Goal: Check status: Check status

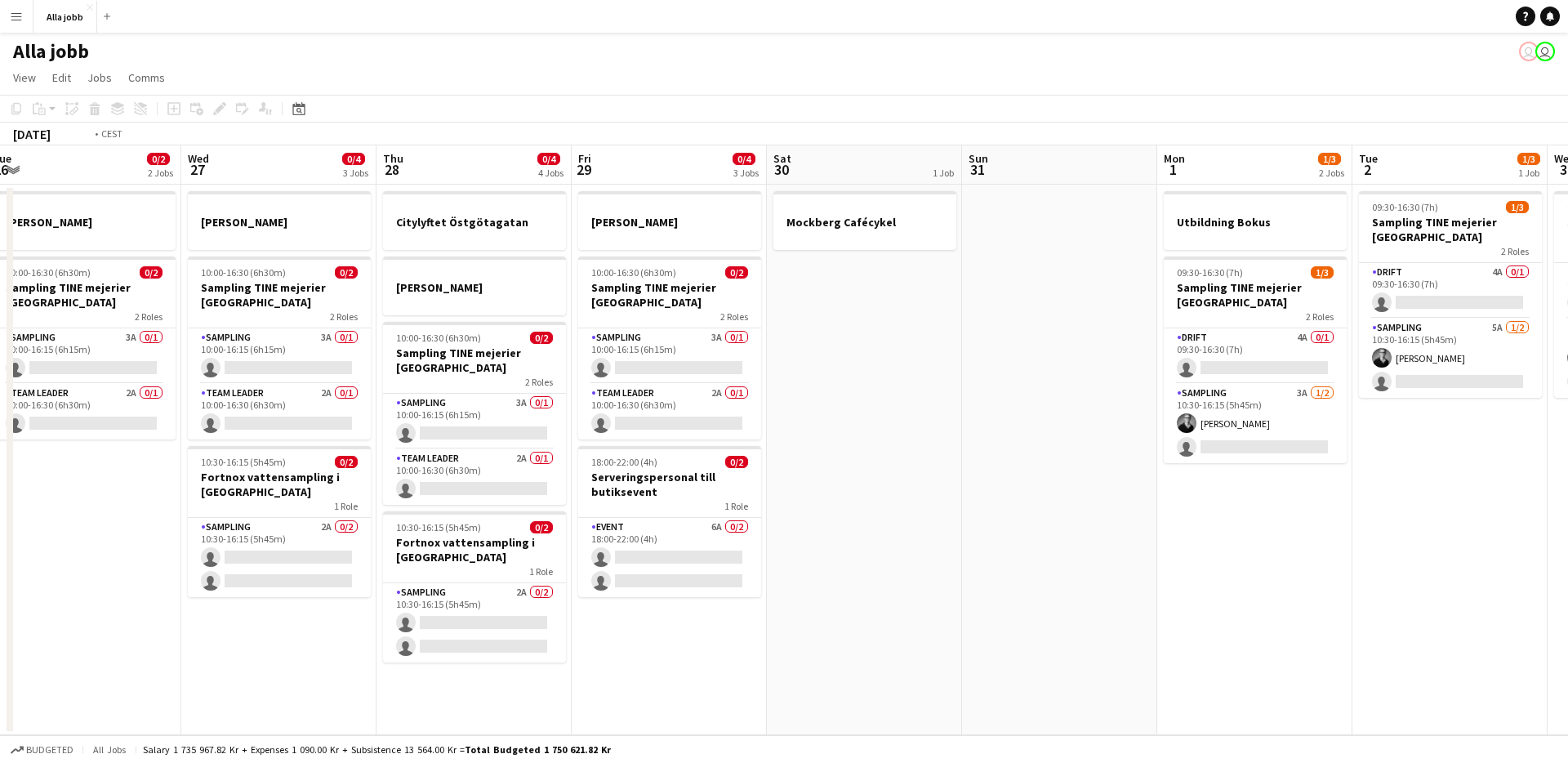
scroll to position [0, 368]
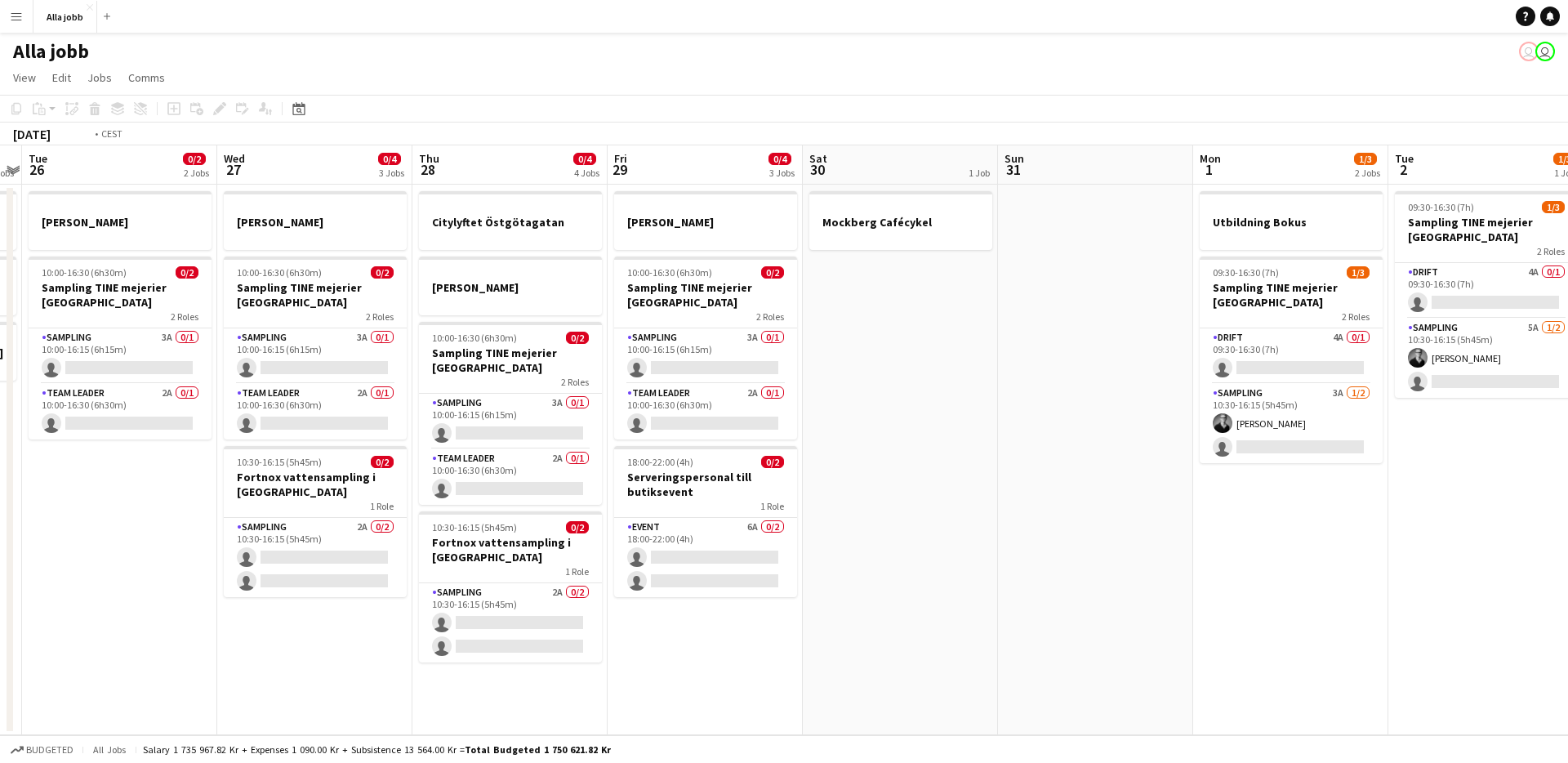
drag, startPoint x: 655, startPoint y: 404, endPoint x: 1077, endPoint y: 422, distance: 422.4
click at [1078, 422] on app-calendar-viewport "Sun 24 2 Jobs Mon 25 3 Jobs Tue 26 0/2 2 Jobs Wed 27 0/4 3 Jobs Thu 28 0/4 4 Jo…" at bounding box center [784, 440] width 1568 height 590
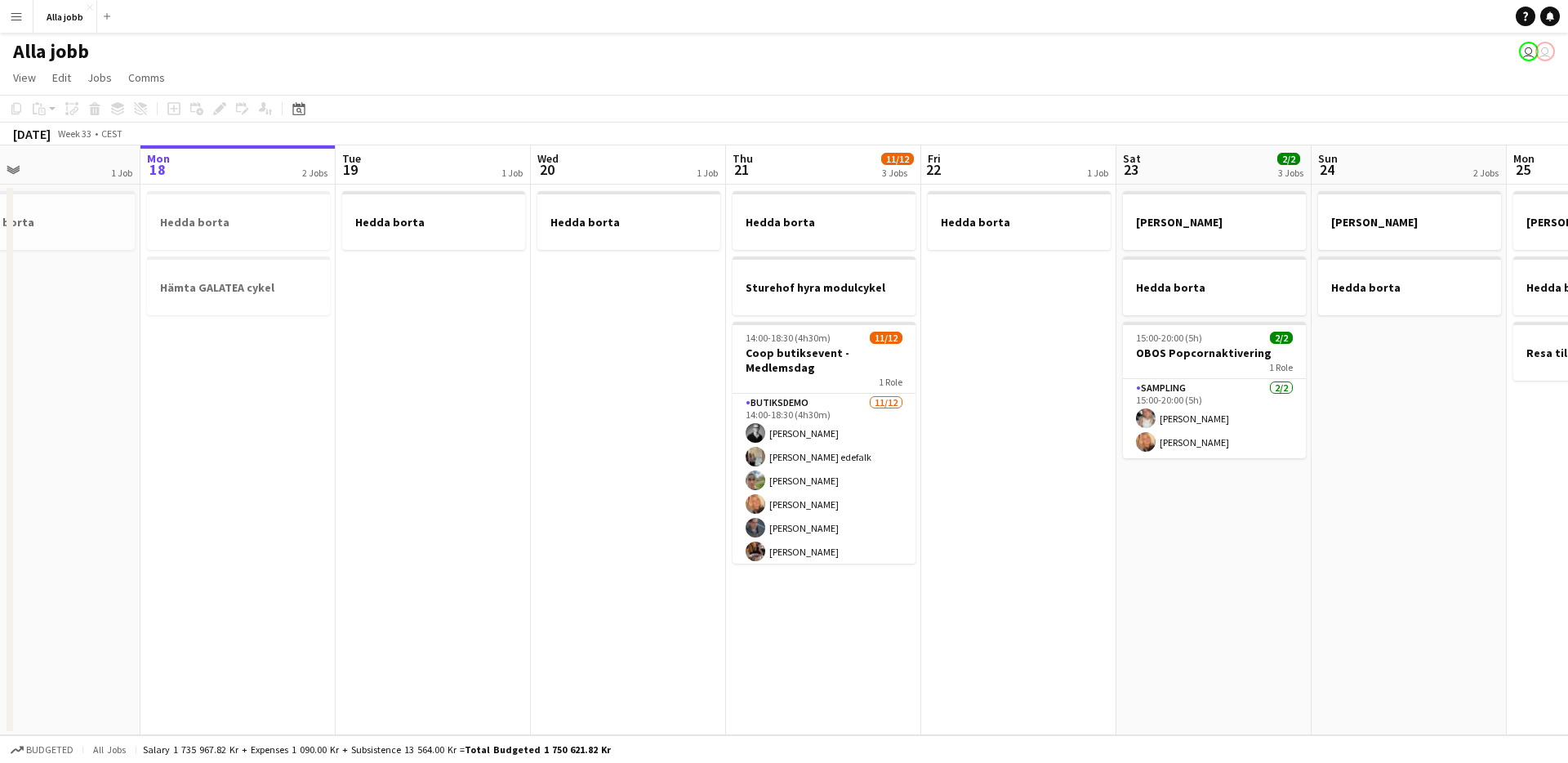
scroll to position [0, 448]
drag, startPoint x: 566, startPoint y: 589, endPoint x: 509, endPoint y: 587, distance: 57.0
click at [509, 587] on app-calendar-viewport "Fri 15 Sat 16 2/2 3 Jobs Sun 17 1 Job Mon 18 2 Jobs Tue 19 1 Job Wed 20 1 Job T…" at bounding box center [784, 440] width 1568 height 590
click at [458, 570] on app-date-cell "Hedda borta" at bounding box center [431, 459] width 195 height 550
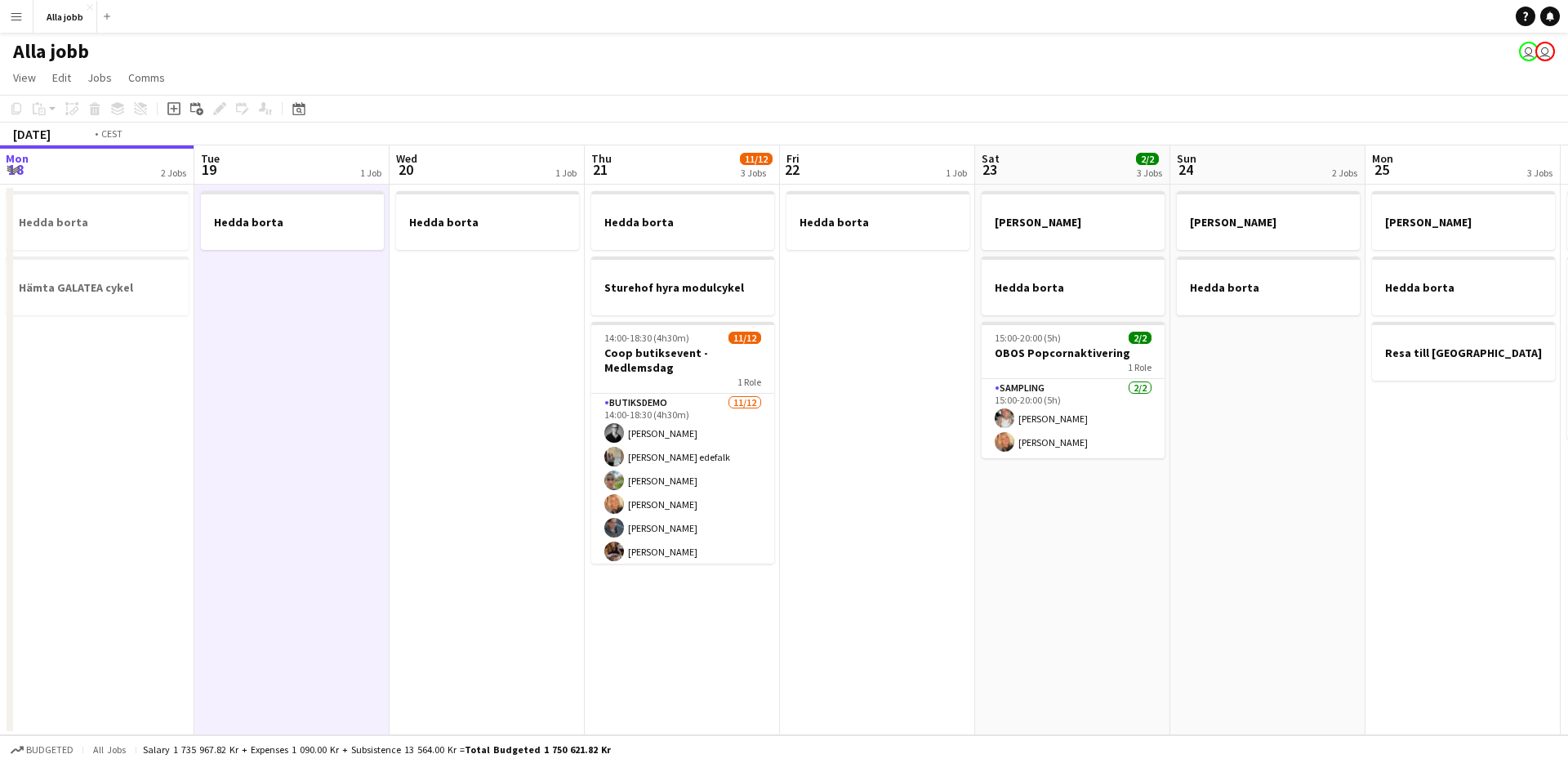
click at [944, 577] on app-calendar-viewport "Fri 15 Sat 16 2/2 3 Jobs Sun 17 1 Job Mon 18 2 Jobs Tue 19 1 Job Wed 20 1 Job T…" at bounding box center [784, 440] width 1568 height 590
click at [949, 576] on app-date-cell "Hedda borta" at bounding box center [875, 459] width 195 height 550
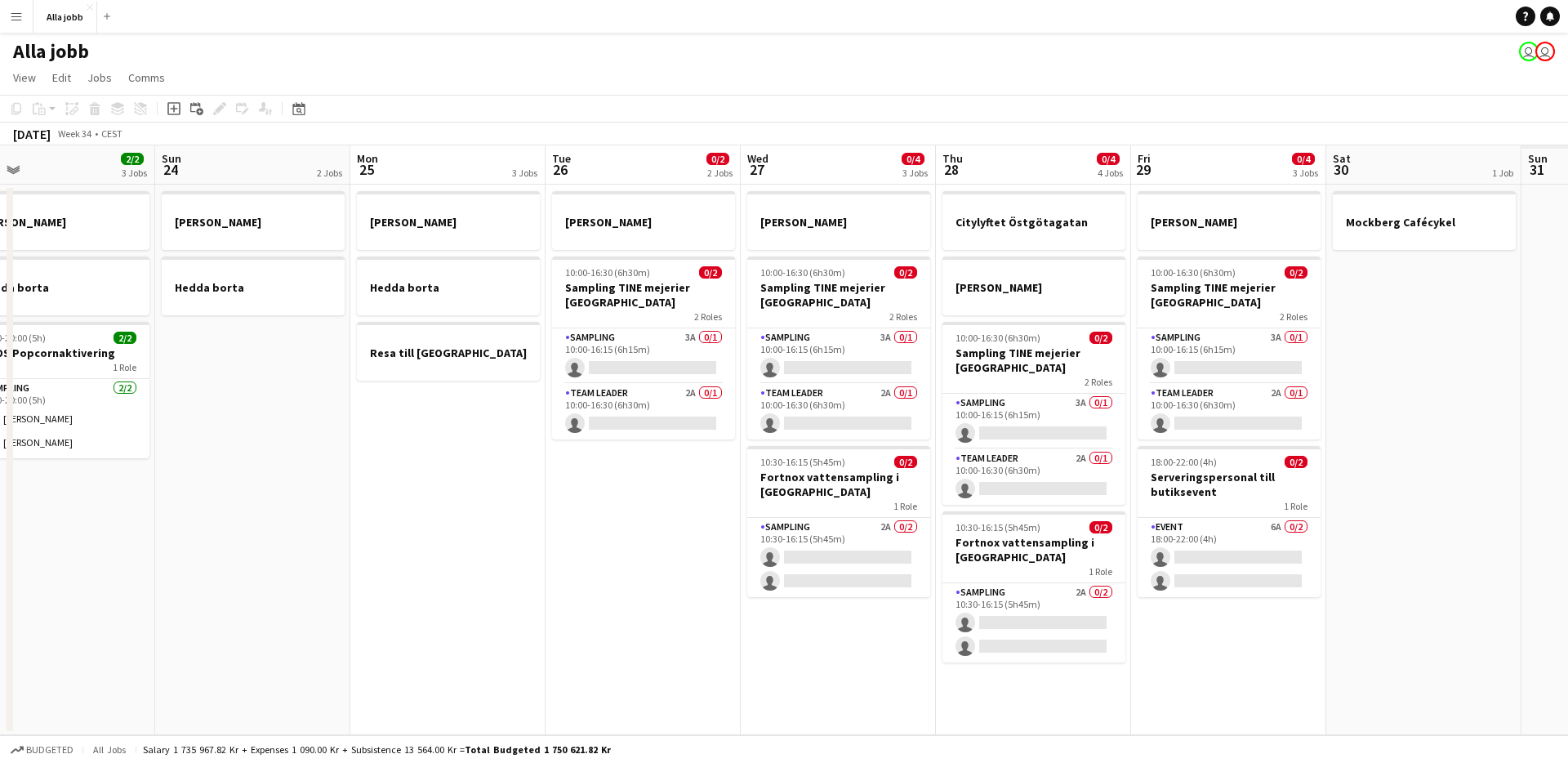
drag, startPoint x: 1527, startPoint y: 550, endPoint x: 873, endPoint y: 613, distance: 657.0
click at [873, 613] on app-calendar-viewport "Tue 19 1 Job Wed 20 1 Job Thu 21 11/12 3 Jobs Fri 22 1 Job Sat 23 2/2 3 Jobs Su…" at bounding box center [784, 440] width 1568 height 590
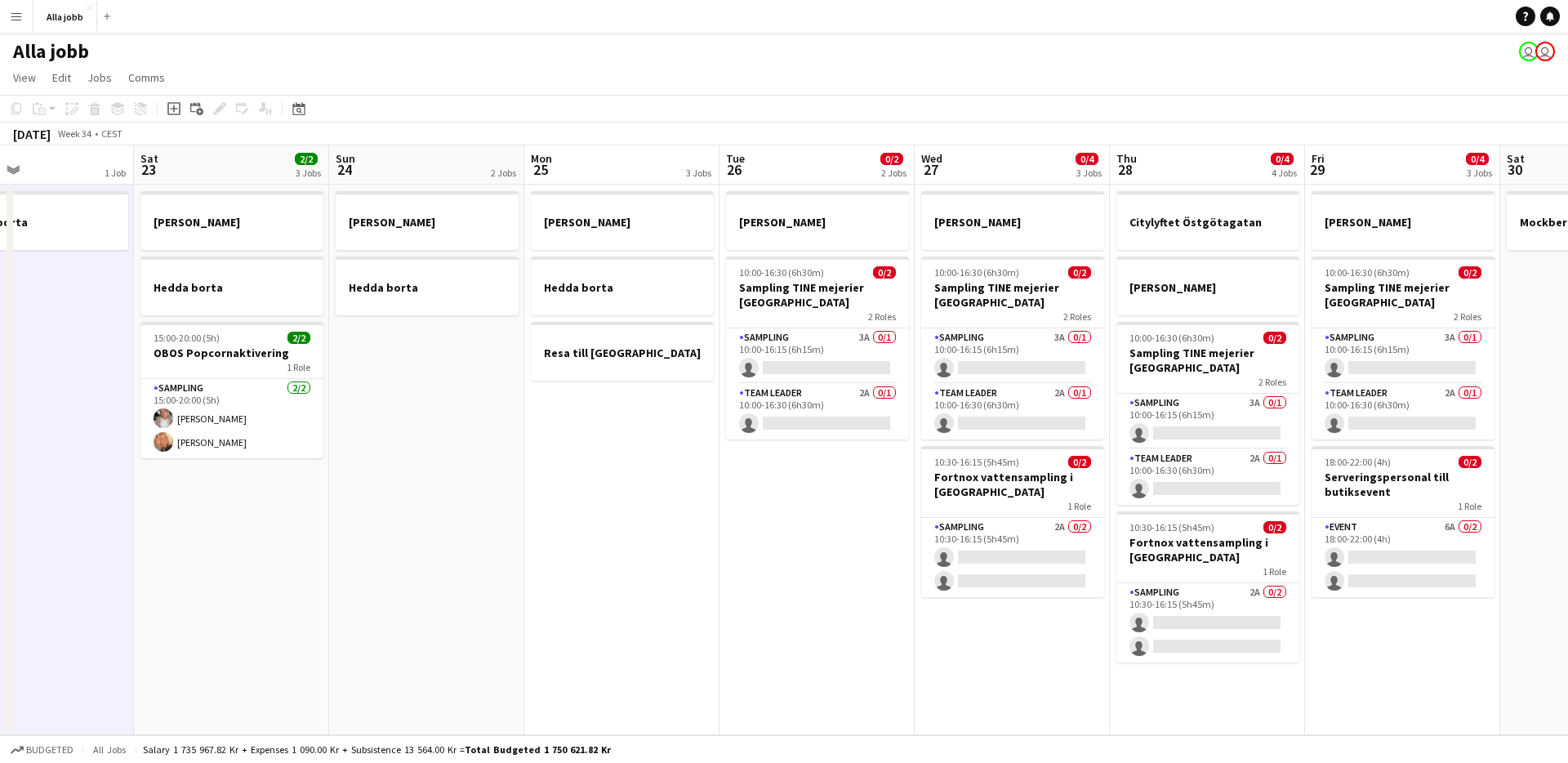
drag, startPoint x: 959, startPoint y: 603, endPoint x: 784, endPoint y: 619, distance: 175.7
click at [784, 619] on app-calendar-viewport "Tue 19 1 Job Wed 20 1 Job Thu 21 11/12 3 Jobs Fri 22 1 Job Sat 23 2/2 3 Jobs Su…" at bounding box center [784, 440] width 1568 height 590
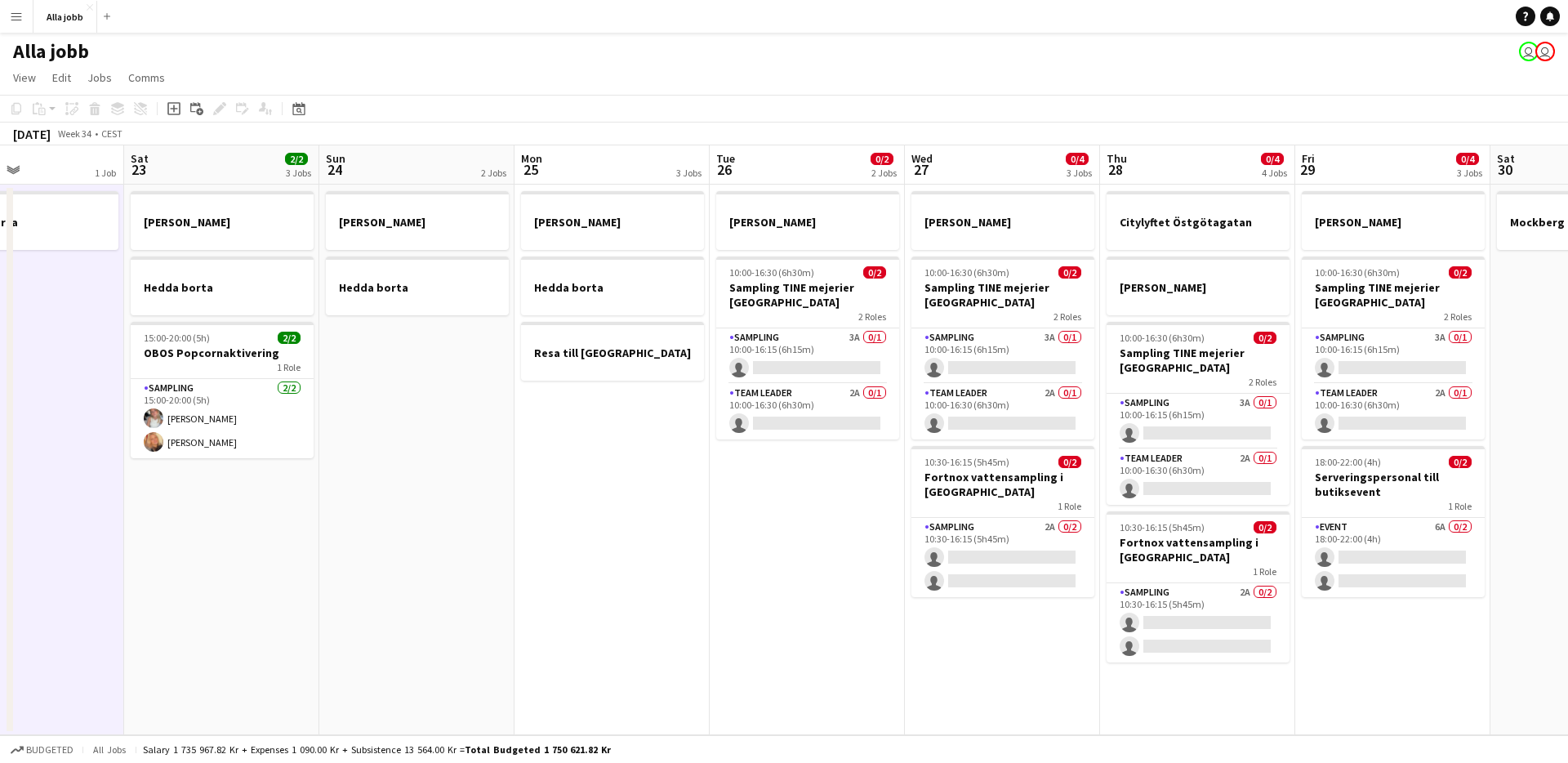
drag, startPoint x: 794, startPoint y: 614, endPoint x: 802, endPoint y: 608, distance: 10.0
click at [795, 614] on app-date-cell "[PERSON_NAME] 10:00-16:30 (6h30m) 0/2 Sampling TINE mejerier Göteborg 2 Roles S…" at bounding box center [807, 459] width 195 height 550
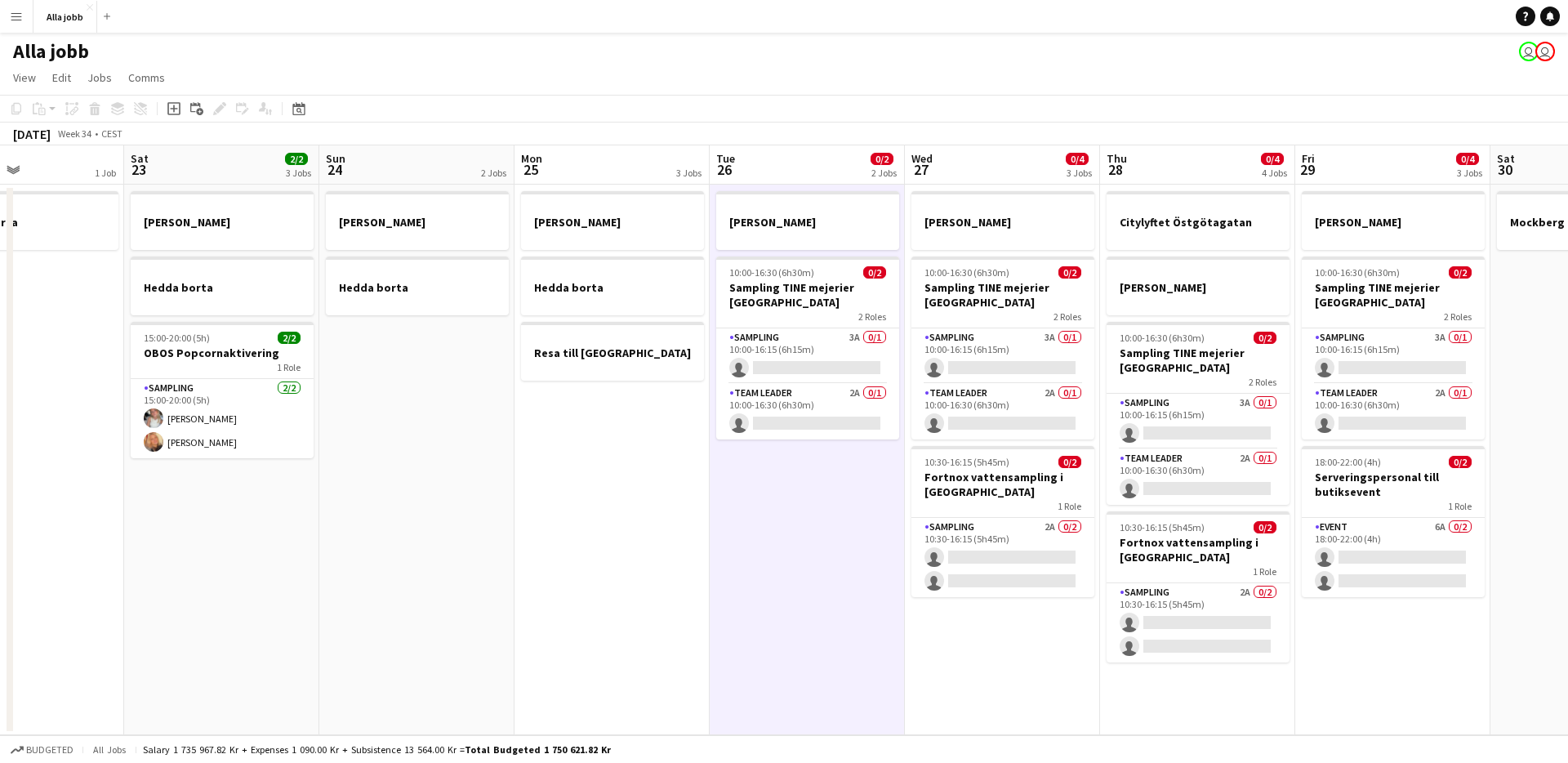
scroll to position [0, 656]
click at [793, 607] on app-date-cell "[PERSON_NAME] 10:00-16:30 (6h30m) 0/2 Sampling TINE mejerier Göteborg 2 Roles S…" at bounding box center [808, 459] width 195 height 550
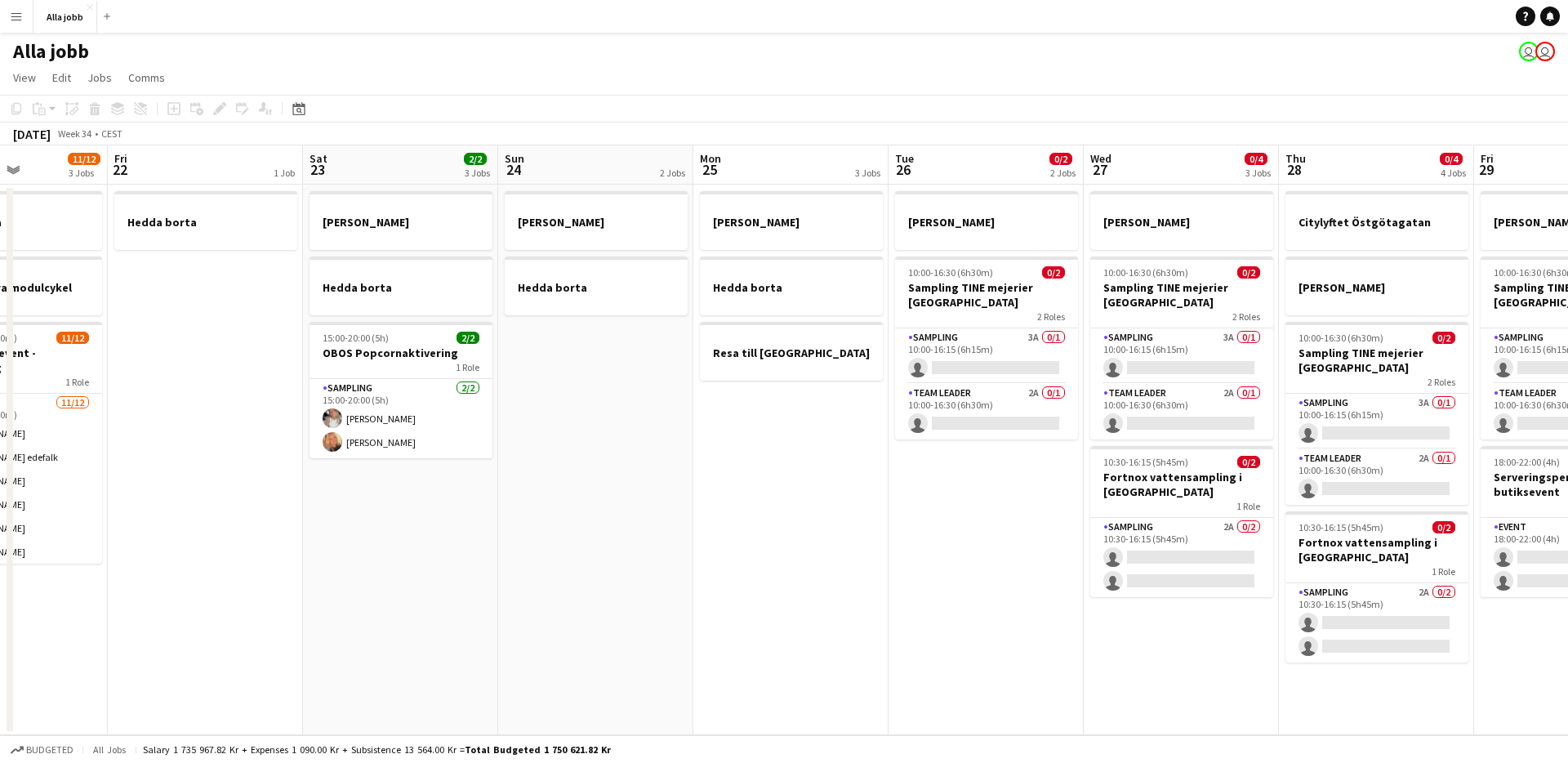
drag, startPoint x: 665, startPoint y: 583, endPoint x: 840, endPoint y: 610, distance: 177.1
click at [842, 610] on app-calendar-viewport "Tue 19 1 Job Wed 20 1 Job Thu 21 11/12 3 Jobs Fri 22 1 Job Sat 23 2/2 3 Jobs Su…" at bounding box center [784, 440] width 1568 height 590
click at [839, 609] on app-date-cell "[PERSON_NAME] [PERSON_NAME] [PERSON_NAME] till [GEOGRAPHIC_DATA]" at bounding box center [790, 459] width 195 height 550
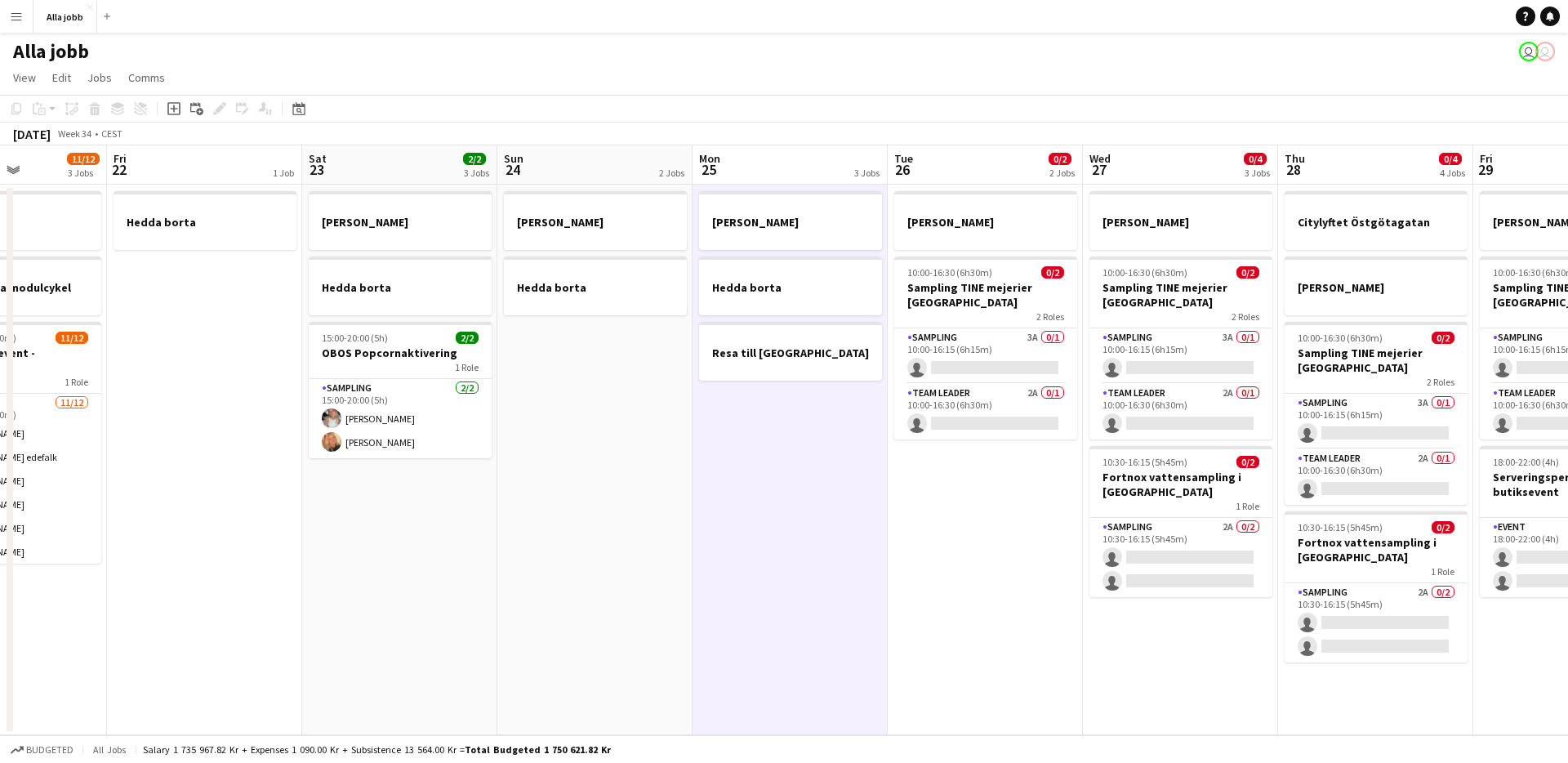
click at [929, 597] on app-date-cell "[PERSON_NAME] 10:00-16:30 (6h30m) 0/2 Sampling TINE mejerier Göteborg 2 Roles S…" at bounding box center [984, 459] width 195 height 550
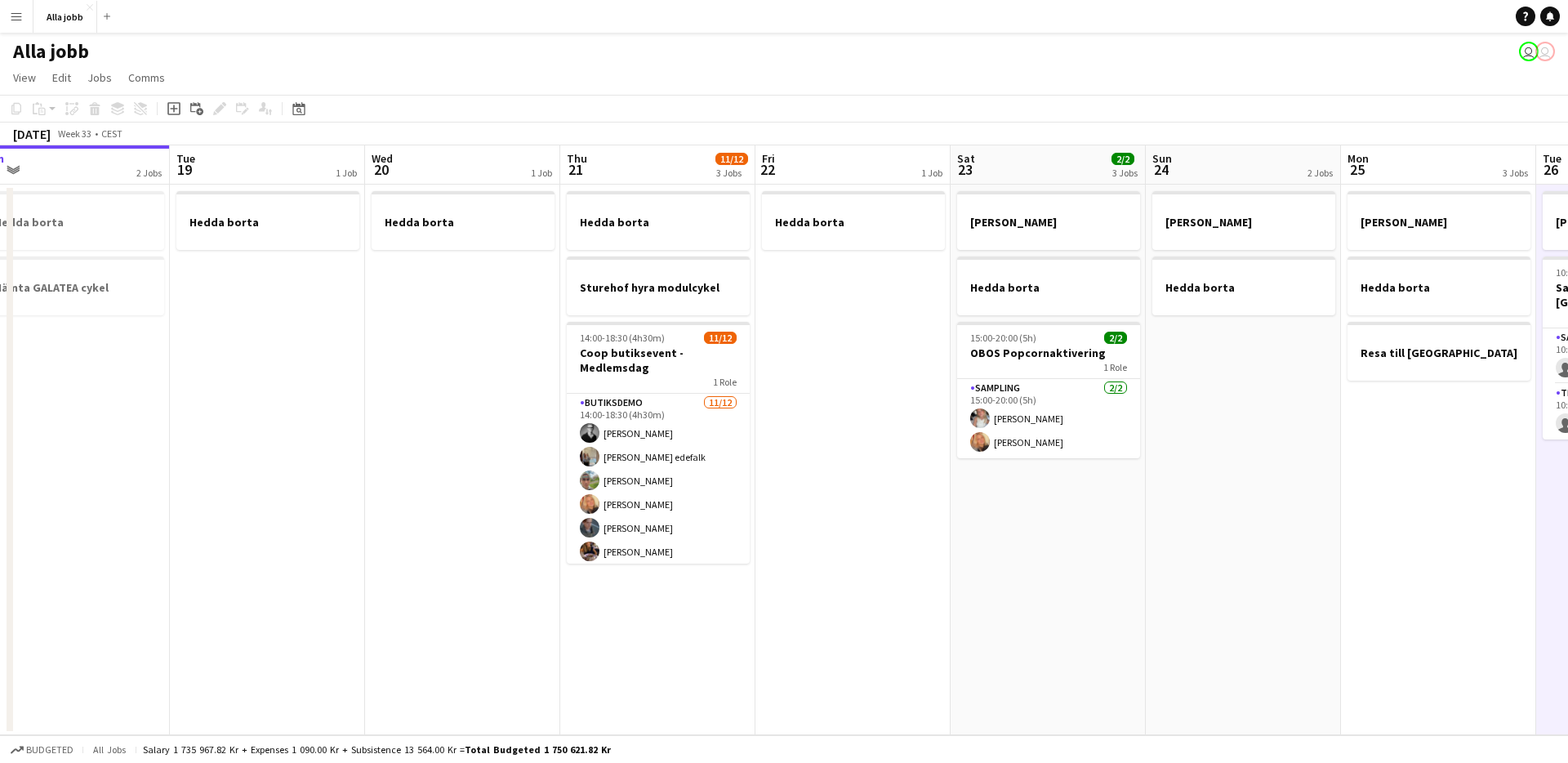
drag, startPoint x: 628, startPoint y: 550, endPoint x: 1446, endPoint y: 551, distance: 818.0
click at [1454, 551] on app-calendar-viewport "Sat 16 2/2 3 Jobs Sun 17 1 Job Mon 18 2 Jobs Tue 19 1 Job Wed 20 1 Job Thu 21 1…" at bounding box center [784, 440] width 1568 height 590
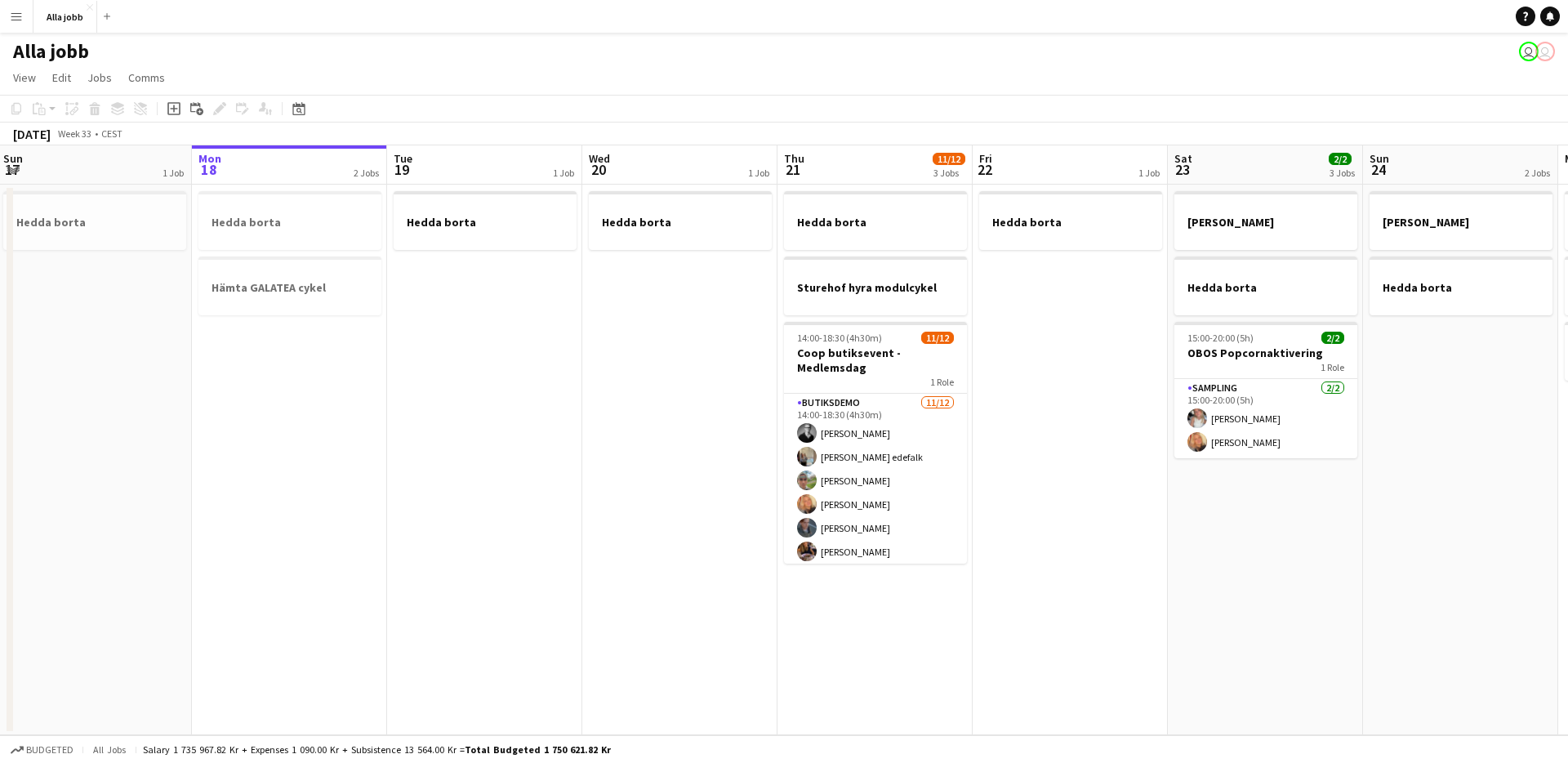
drag, startPoint x: 439, startPoint y: 496, endPoint x: 240, endPoint y: 450, distance: 204.2
click at [272, 464] on app-calendar-viewport "Fri 15 Sat 16 2/2 3 Jobs Sun 17 1 Job Mon 18 2 Jobs Tue 19 1 Job Wed 20 1 Job T…" at bounding box center [784, 440] width 1568 height 590
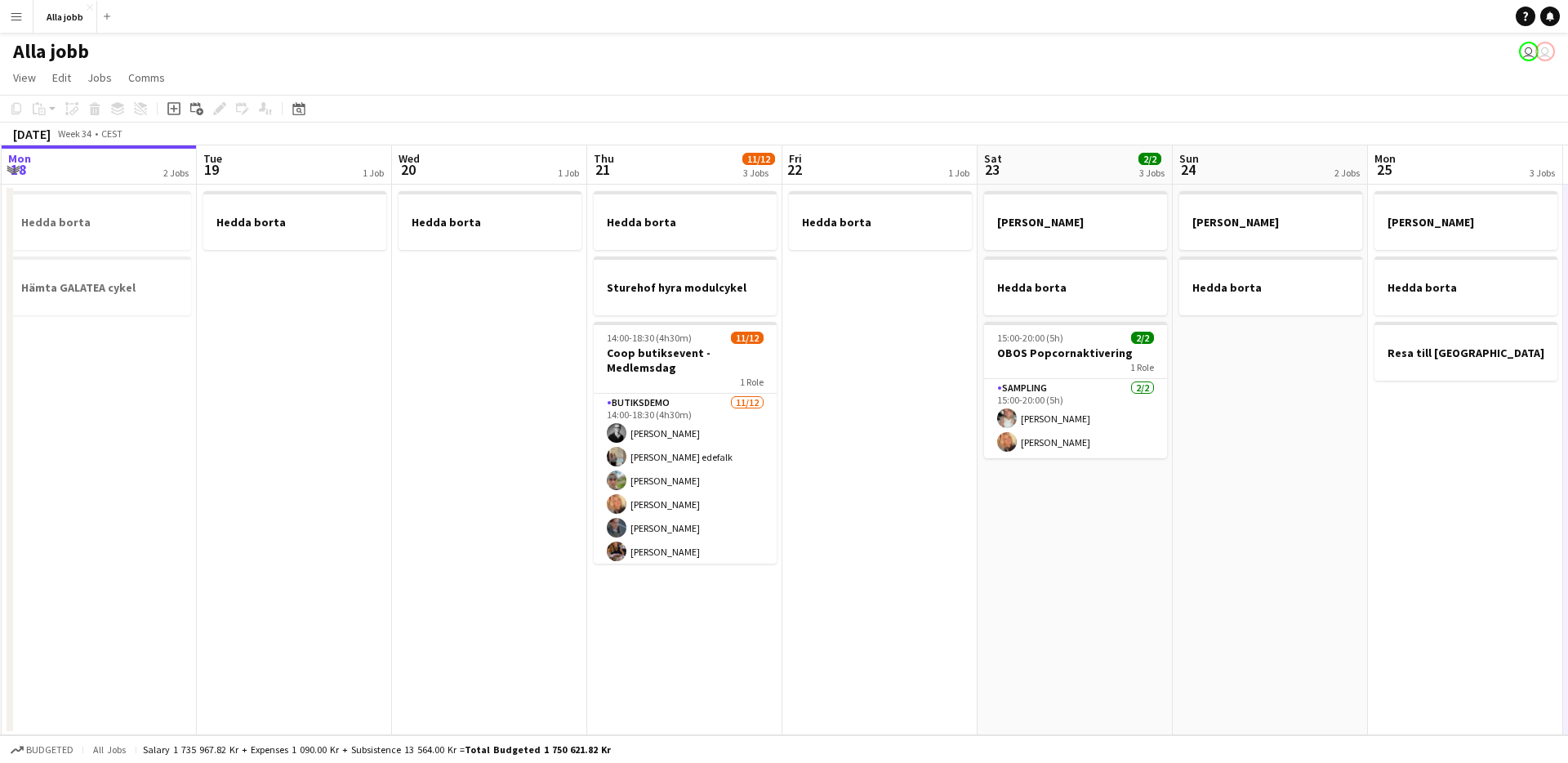
drag, startPoint x: 1004, startPoint y: 569, endPoint x: 610, endPoint y: 514, distance: 397.8
click at [609, 515] on app-calendar-viewport "Fri 15 Sat 16 2/2 3 Jobs Sun 17 1 Job Mon 18 2 Jobs Tue 19 1 Job Wed 20 1 Job T…" at bounding box center [784, 440] width 1568 height 590
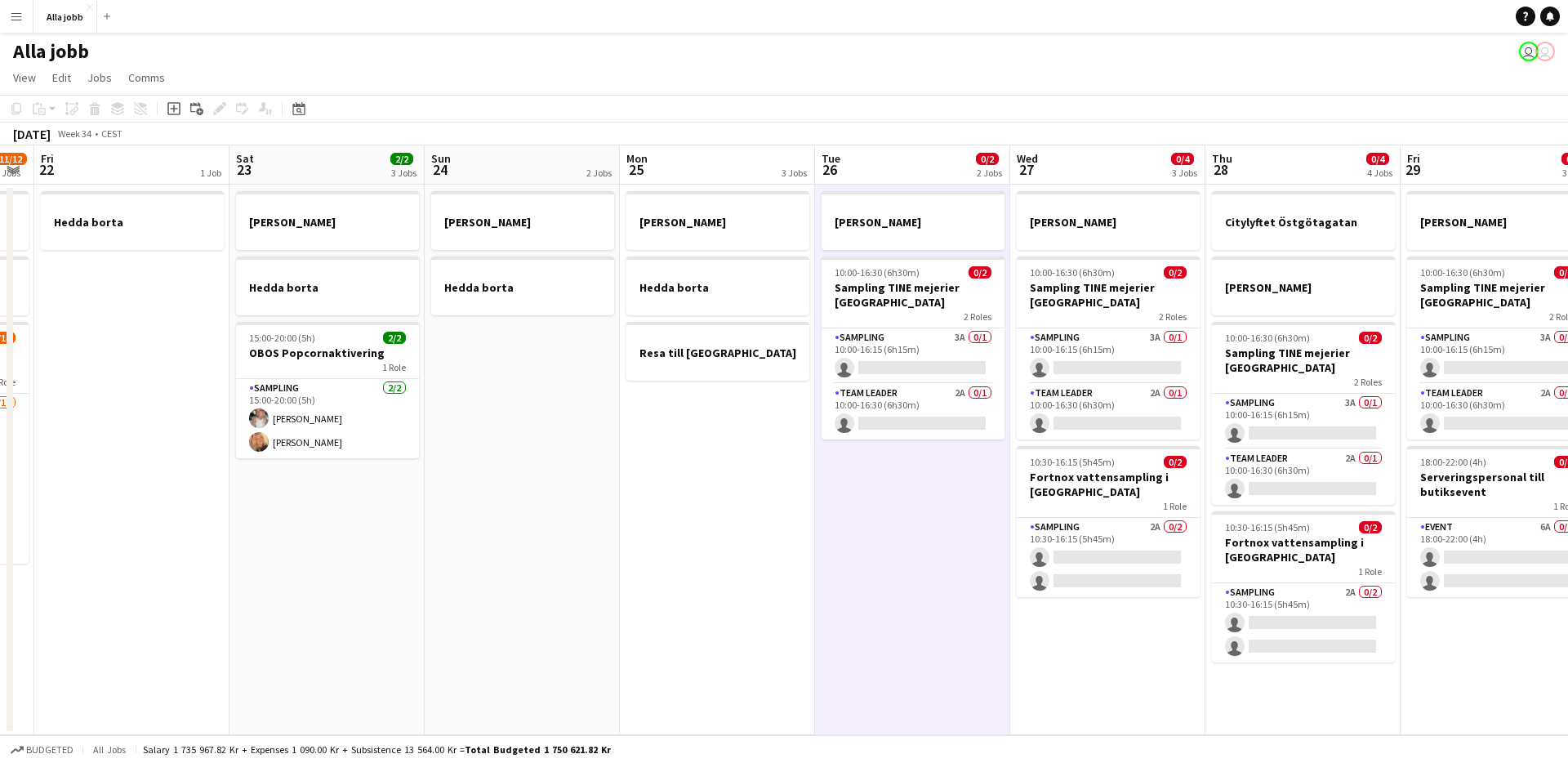
drag, startPoint x: 791, startPoint y: 503, endPoint x: 472, endPoint y: 485, distance: 319.5
click at [472, 485] on app-calendar-viewport "Tue 19 1 Job Wed 20 1 Job Thu 21 11/12 3 Jobs Fri 22 1 Job Sat 23 2/2 3 Jobs Su…" at bounding box center [784, 440] width 1568 height 590
click at [654, 513] on app-date-cell "[PERSON_NAME] [PERSON_NAME] [PERSON_NAME] till [GEOGRAPHIC_DATA]" at bounding box center [717, 459] width 195 height 550
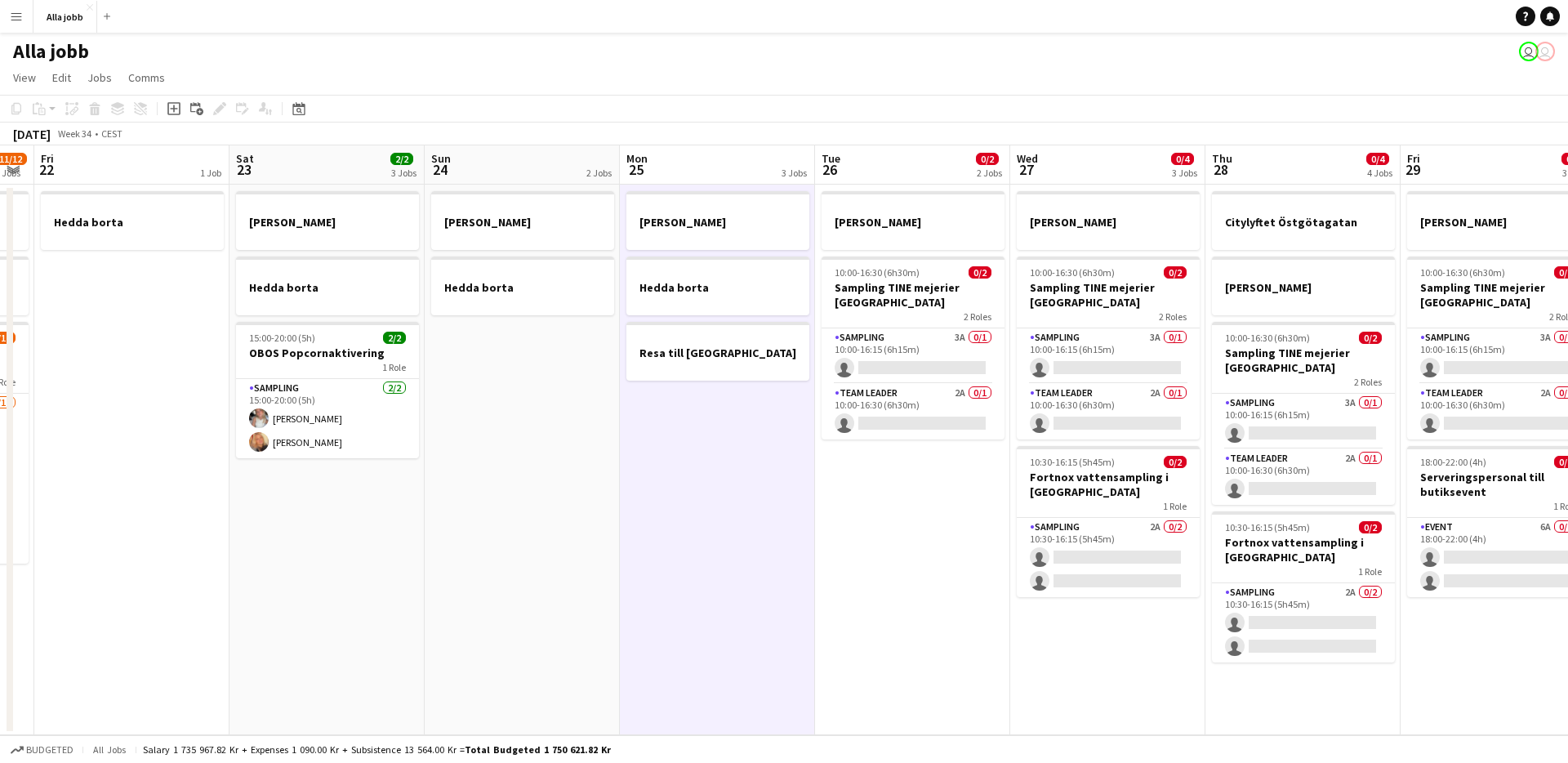
scroll to position [0, 552]
click at [725, 535] on app-date-cell "[PERSON_NAME] [PERSON_NAME] [PERSON_NAME] till [GEOGRAPHIC_DATA]" at bounding box center [716, 459] width 195 height 550
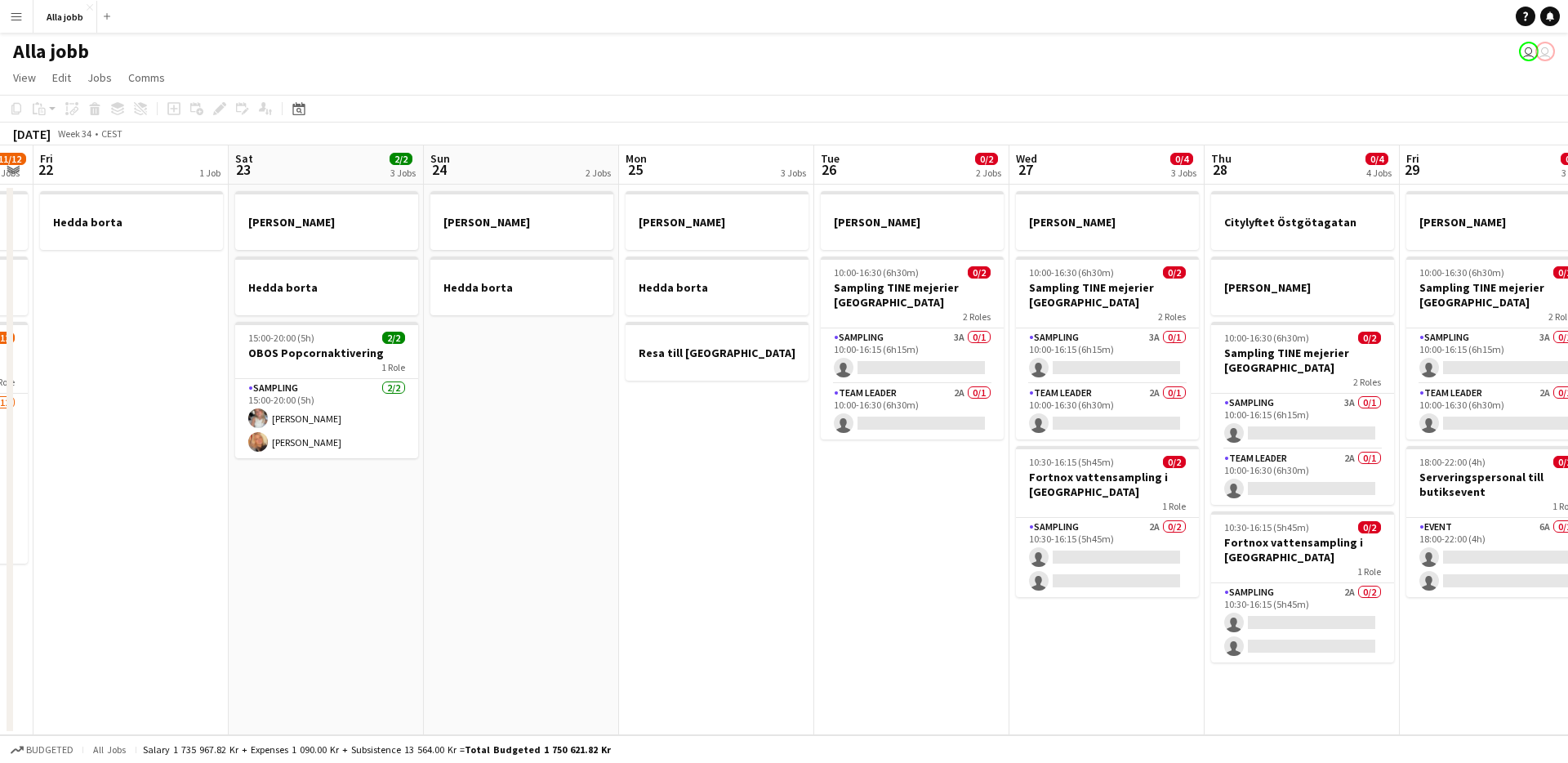
click at [745, 503] on app-date-cell "[PERSON_NAME] [PERSON_NAME] [PERSON_NAME] till [GEOGRAPHIC_DATA]" at bounding box center [716, 459] width 195 height 550
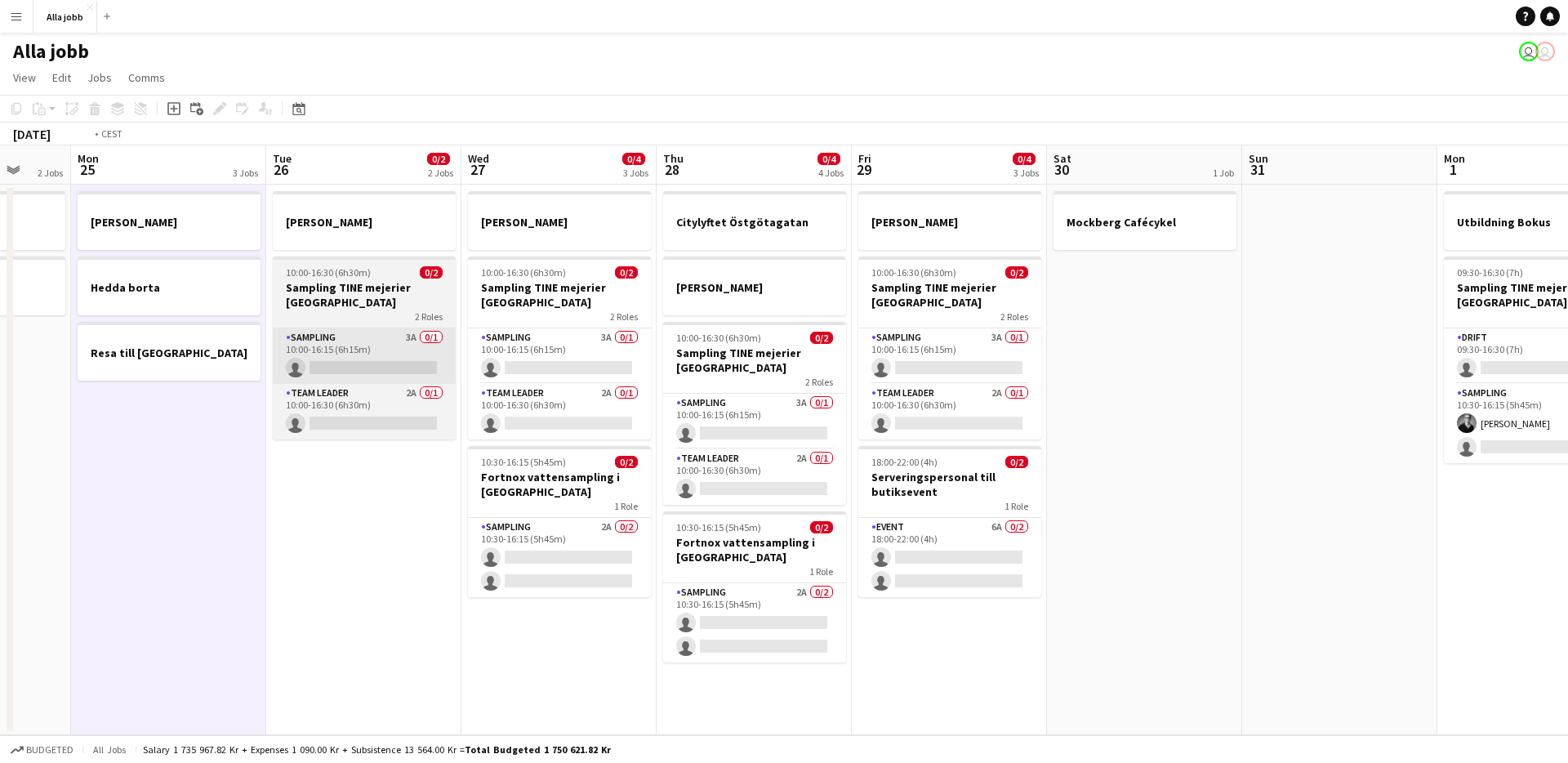
drag, startPoint x: 323, startPoint y: 333, endPoint x: 231, endPoint y: 349, distance: 93.4
click at [152, 341] on app-calendar-viewport "Thu 21 11/12 3 Jobs Fri 22 1 Job Sat 23 2/2 3 Jobs Sun 24 2 Jobs Mon 25 3 Jobs …" at bounding box center [784, 440] width 1568 height 590
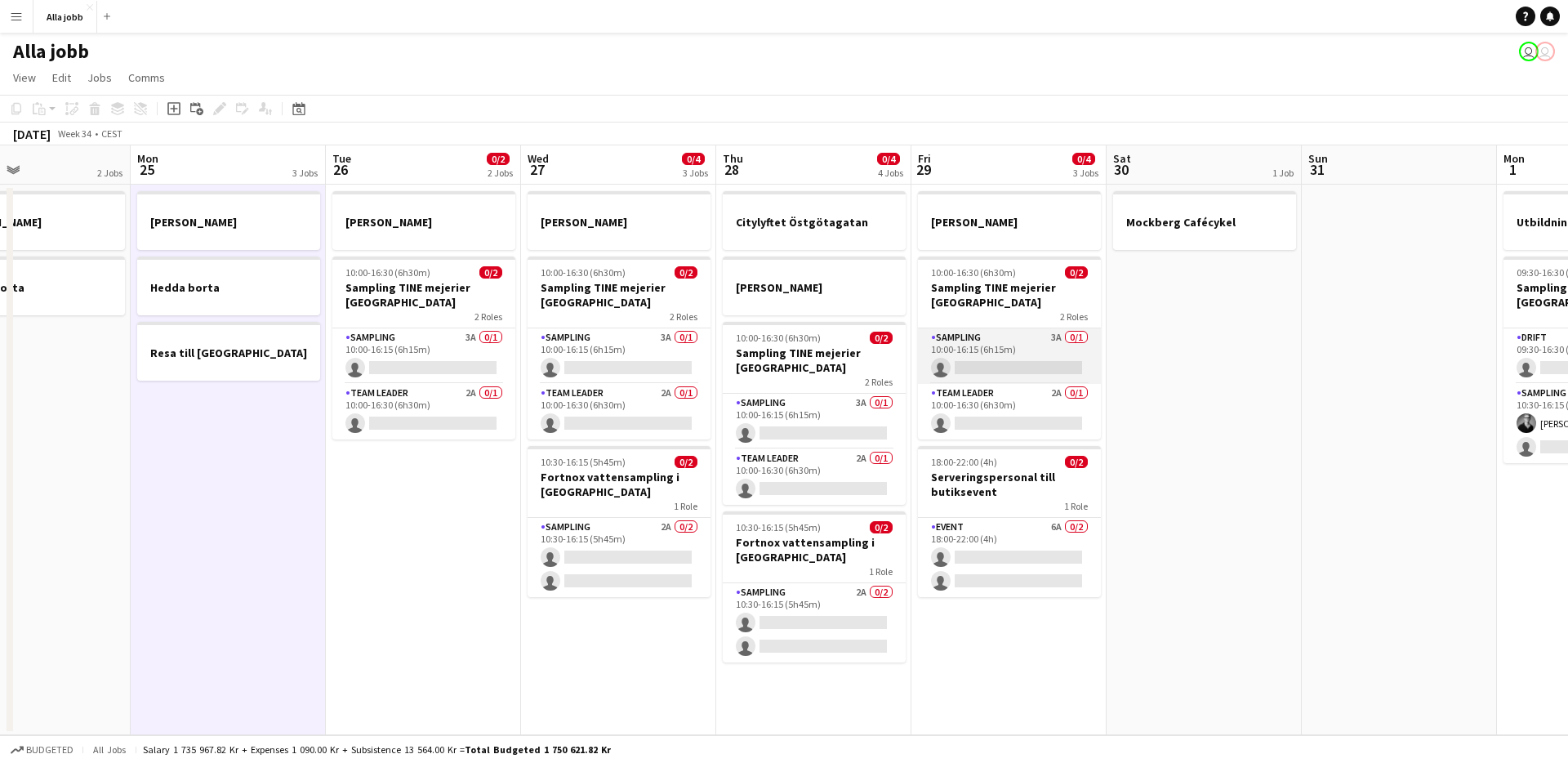
drag, startPoint x: 815, startPoint y: 391, endPoint x: 354, endPoint y: 372, distance: 461.4
click at [337, 371] on app-calendar-viewport "Thu 21 11/12 3 Jobs Fri 22 1 Job Sat 23 2/2 3 Jobs Sun 24 2 Jobs Mon 25 3 Jobs …" at bounding box center [784, 440] width 1568 height 590
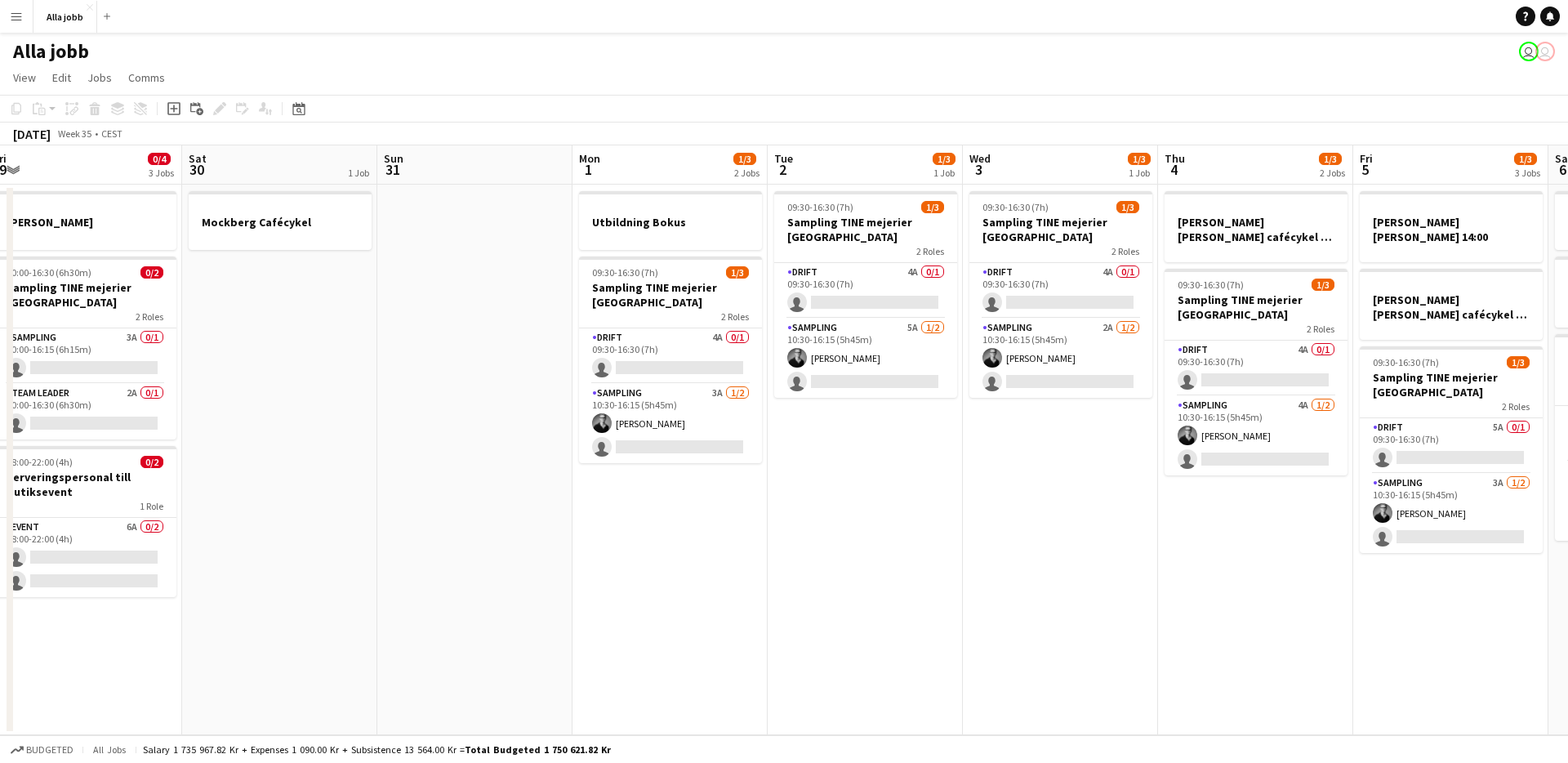
drag, startPoint x: 694, startPoint y: 413, endPoint x: 400, endPoint y: 399, distance: 294.3
click at [400, 399] on app-calendar-viewport "Mon 25 3 Jobs Tue 26 0/2 2 Jobs Wed 27 0/4 3 Jobs Thu 28 0/4 4 Jobs Fri 29 0/4 …" at bounding box center [784, 440] width 1568 height 590
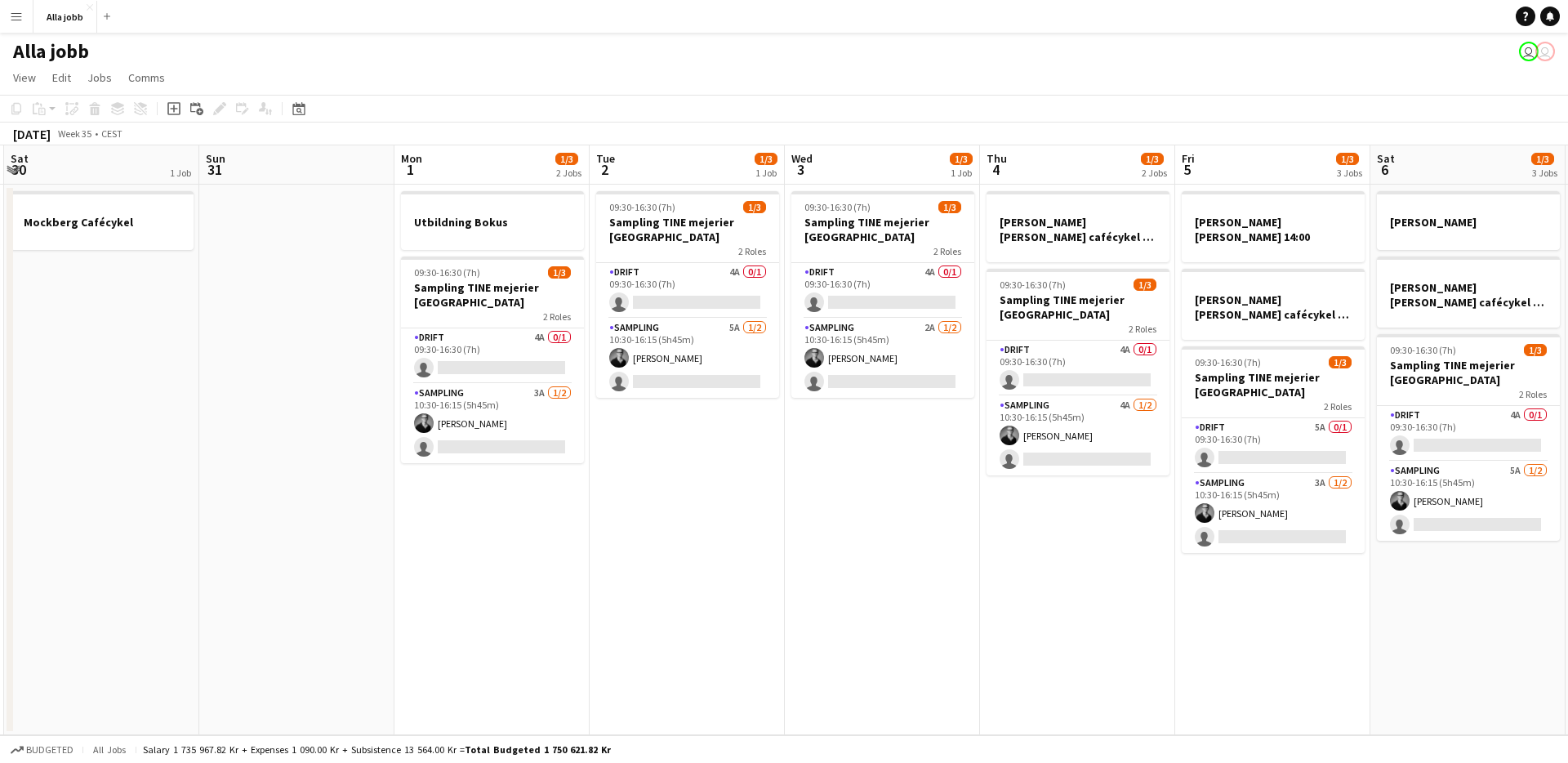
scroll to position [0, 544]
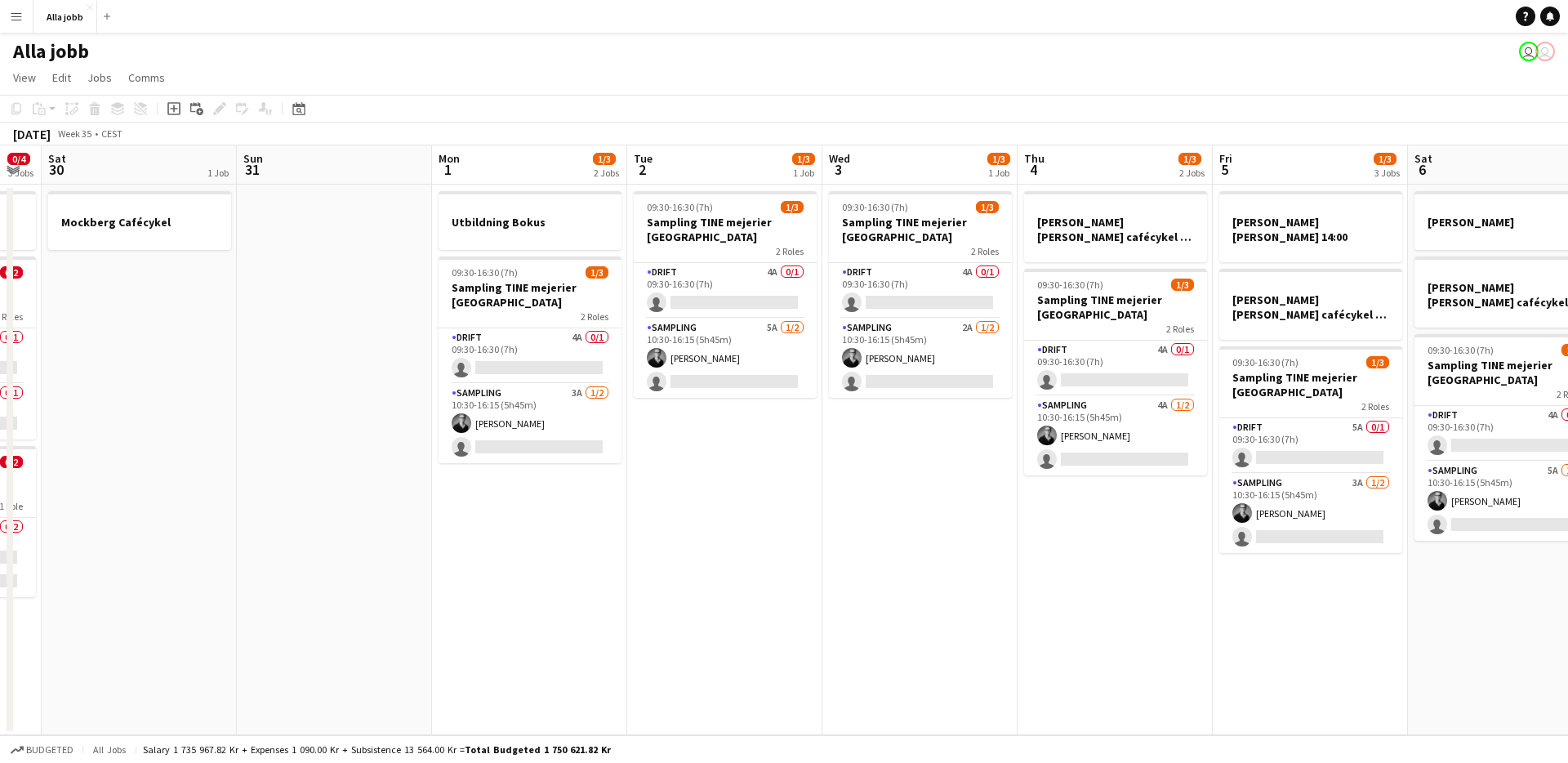
drag, startPoint x: 586, startPoint y: 493, endPoint x: 449, endPoint y: 497, distance: 137.1
click at [449, 497] on app-calendar-viewport "Wed 27 0/4 3 Jobs Thu 28 0/4 4 Jobs Fri 29 0/4 3 Jobs Sat 30 1 Job Sun 31 Mon 1…" at bounding box center [784, 440] width 1568 height 590
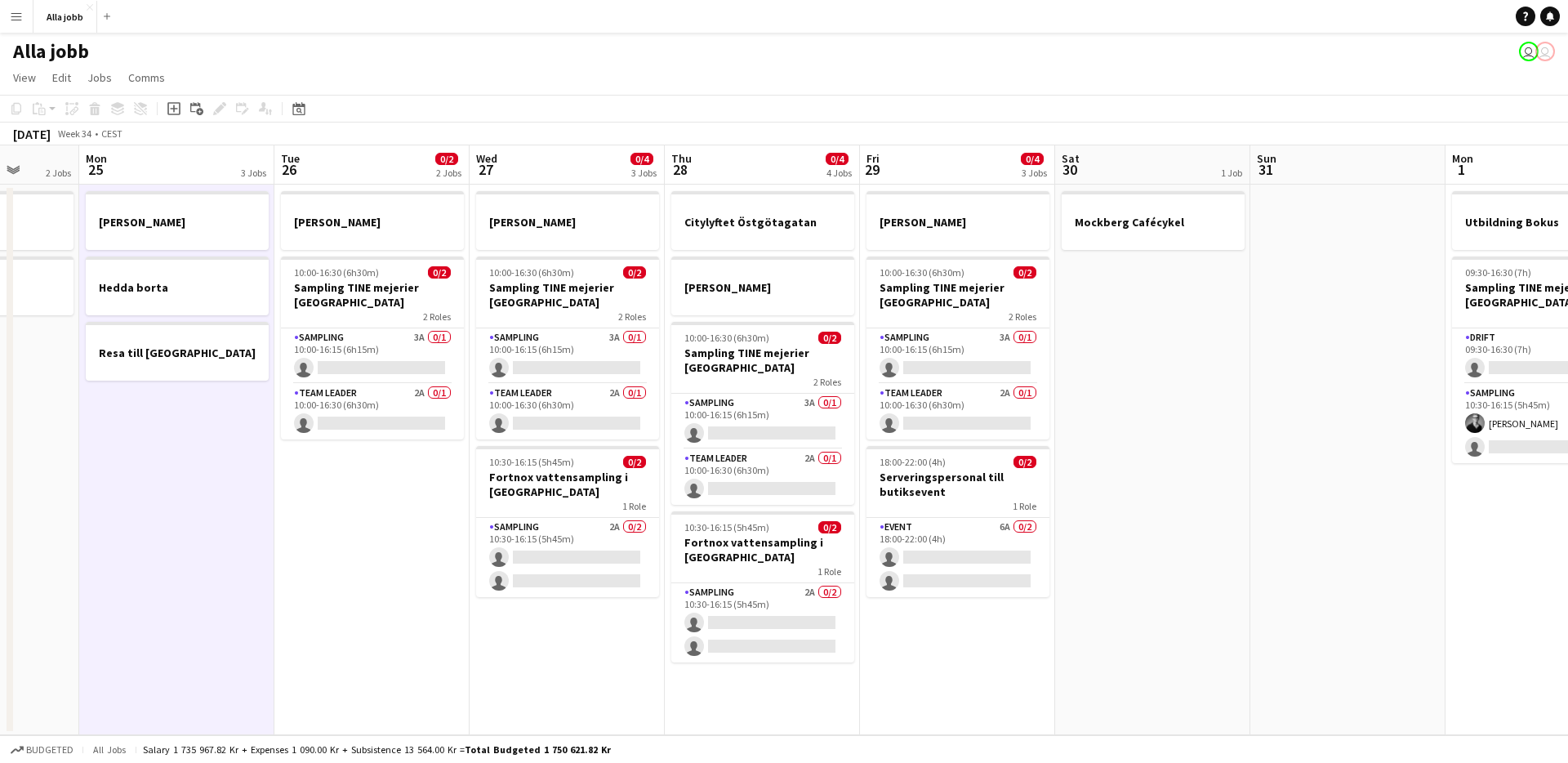
scroll to position [0, 481]
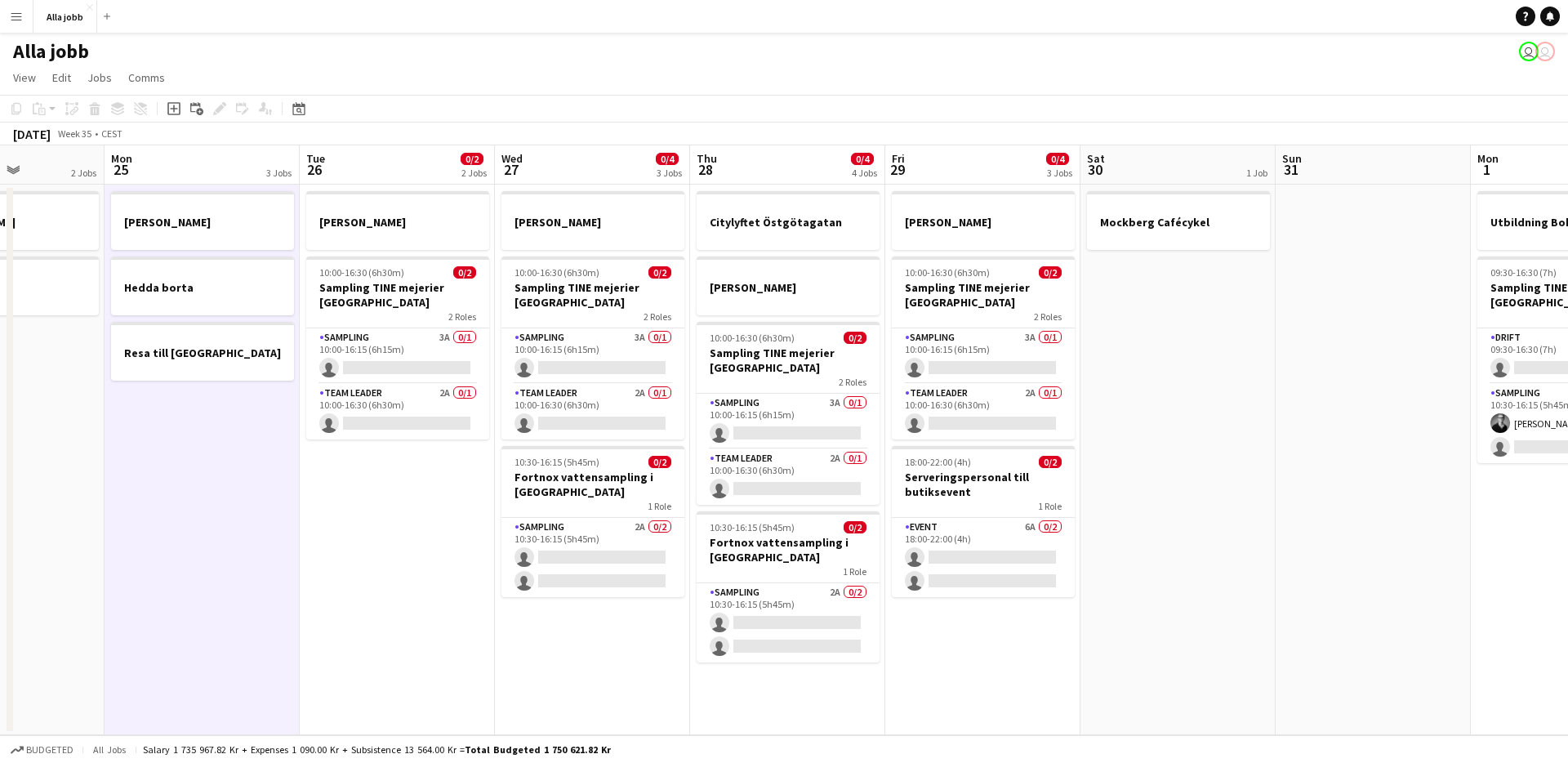
drag, startPoint x: 285, startPoint y: 500, endPoint x: 1301, endPoint y: 599, distance: 1020.8
click at [1322, 600] on app-calendar-viewport "Fri 22 1 Job Sat 23 2/2 3 Jobs Sun 24 2 Jobs Mon 25 3 Jobs Tue 26 0/2 2 Jobs We…" at bounding box center [784, 440] width 1568 height 590
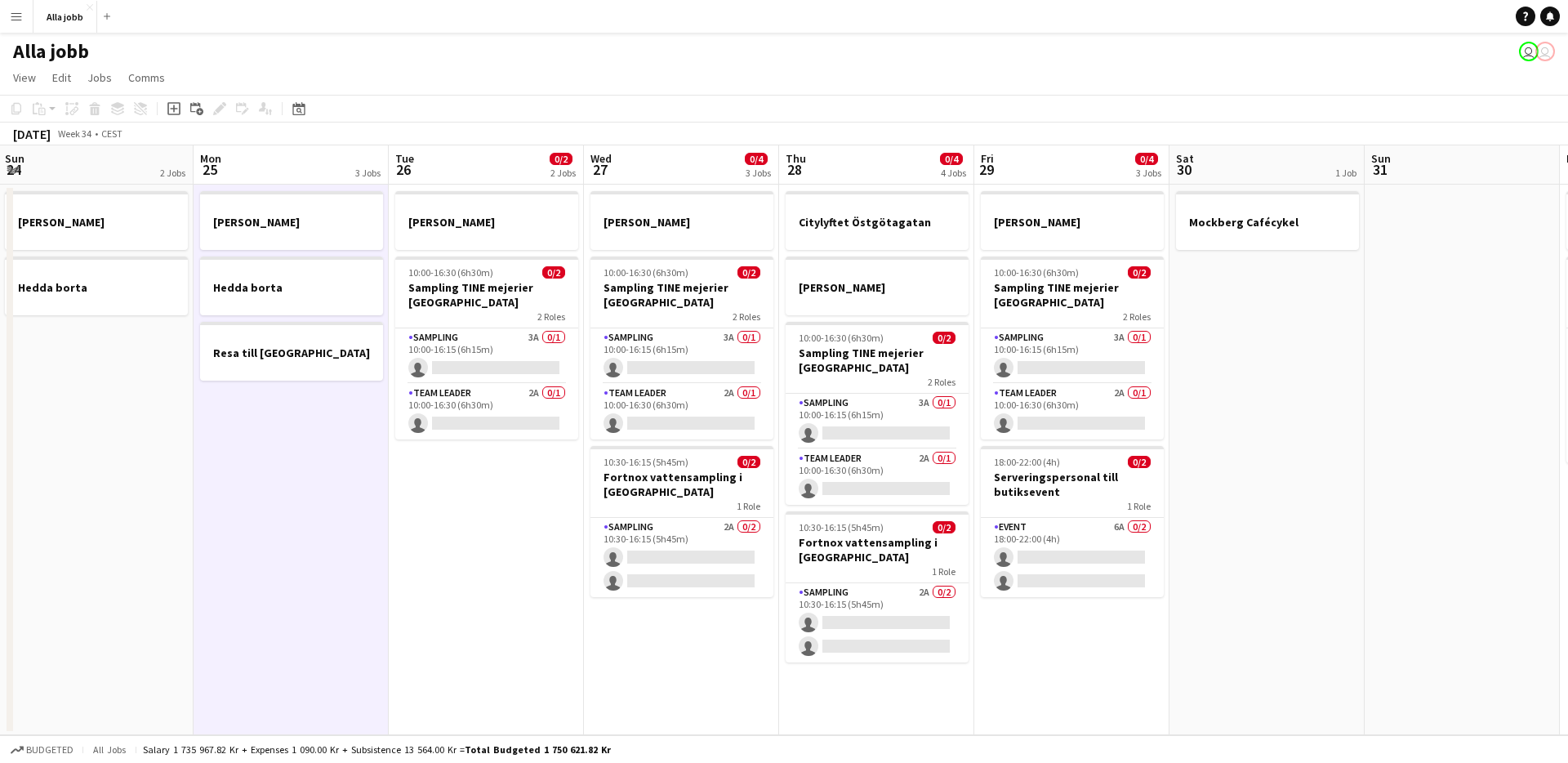
scroll to position [0, 375]
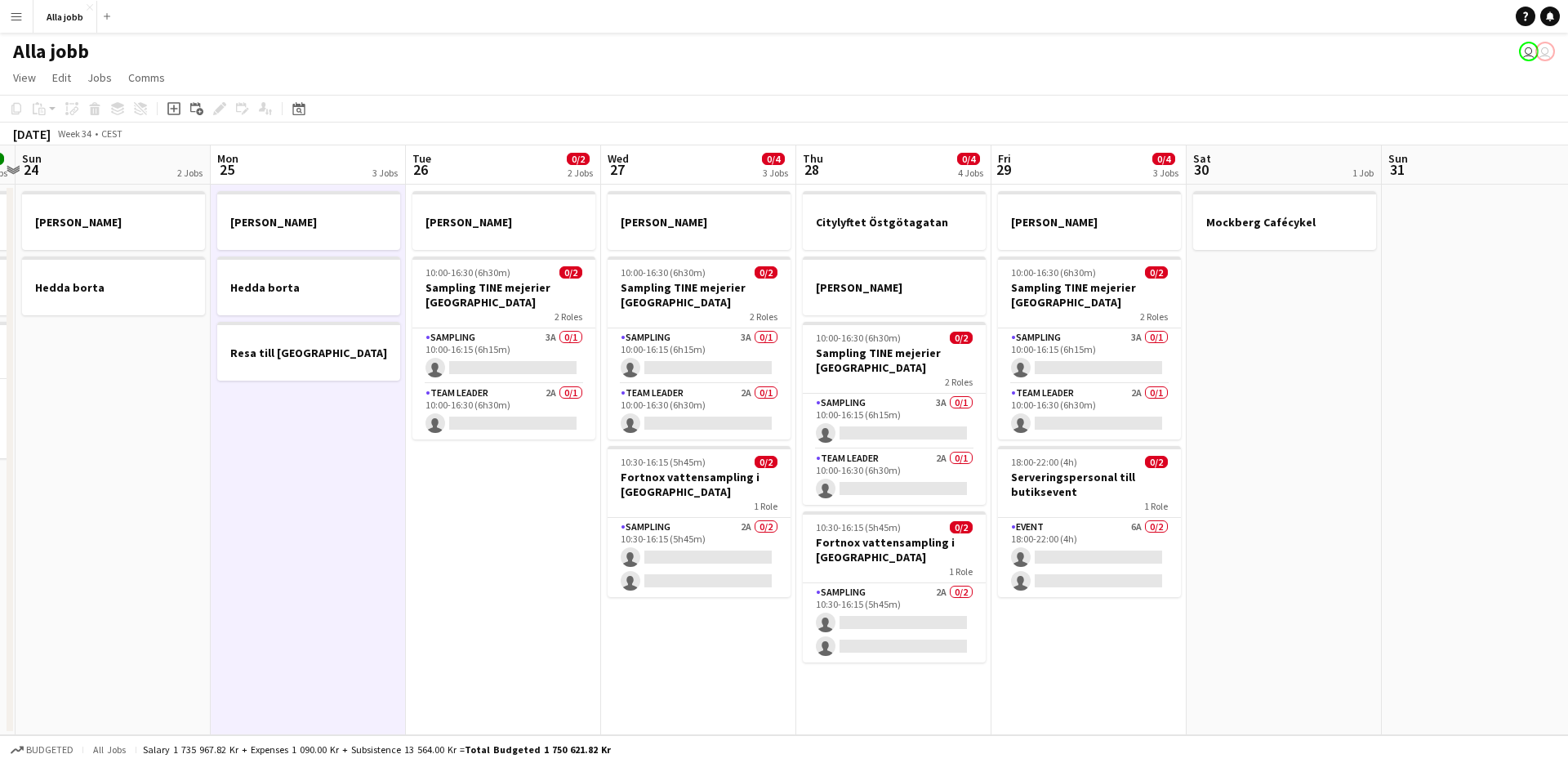
drag, startPoint x: 455, startPoint y: 550, endPoint x: 561, endPoint y: 548, distance: 106.0
click at [561, 548] on app-calendar-viewport "Fri 22 1 Job Sat 23 2/2 3 Jobs Sun 24 2 Jobs Mon 25 3 Jobs Tue 26 0/2 2 Jobs We…" at bounding box center [784, 440] width 1568 height 590
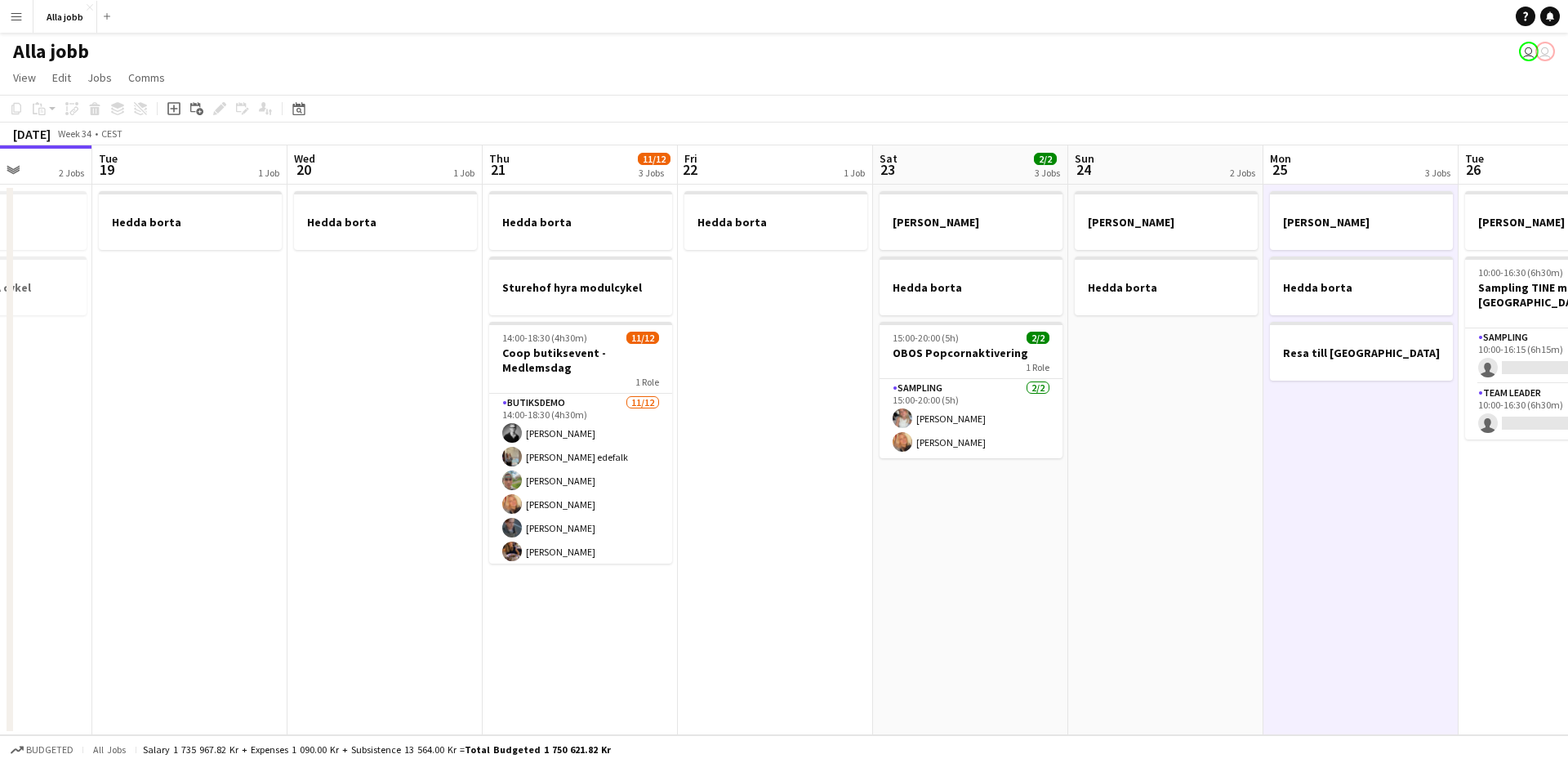
drag, startPoint x: 530, startPoint y: 529, endPoint x: 1507, endPoint y: 523, distance: 977.0
click at [1566, 529] on app-calendar-viewport "Sat 16 2/2 3 Jobs Sun 17 1 Job Mon 18 2 Jobs Tue 19 1 Job Wed 20 1 Job Thu 21 1…" at bounding box center [784, 440] width 1568 height 590
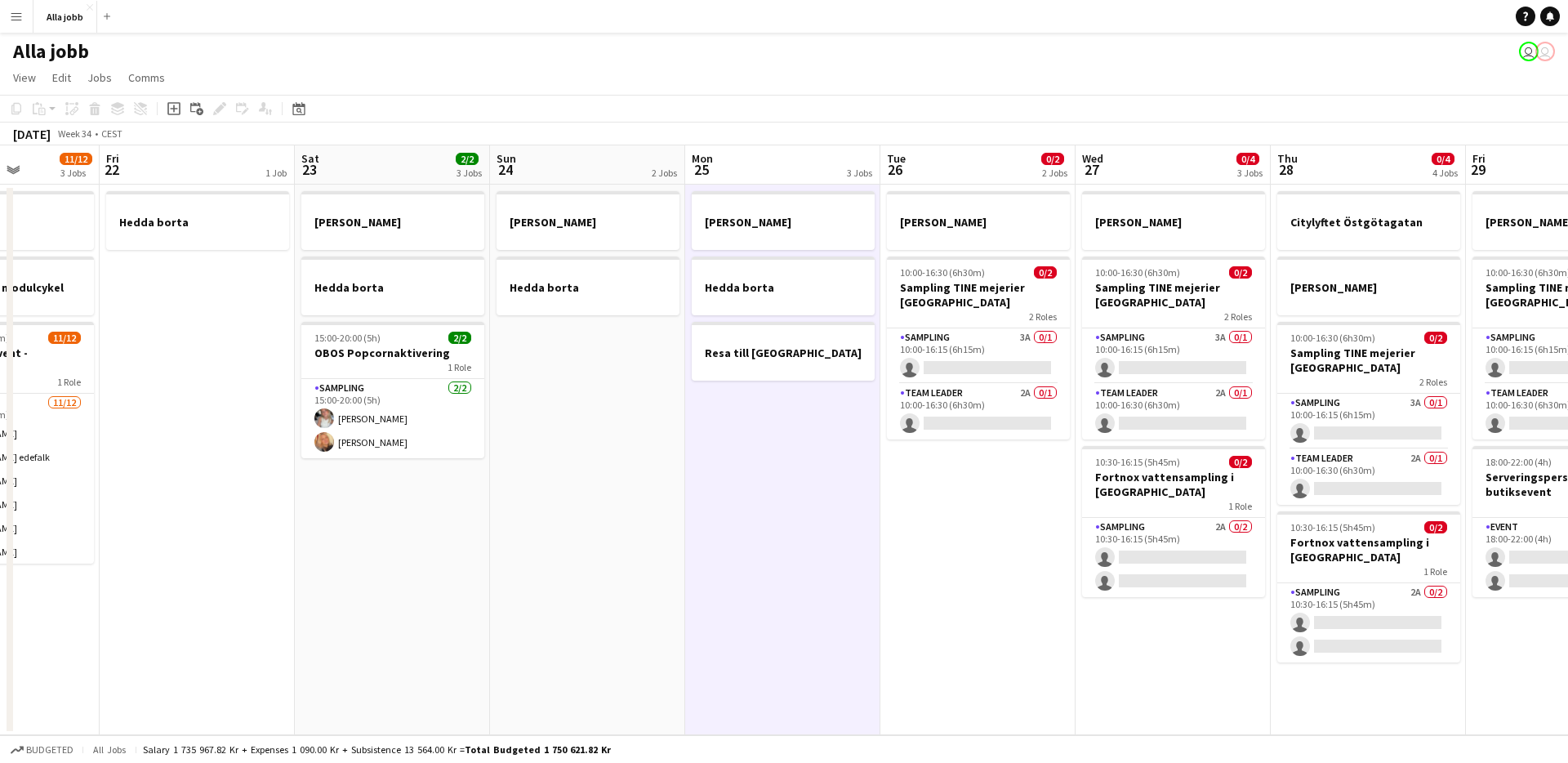
drag, startPoint x: 824, startPoint y: 545, endPoint x: 270, endPoint y: 507, distance: 555.3
click at [211, 527] on app-calendar-viewport "Mon 18 2 Jobs Tue 19 1 Job Wed 20 1 Job Thu 21 11/12 3 Jobs Fri 22 1 Job Sat 23…" at bounding box center [784, 440] width 1568 height 590
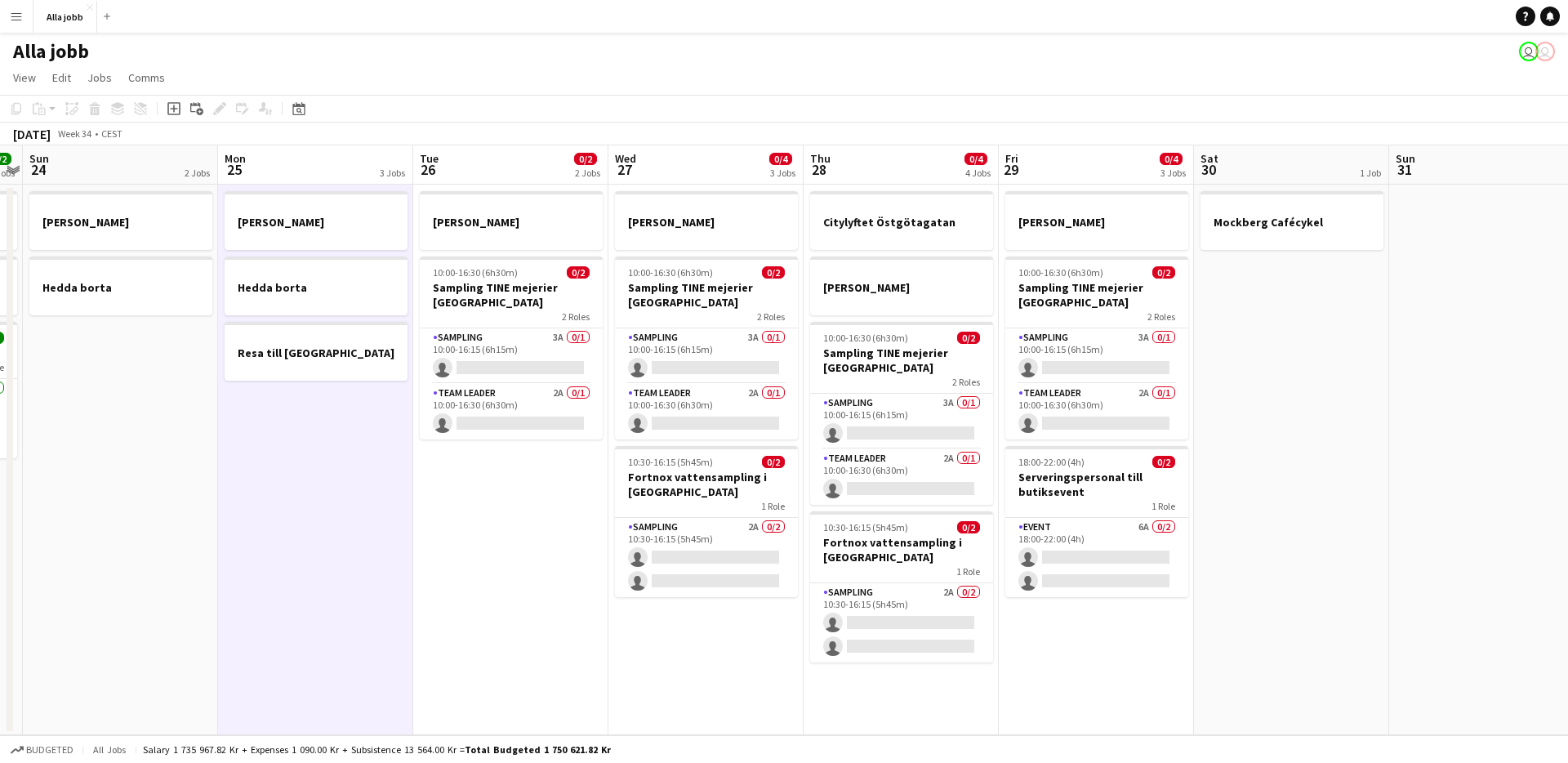
scroll to position [0, 770]
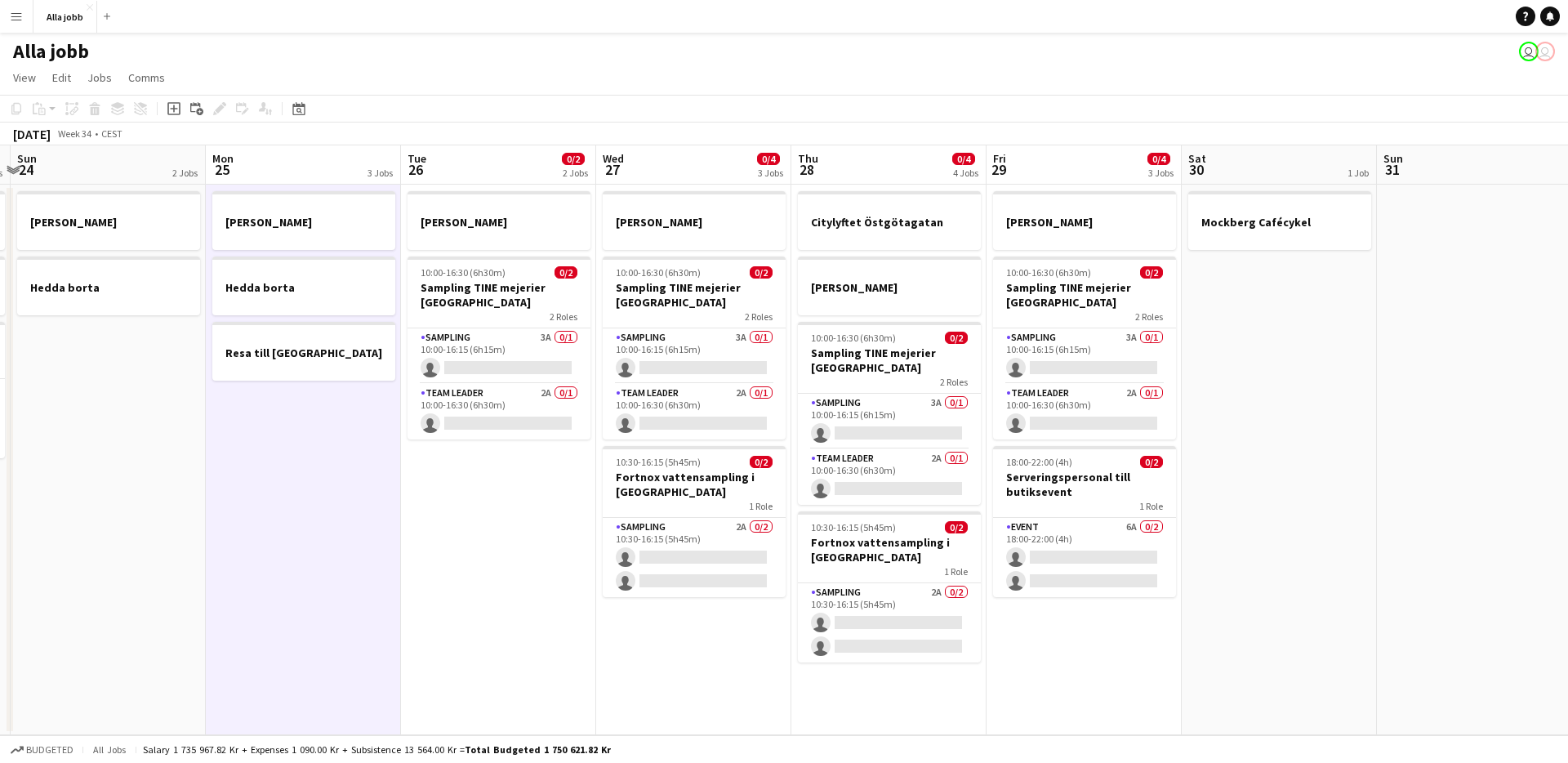
drag, startPoint x: 517, startPoint y: 554, endPoint x: 263, endPoint y: 555, distance: 254.0
click at [263, 555] on app-calendar-viewport "Wed 20 1 Job Thu 21 11/12 3 Jobs Fri 22 1 Job Sat 23 2/2 3 Jobs Sun 24 2 Jobs M…" at bounding box center [784, 440] width 1568 height 590
click at [523, 549] on app-date-cell "[PERSON_NAME] 10:00-16:30 (6h30m) 0/2 Sampling TINE mejerier Göteborg 2 Roles S…" at bounding box center [498, 459] width 195 height 550
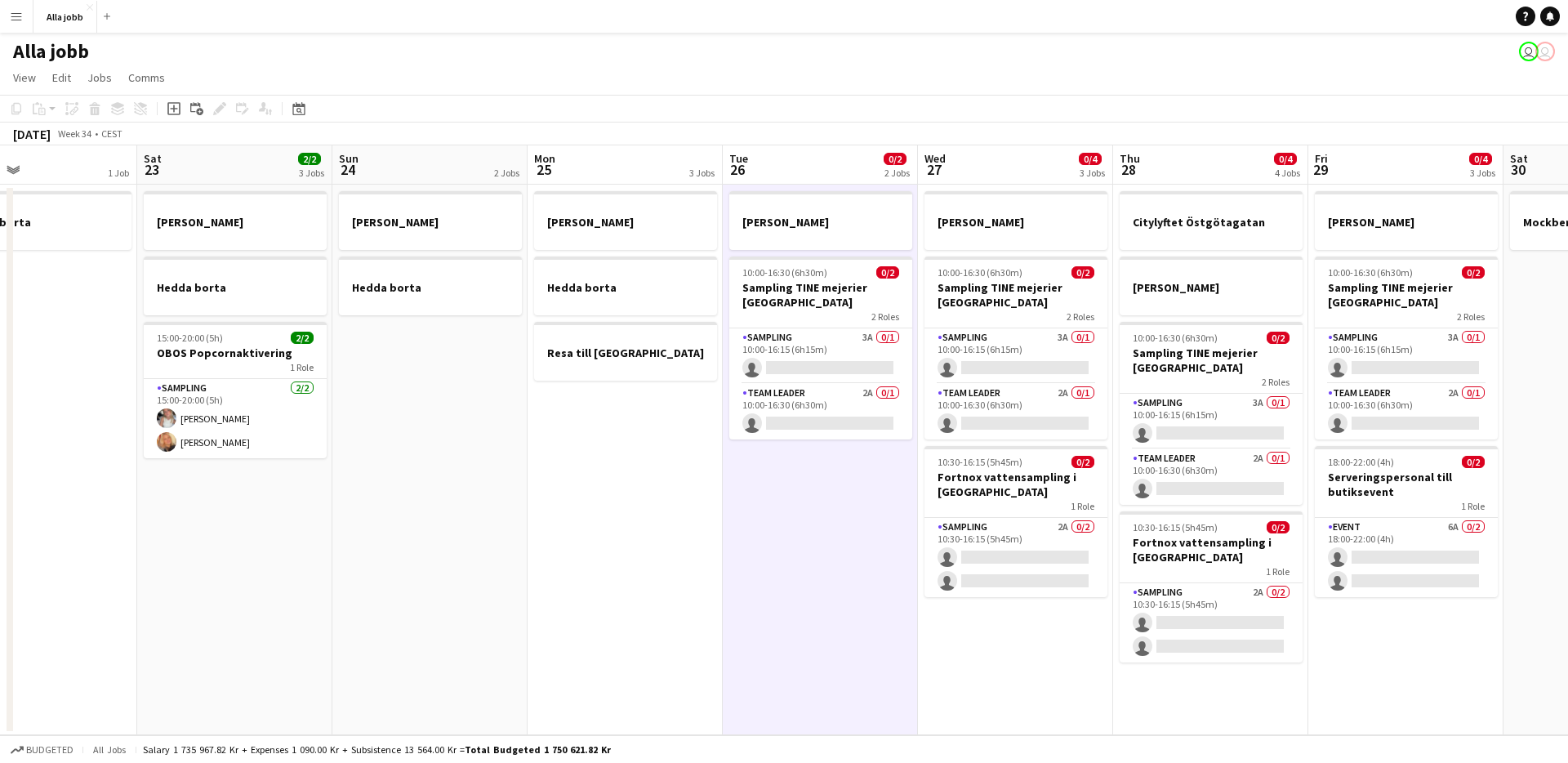
drag, startPoint x: 482, startPoint y: 546, endPoint x: 1058, endPoint y: 583, distance: 577.2
click at [1059, 583] on app-calendar-viewport "Wed 20 1 Job Thu 21 11/12 3 Jobs Fri 22 1 Job Sat 23 2/2 3 Jobs Sun 24 2 Jobs M…" at bounding box center [784, 440] width 1568 height 590
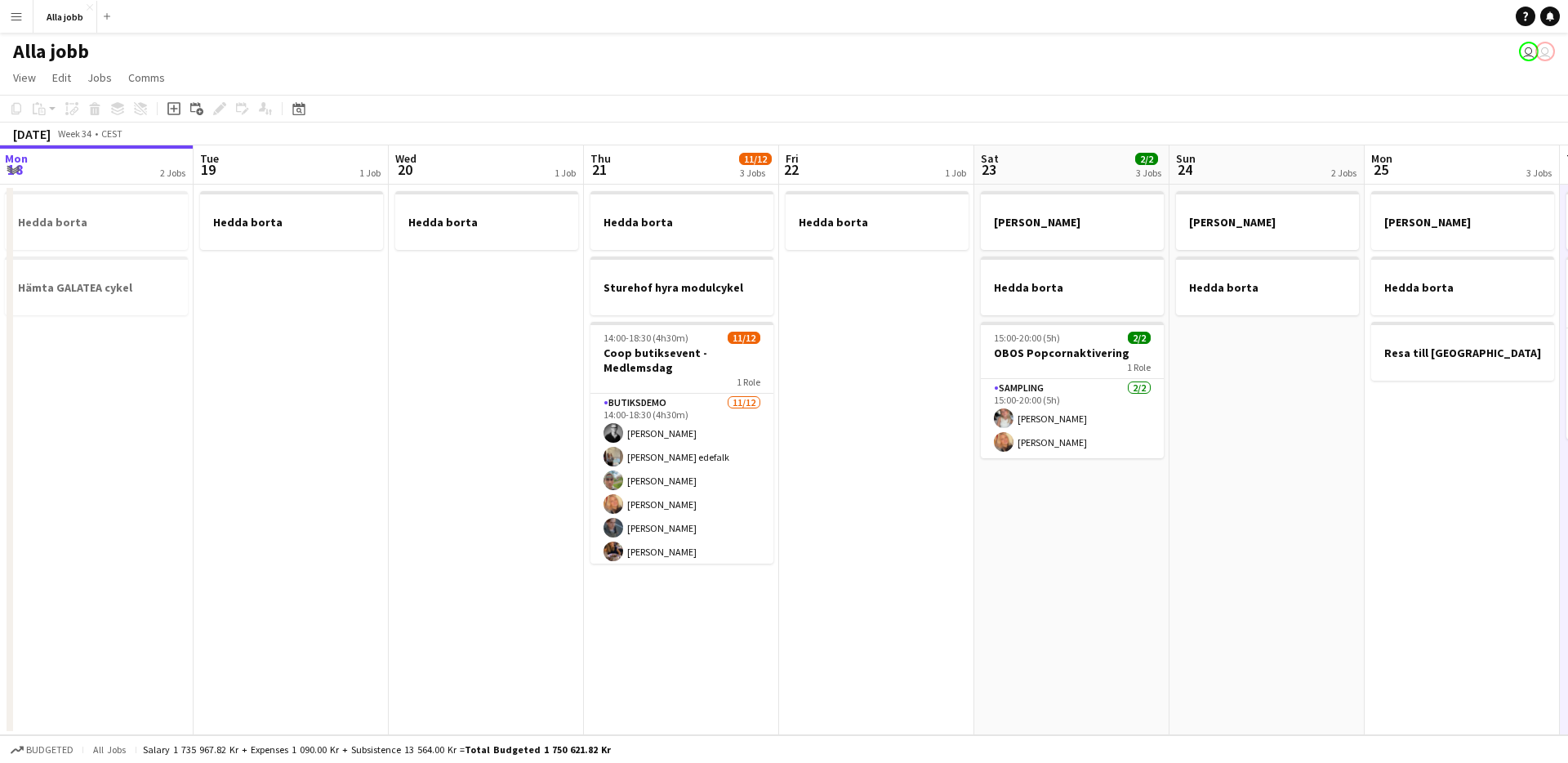
scroll to position [0, 786]
drag, startPoint x: 1166, startPoint y: 561, endPoint x: 1228, endPoint y: 513, distance: 78.4
click at [1228, 513] on app-calendar-viewport "Thu 14 Fri 15 Sat 16 2/2 3 Jobs Sun 17 1 Job Mon 18 2 Jobs Tue 19 1 Job Wed 20 …" at bounding box center [784, 440] width 1568 height 590
click at [418, 437] on app-date-cell "Hedda borta" at bounding box center [482, 459] width 195 height 550
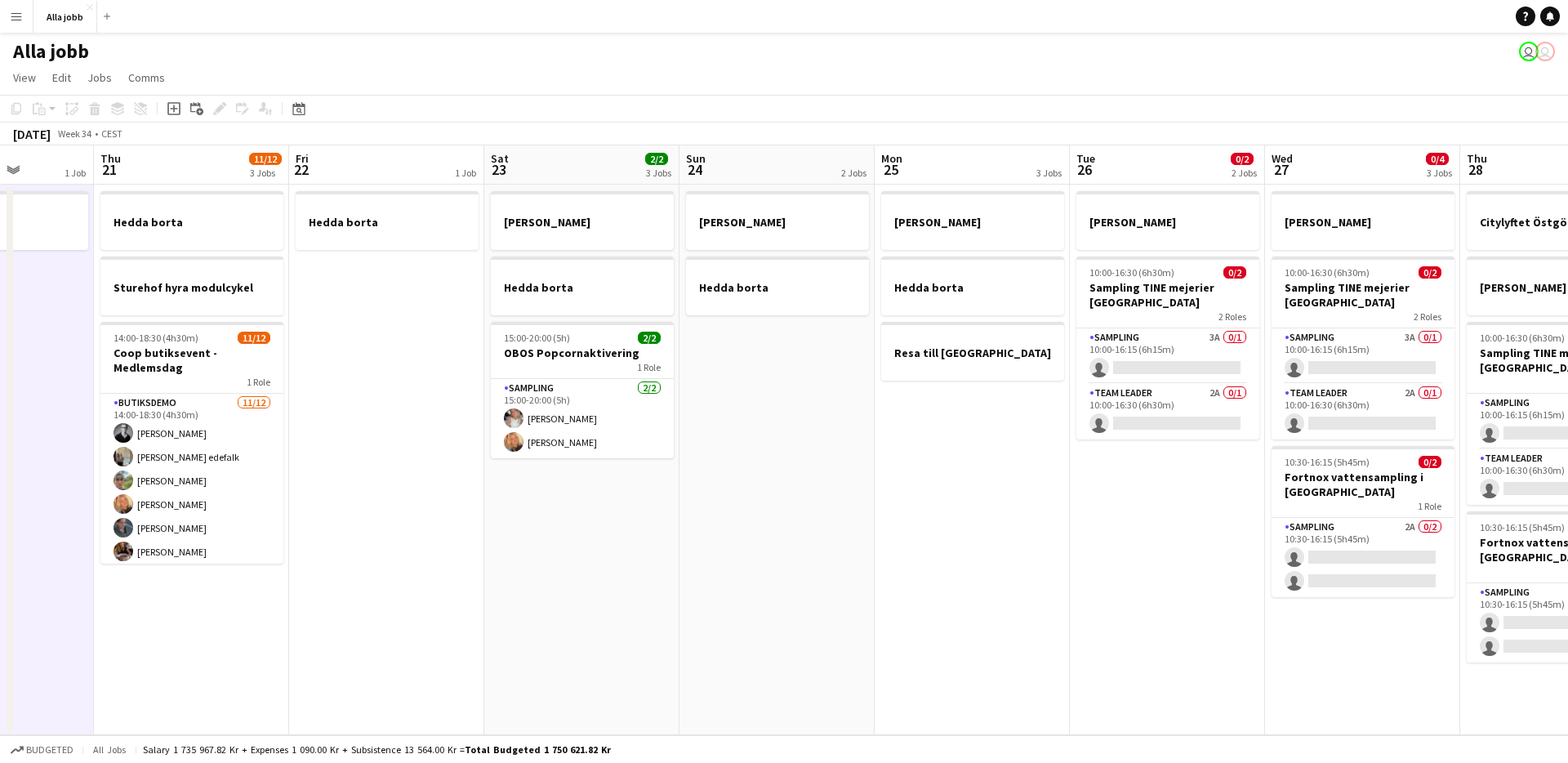
scroll to position [0, 505]
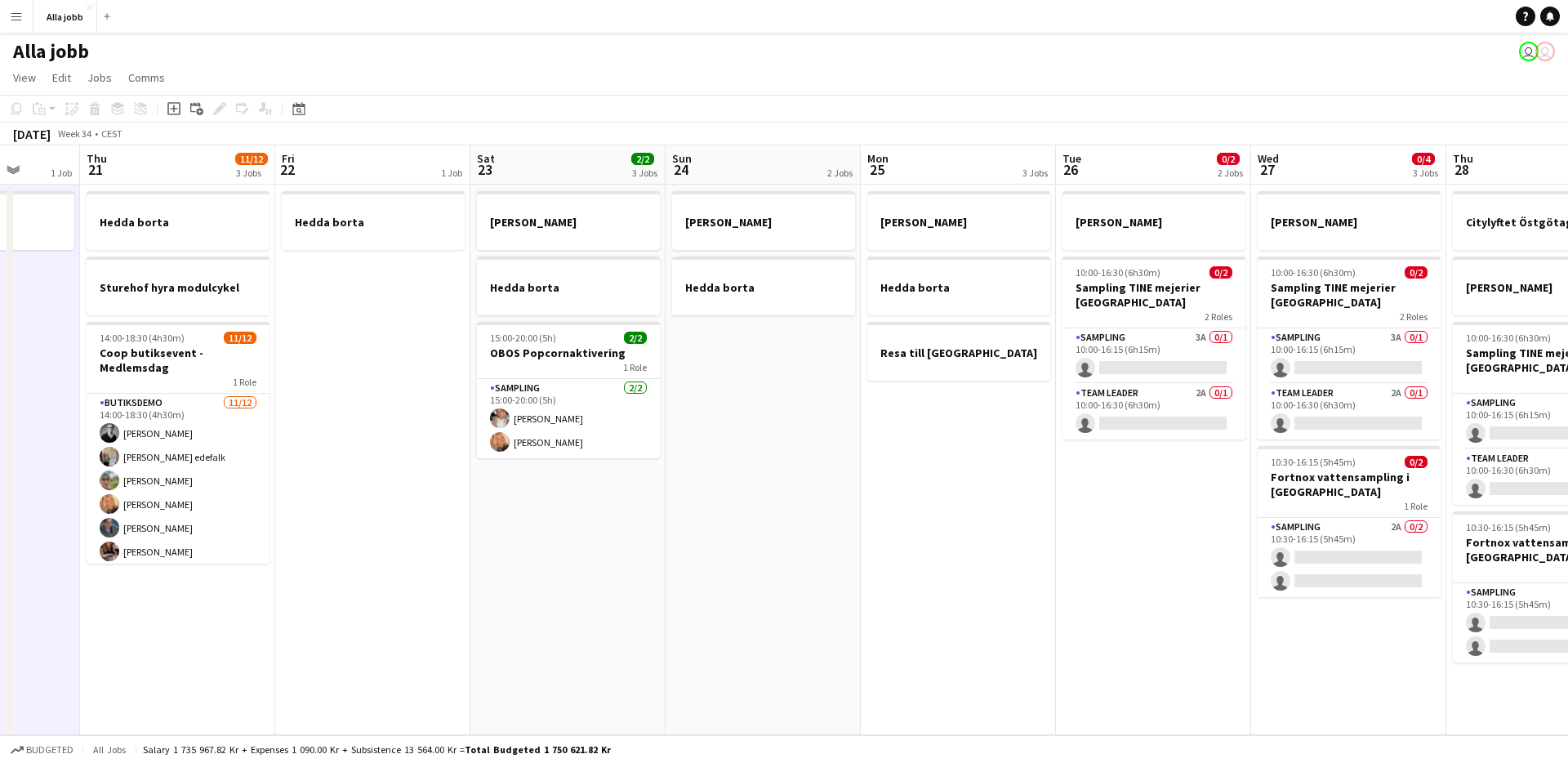
drag, startPoint x: 1156, startPoint y: 543, endPoint x: 657, endPoint y: 520, distance: 499.5
click at [657, 520] on app-calendar-viewport "Mon 18 2 Jobs Tue 19 1 Job Wed 20 1 Job Thu 21 11/12 3 Jobs Fri 22 1 Job Sat 23…" at bounding box center [784, 440] width 1568 height 590
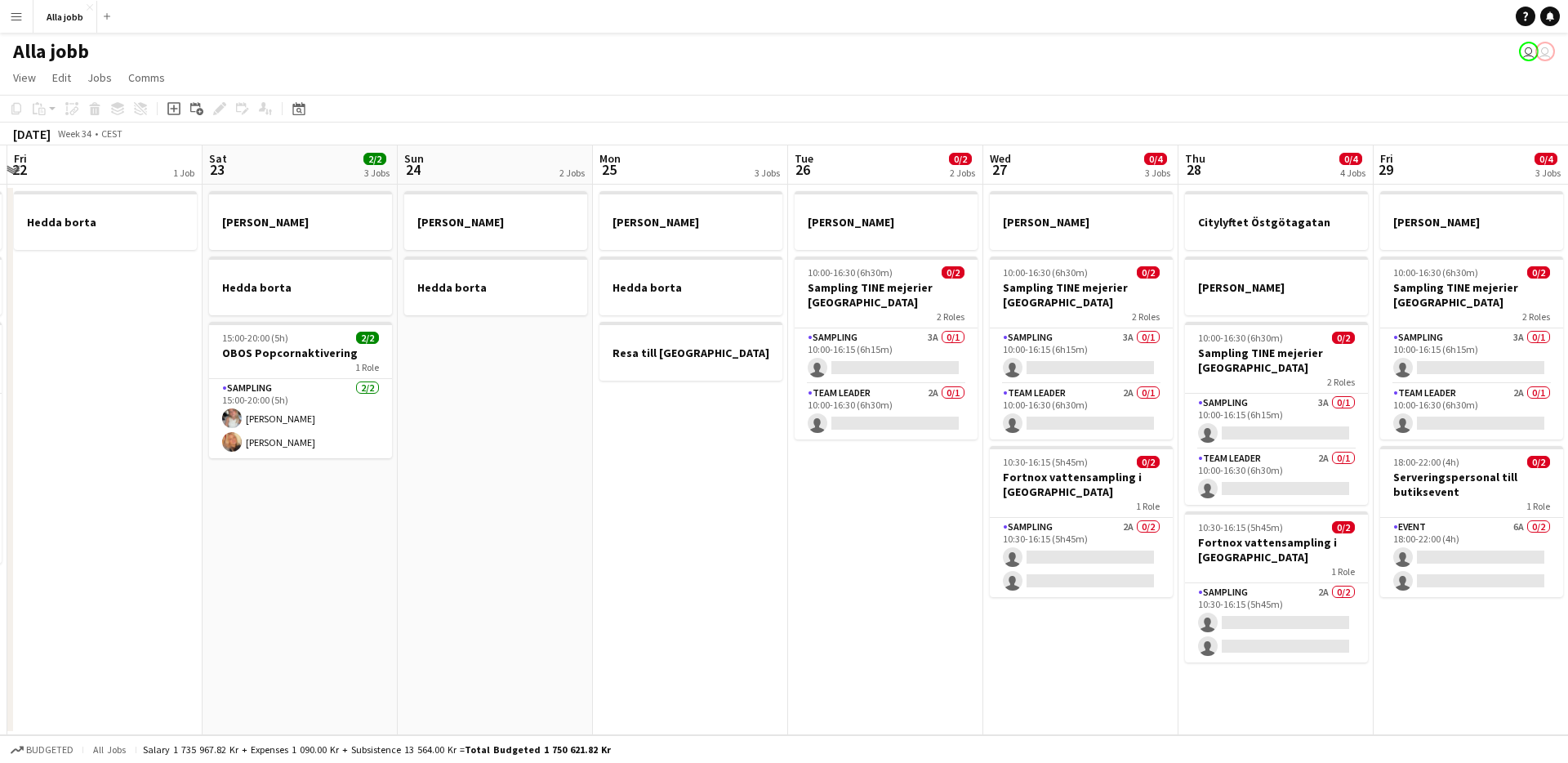
drag, startPoint x: 900, startPoint y: 450, endPoint x: 597, endPoint y: 504, distance: 307.8
click at [631, 503] on app-calendar-viewport "Mon 18 2 Jobs Tue 19 1 Job Wed 20 1 Job Thu 21 11/12 3 Jobs Fri 22 1 Job Sat 23…" at bounding box center [784, 440] width 1568 height 590
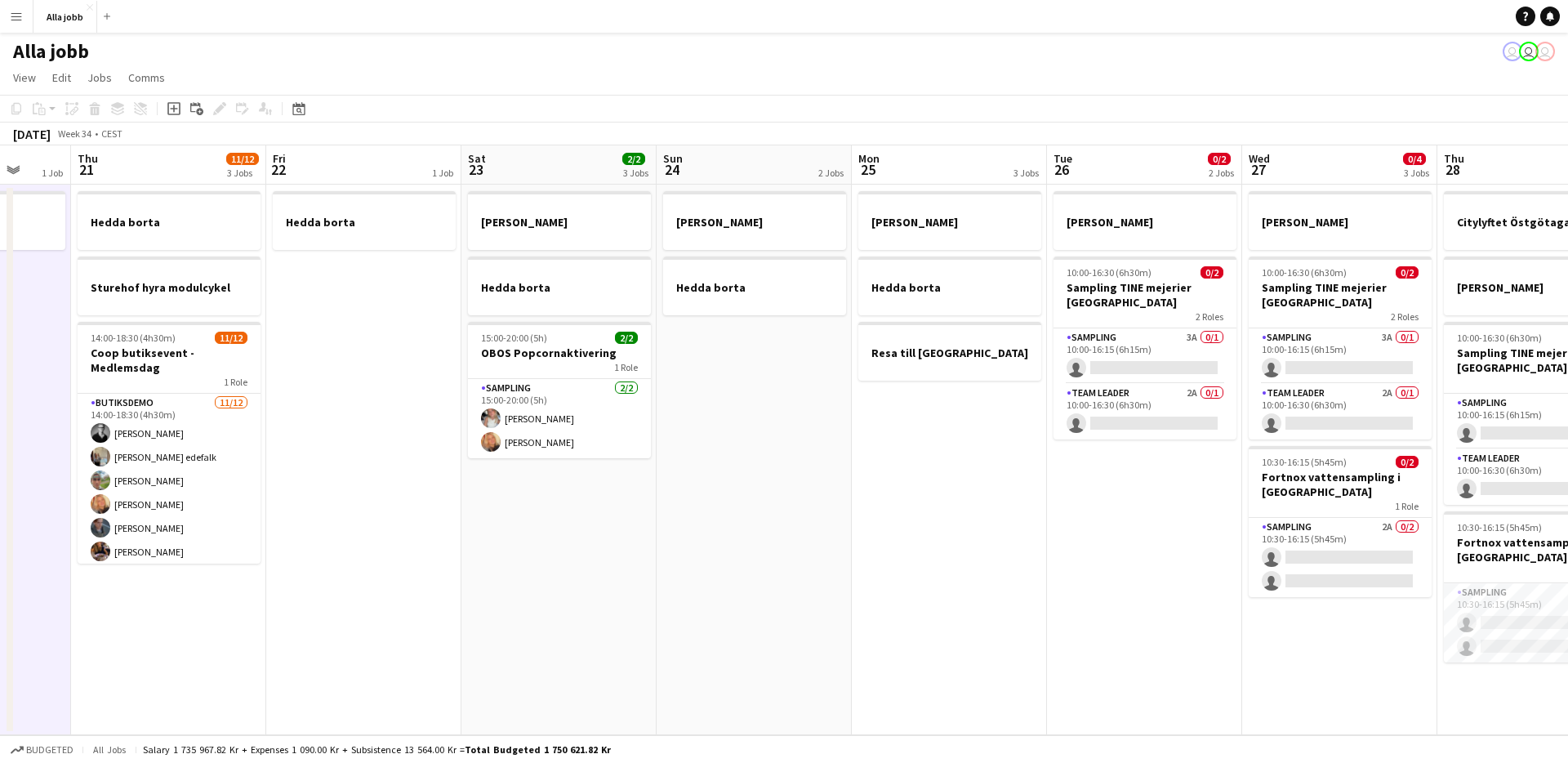
drag, startPoint x: 786, startPoint y: 489, endPoint x: 300, endPoint y: 455, distance: 487.2
click at [300, 455] on app-calendar-viewport "Mon 18 2 Jobs Tue 19 1 Job Wed 20 1 Job Thu 21 11/12 3 Jobs Fri 22 1 Job Sat 23…" at bounding box center [784, 440] width 1568 height 590
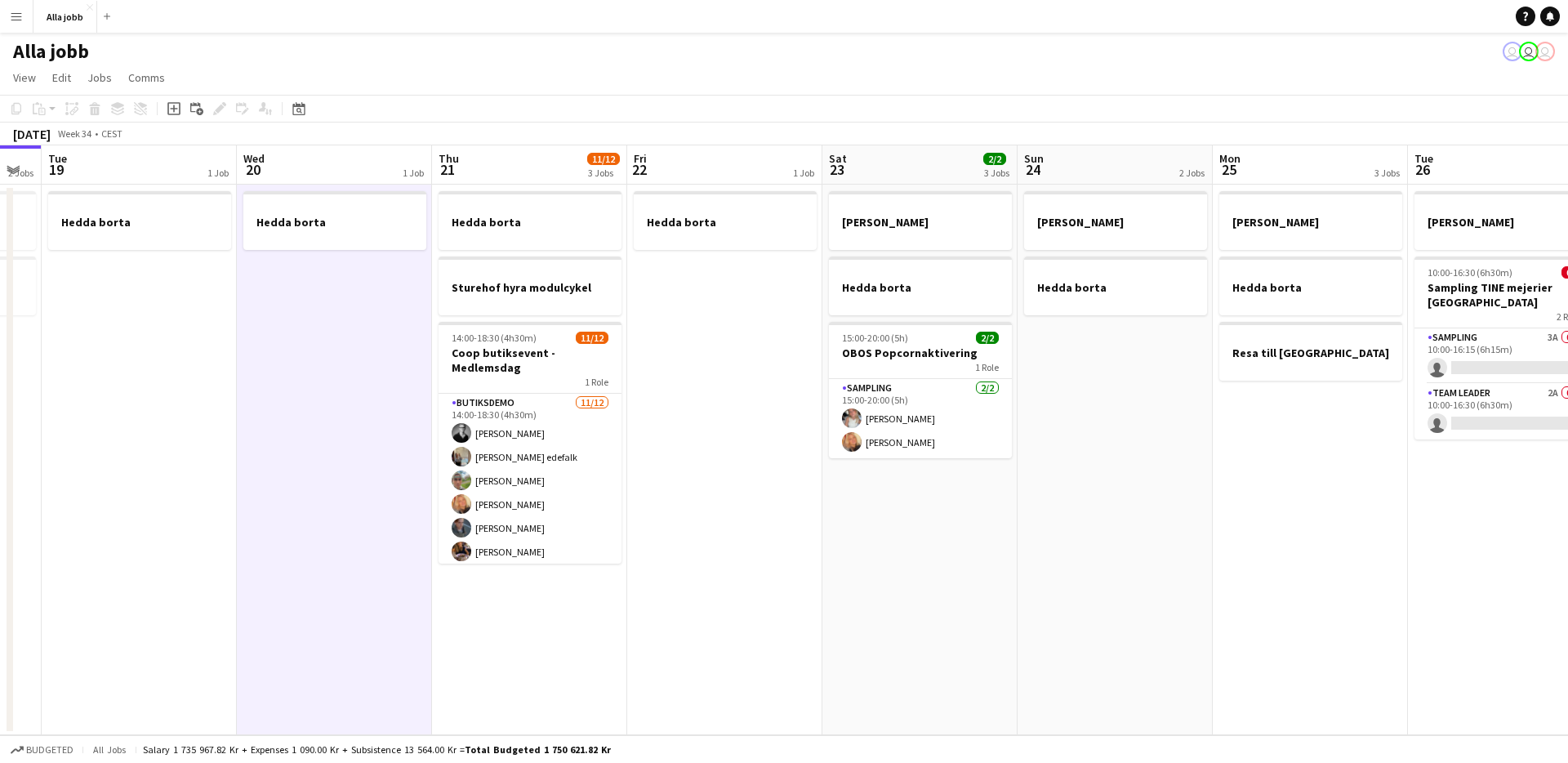
drag, startPoint x: 293, startPoint y: 456, endPoint x: 1330, endPoint y: 416, distance: 1037.8
click at [1330, 416] on app-calendar-viewport "Sun 17 1 Job Mon 18 2 Jobs Tue 19 1 Job Wed 20 1 Job Thu 21 11/12 3 Jobs Fri 22…" at bounding box center [784, 440] width 1568 height 590
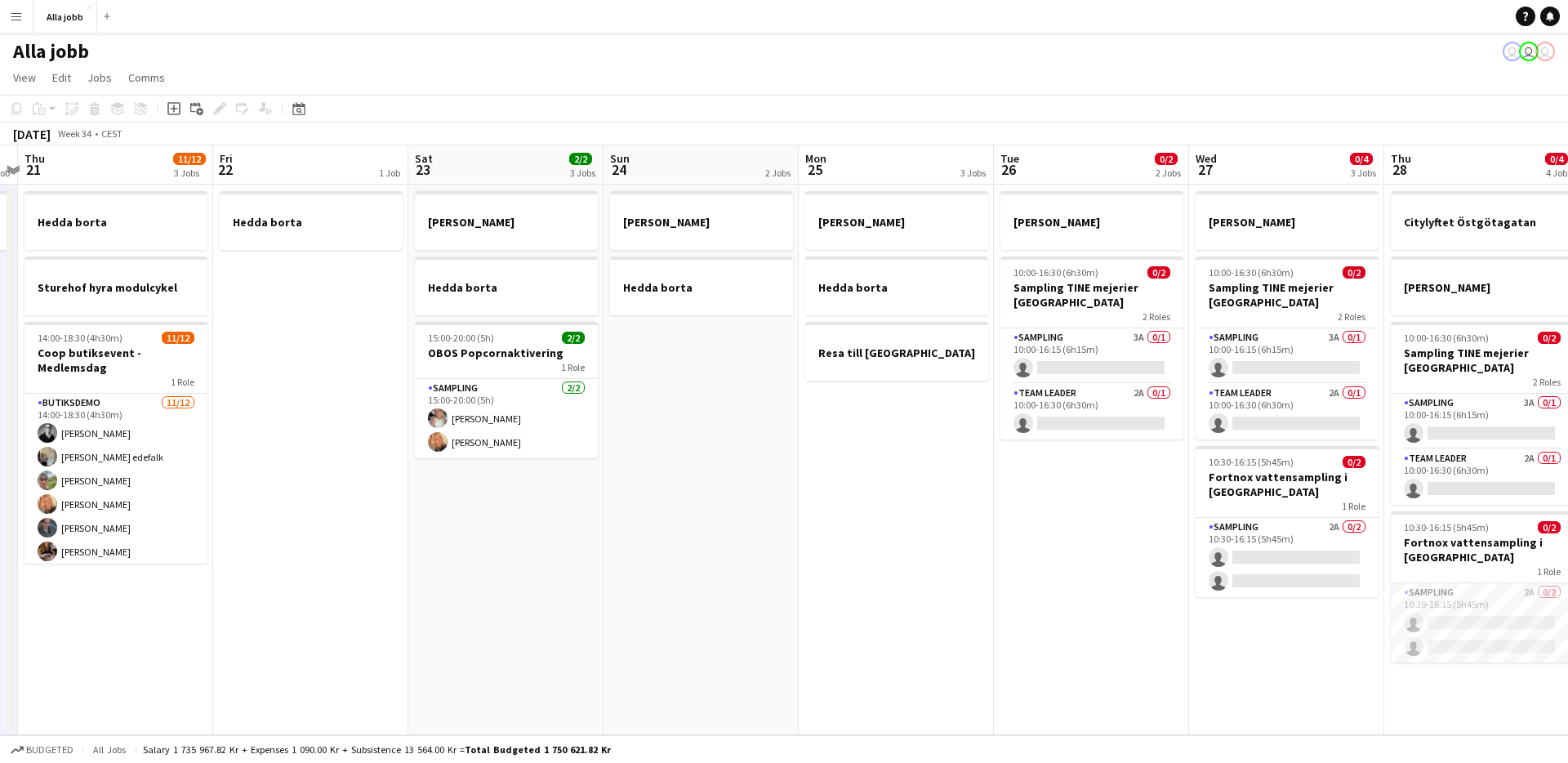
drag, startPoint x: 737, startPoint y: 457, endPoint x: 283, endPoint y: 391, distance: 458.8
click at [282, 391] on app-calendar-viewport "Sun 17 1 Job Mon 18 2 Jobs Tue 19 1 Job Wed 20 1 Job Thu 21 11/12 3 Jobs Fri 22…" at bounding box center [784, 440] width 1568 height 590
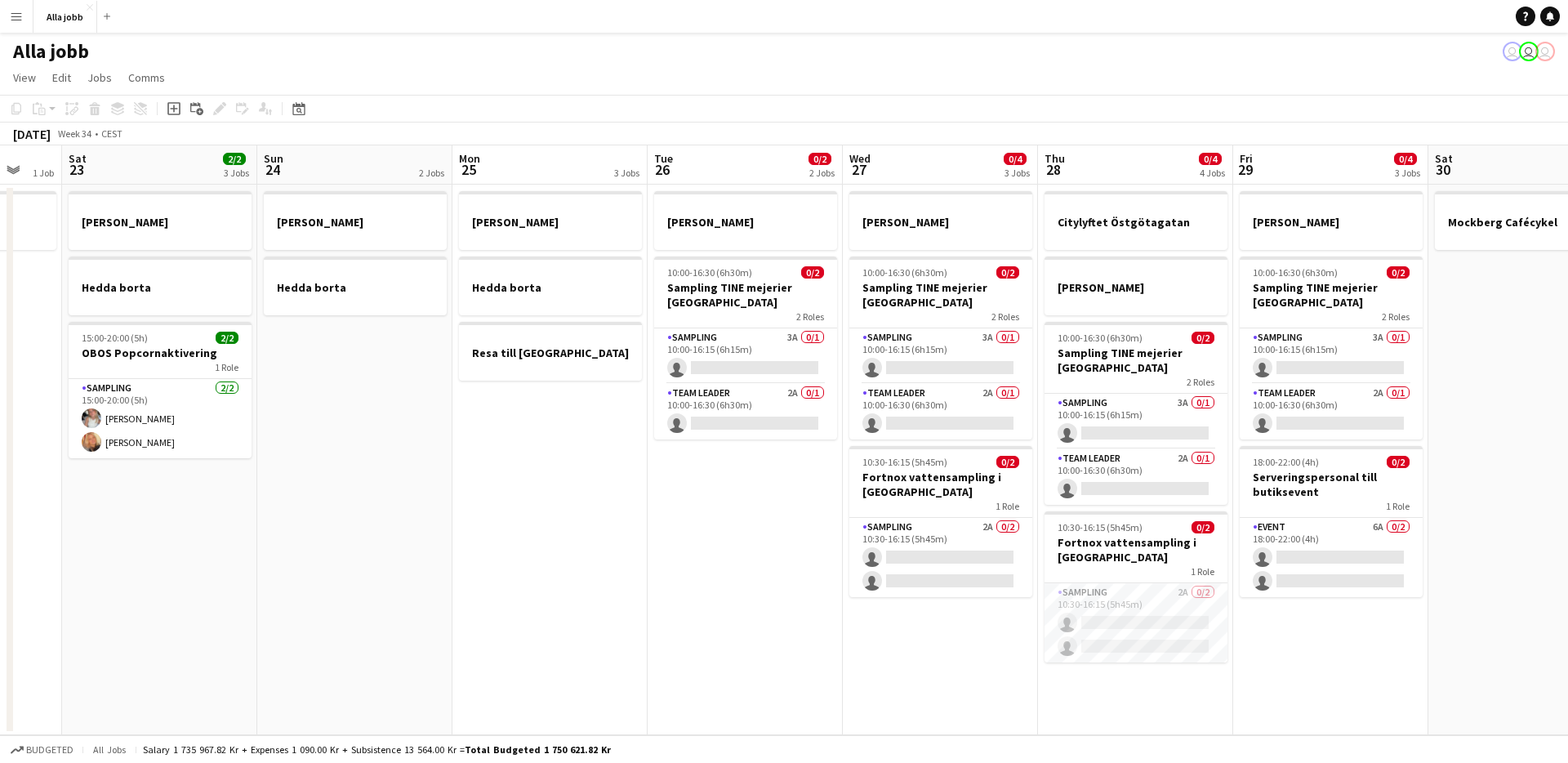
drag, startPoint x: 576, startPoint y: 432, endPoint x: 302, endPoint y: 450, distance: 274.6
click at [297, 450] on app-calendar-viewport "Wed 20 1 Job Thu 21 11/12 3 Jobs Fri 22 1 Job Sat 23 2/2 3 Jobs Sun 24 2 Jobs M…" at bounding box center [784, 440] width 1568 height 590
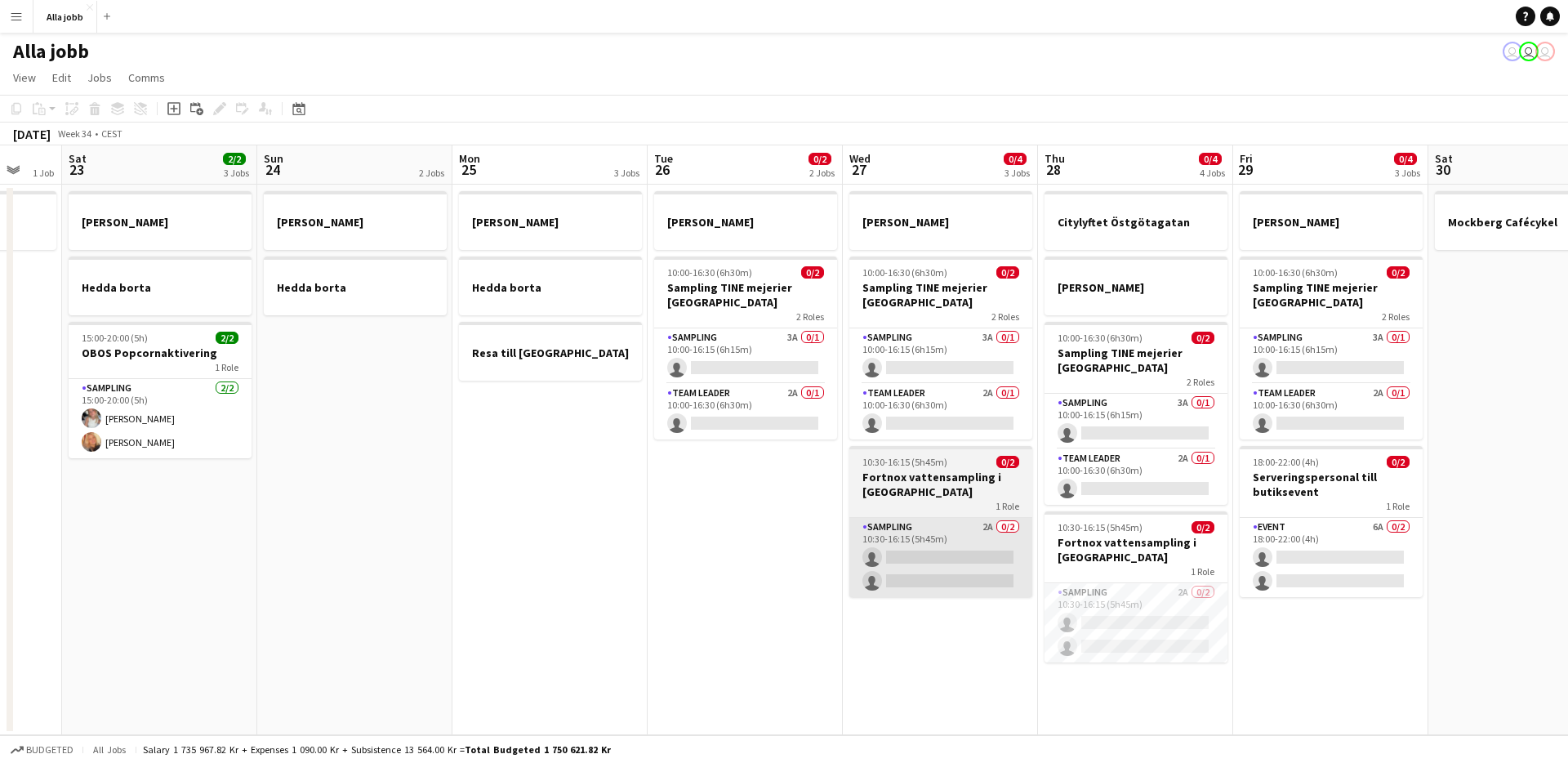
scroll to position [0, 531]
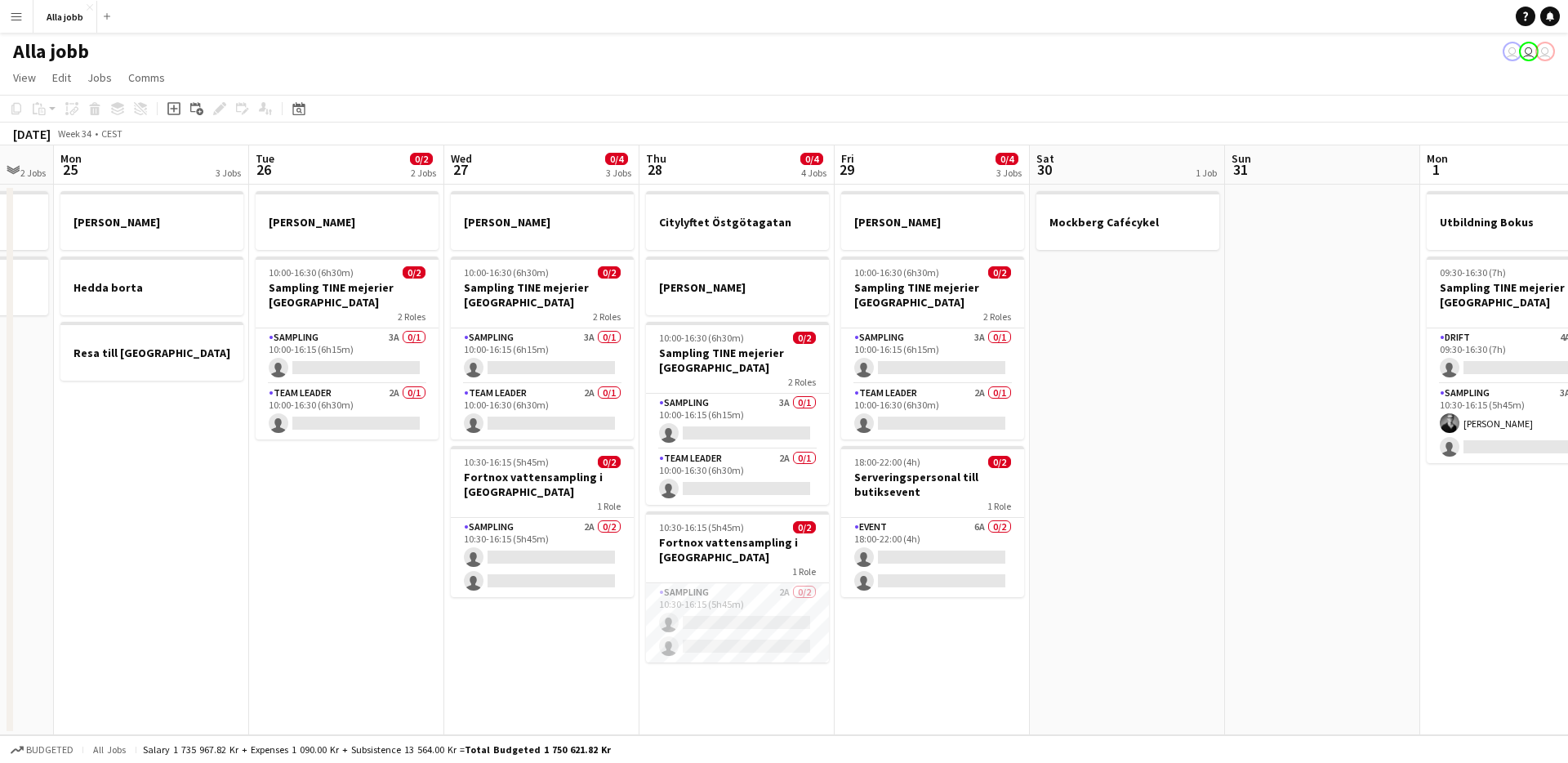
click at [495, 639] on app-date-cell "[PERSON_NAME] 10:00-16:30 (6h30m) 0/2 Sampling TINE mejerier Göteborg 2 Roles S…" at bounding box center [541, 459] width 195 height 550
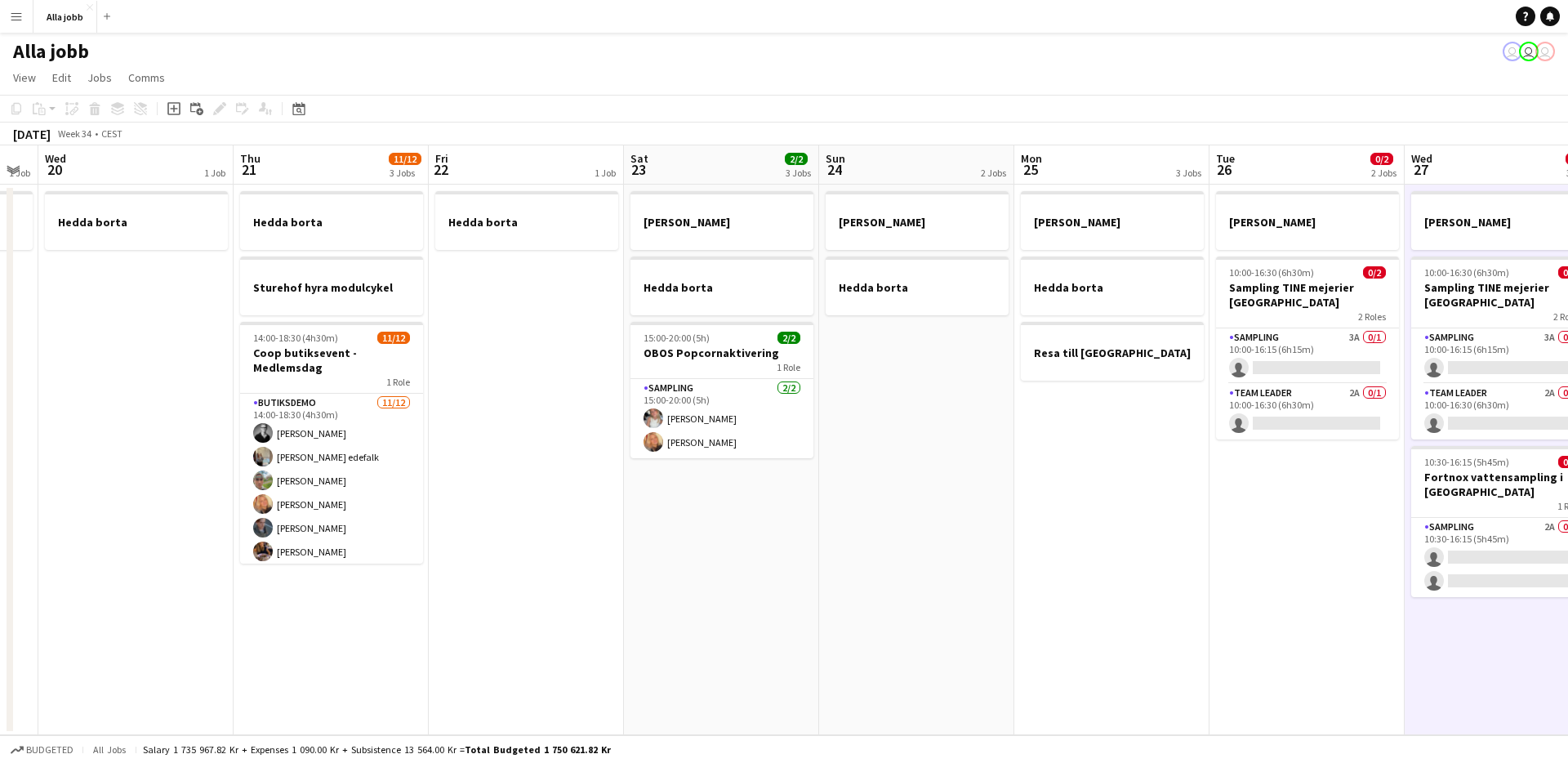
drag, startPoint x: 572, startPoint y: 531, endPoint x: 1308, endPoint y: 468, distance: 738.7
click at [1308, 468] on app-calendar-viewport "Mon 18 2 Jobs Tue 19 1 Job Wed 20 1 Job Thu 21 11/12 3 Jobs Fri 22 1 Job Sat 23…" at bounding box center [784, 440] width 1568 height 590
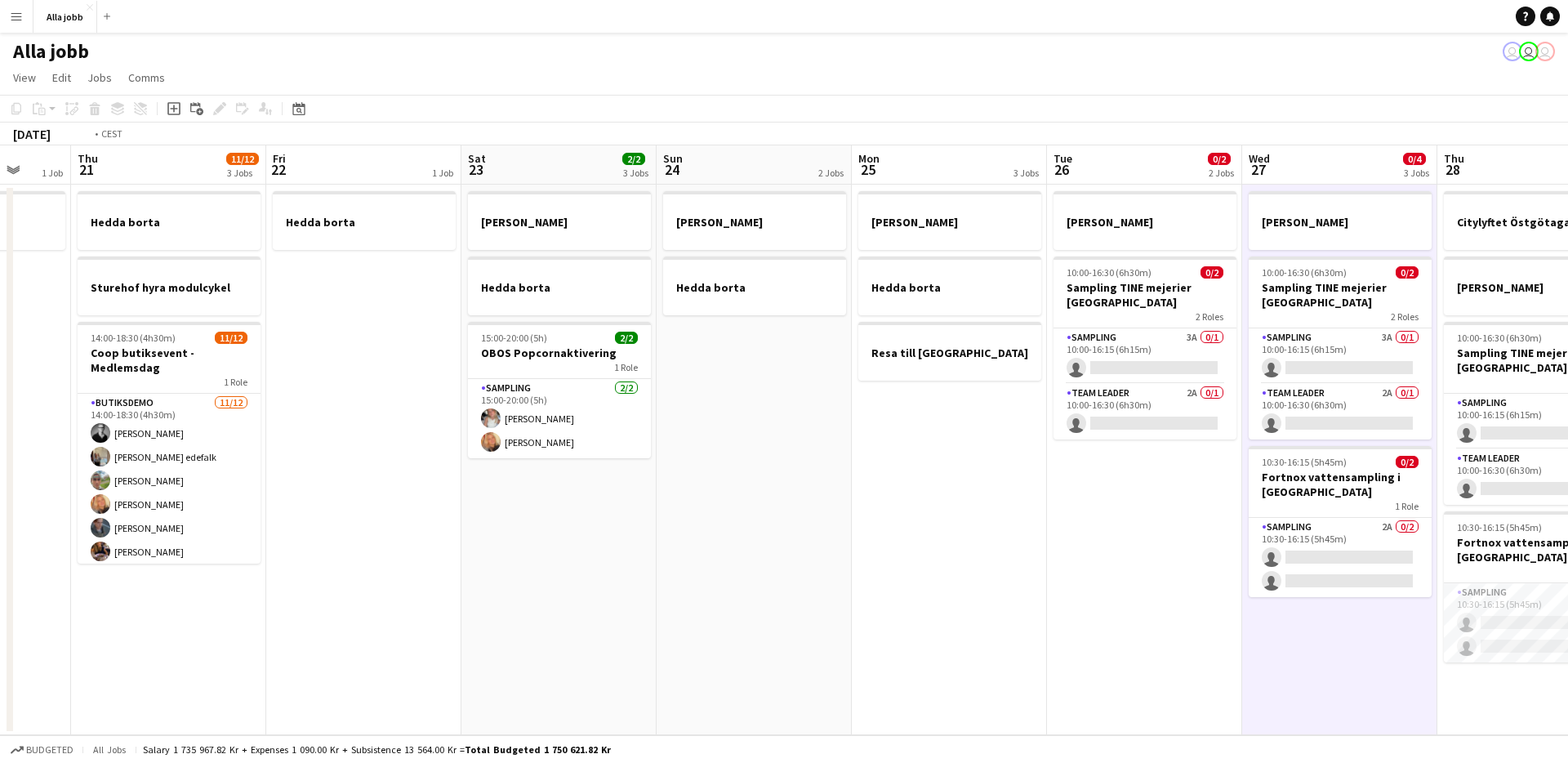
drag, startPoint x: 823, startPoint y: 570, endPoint x: 1396, endPoint y: 530, distance: 574.4
click at [1396, 530] on app-calendar-viewport "Mon 18 2 Jobs Tue 19 1 Job Wed 20 1 Job Thu 21 11/12 3 Jobs Fri 22 1 Job Sat 23…" at bounding box center [784, 440] width 1568 height 590
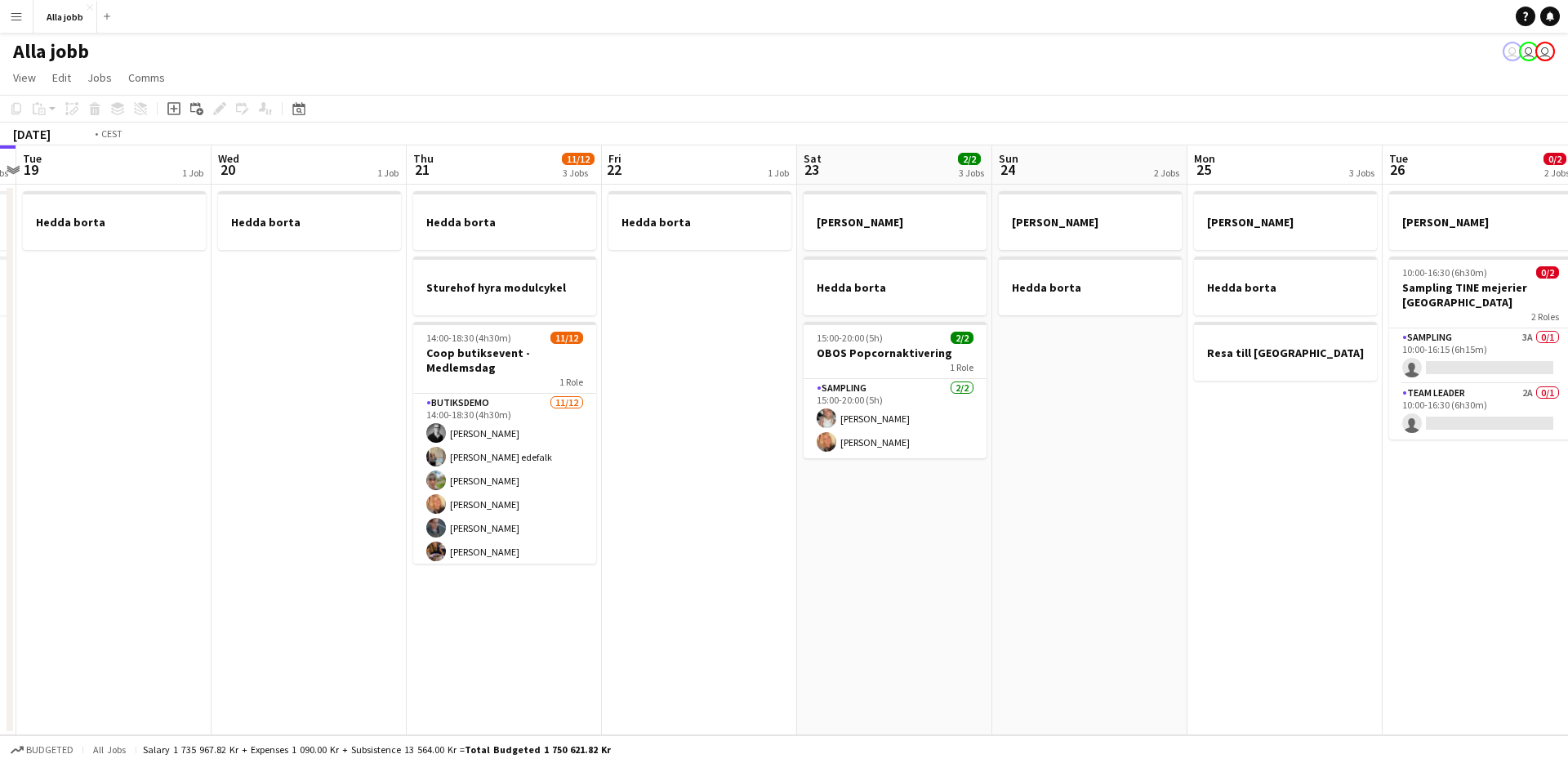
drag, startPoint x: 1126, startPoint y: 563, endPoint x: 183, endPoint y: 524, distance: 943.8
click at [183, 524] on app-calendar-viewport "Fri 15 Sat 16 2/2 3 Jobs Sun 17 1 Job Mon 18 2 Jobs Tue 19 1 Job Wed 20 1 Job T…" at bounding box center [784, 440] width 1568 height 590
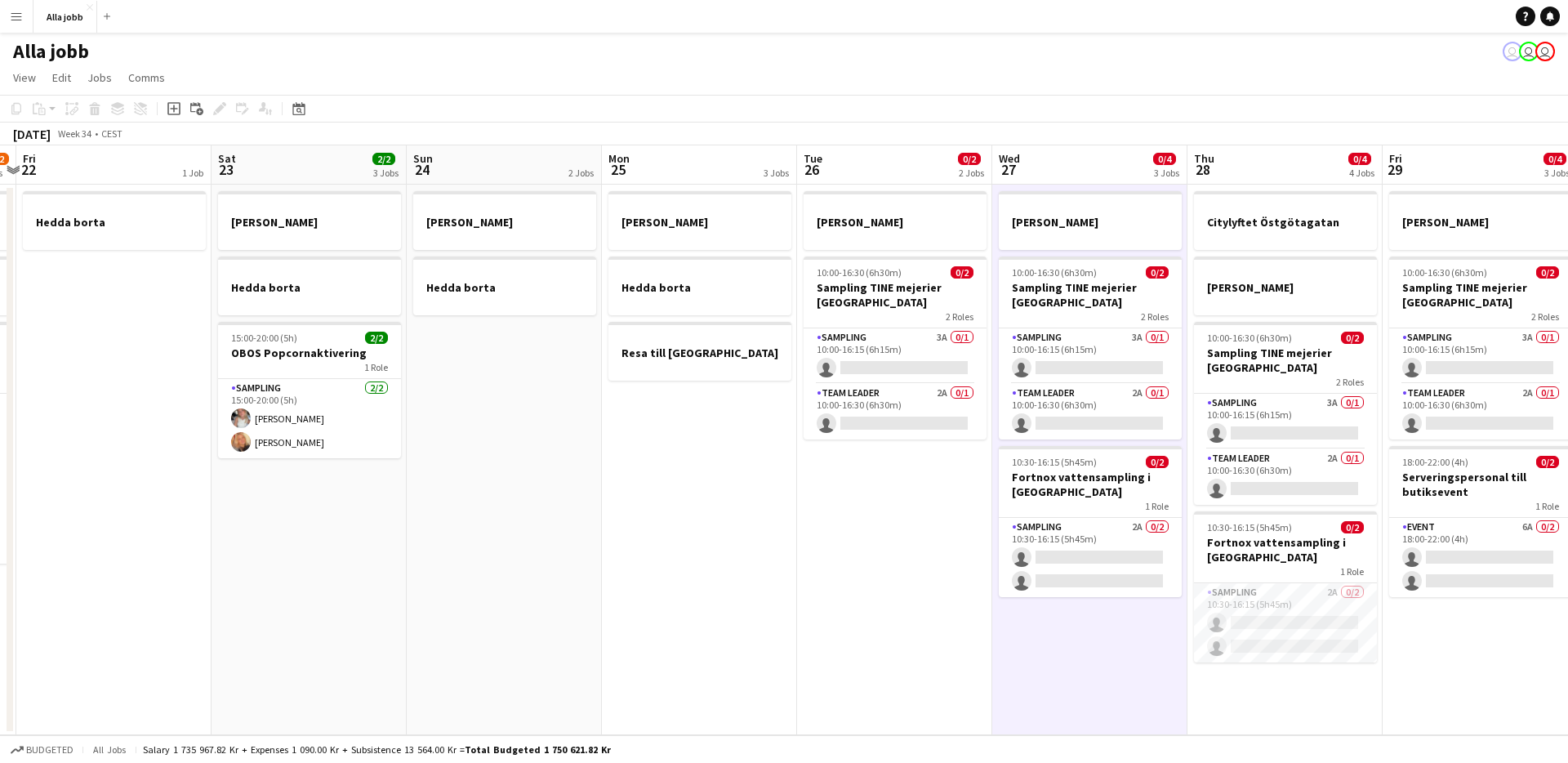
drag, startPoint x: 583, startPoint y: 516, endPoint x: 502, endPoint y: 400, distance: 141.5
click at [578, 513] on app-calendar-viewport "Mon 18 2 Jobs Tue 19 1 Job Wed 20 1 Job Thu 21 11/12 3 Jobs Fri 22 1 Job Sat 23…" at bounding box center [784, 440] width 1568 height 590
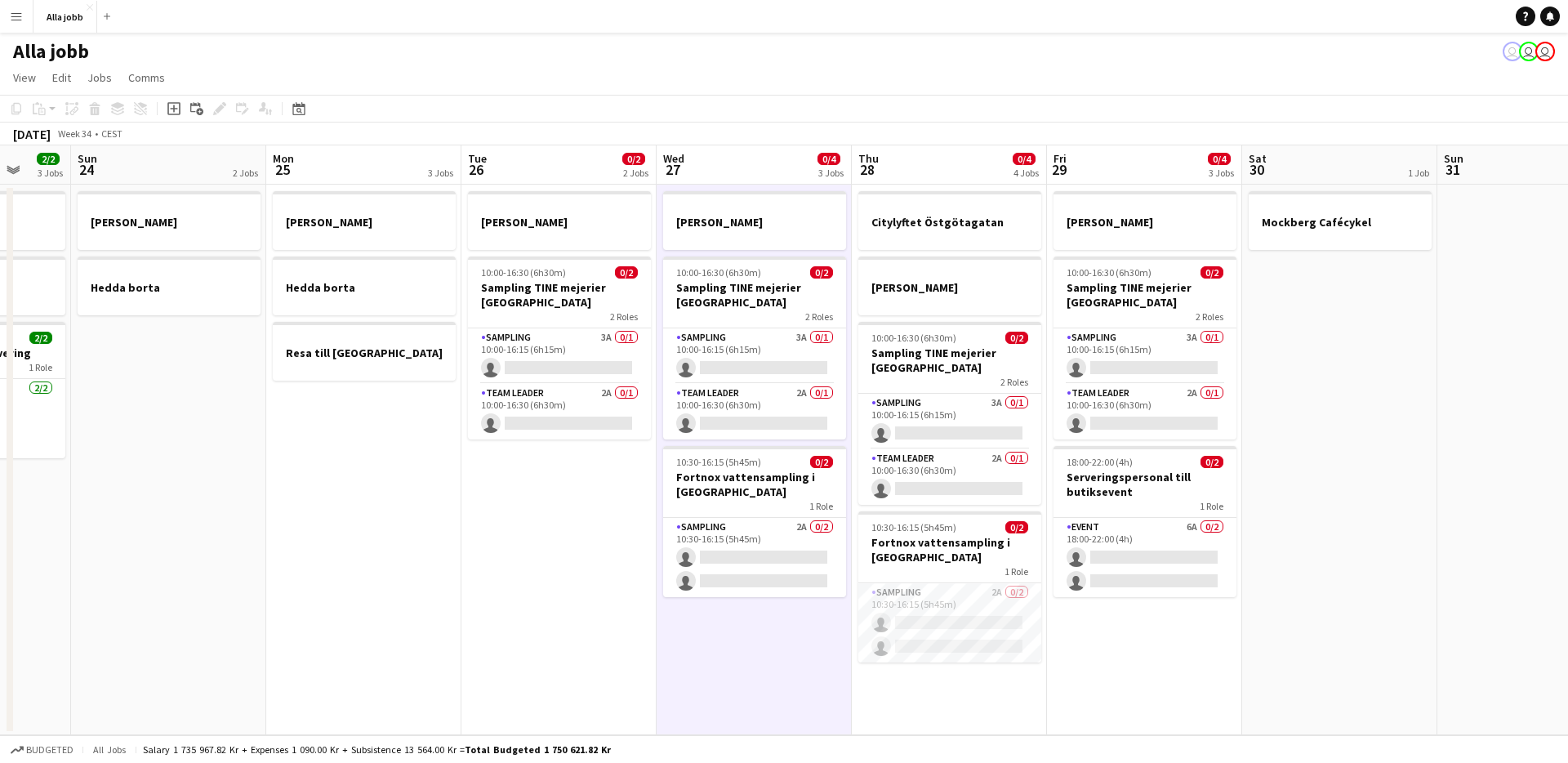
drag, startPoint x: 638, startPoint y: 355, endPoint x: 223, endPoint y: 351, distance: 415.0
click at [223, 350] on app-calendar-viewport "Wed 20 1 Job Thu 21 11/12 3 Jobs Fri 22 1 Job Sat 23 2/2 3 Jobs Sun 24 2 Jobs M…" at bounding box center [784, 440] width 1568 height 590
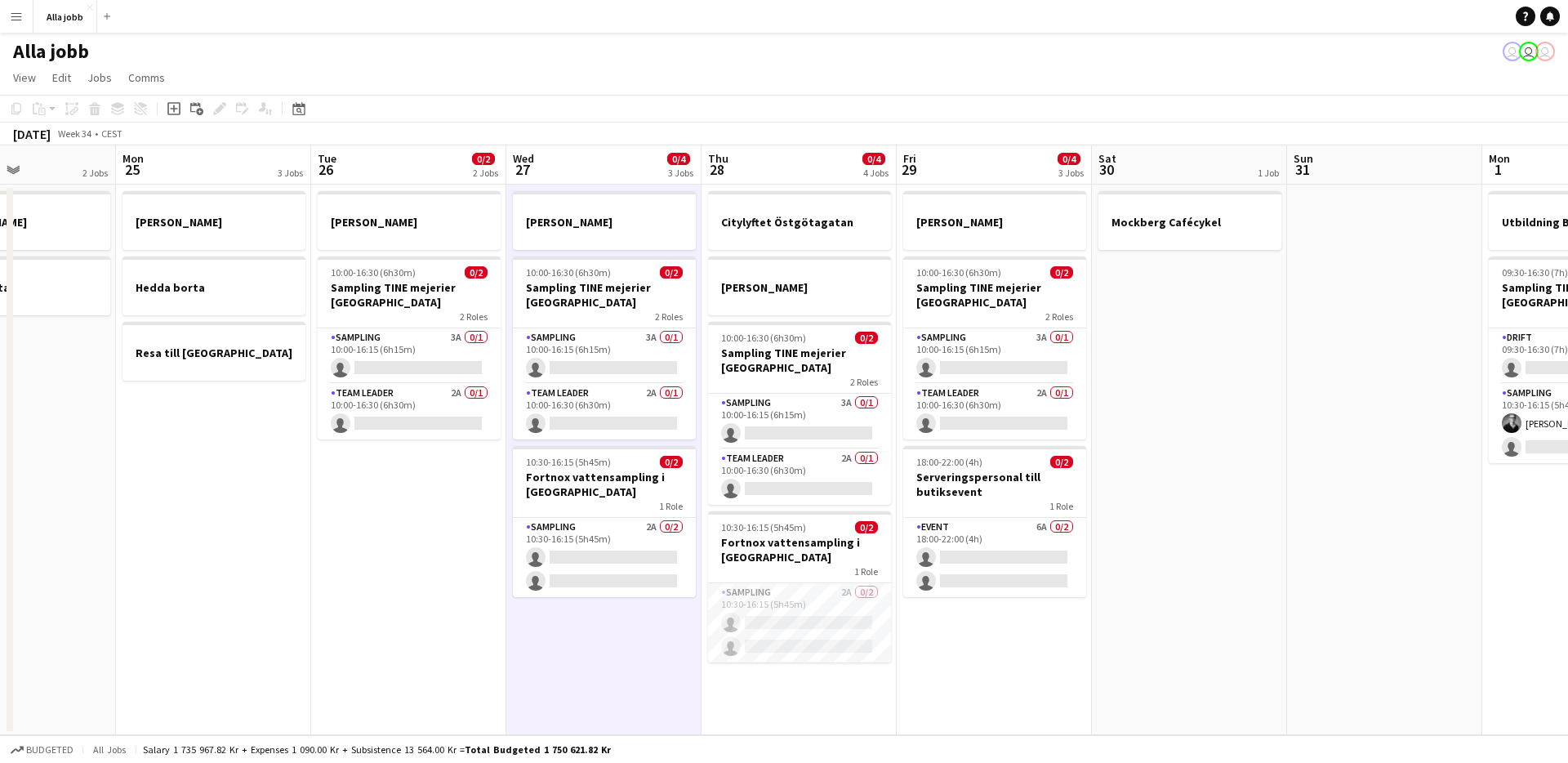
drag, startPoint x: 708, startPoint y: 395, endPoint x: 653, endPoint y: 398, distance: 55.1
click at [653, 398] on app-calendar-viewport "Fri 22 1 Job Sat 23 2/2 3 Jobs Sun 24 2 Jobs Mon 25 3 Jobs Tue 26 0/2 2 Jobs We…" at bounding box center [784, 440] width 1568 height 590
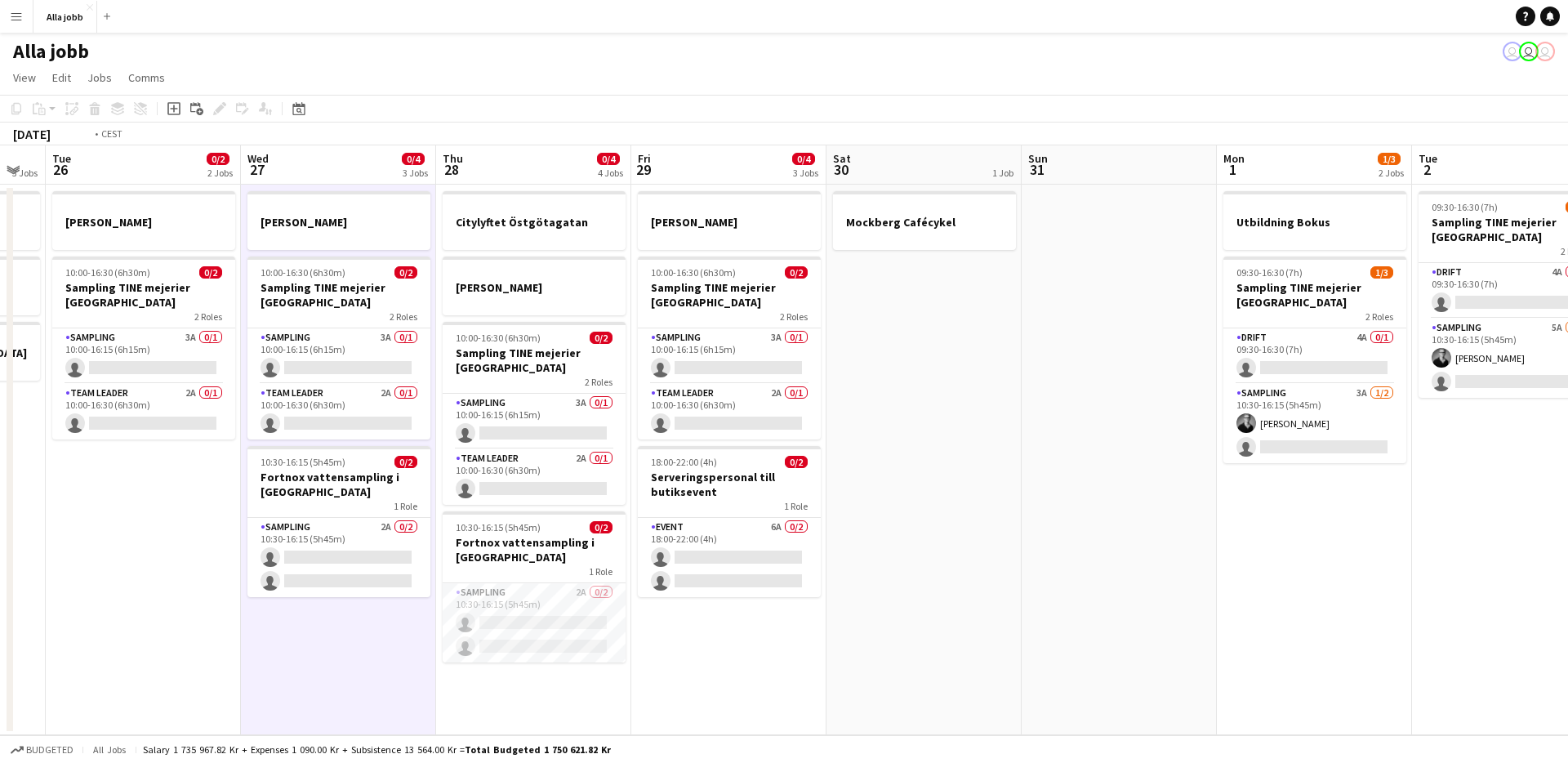
drag, startPoint x: 888, startPoint y: 374, endPoint x: 589, endPoint y: 346, distance: 300.3
click at [417, 348] on app-calendar-viewport "Fri 22 1 Job Sat 23 2/2 3 Jobs Sun 24 2 Jobs Mon 25 3 Jobs Tue 26 0/2 2 Jobs We…" at bounding box center [784, 440] width 1568 height 590
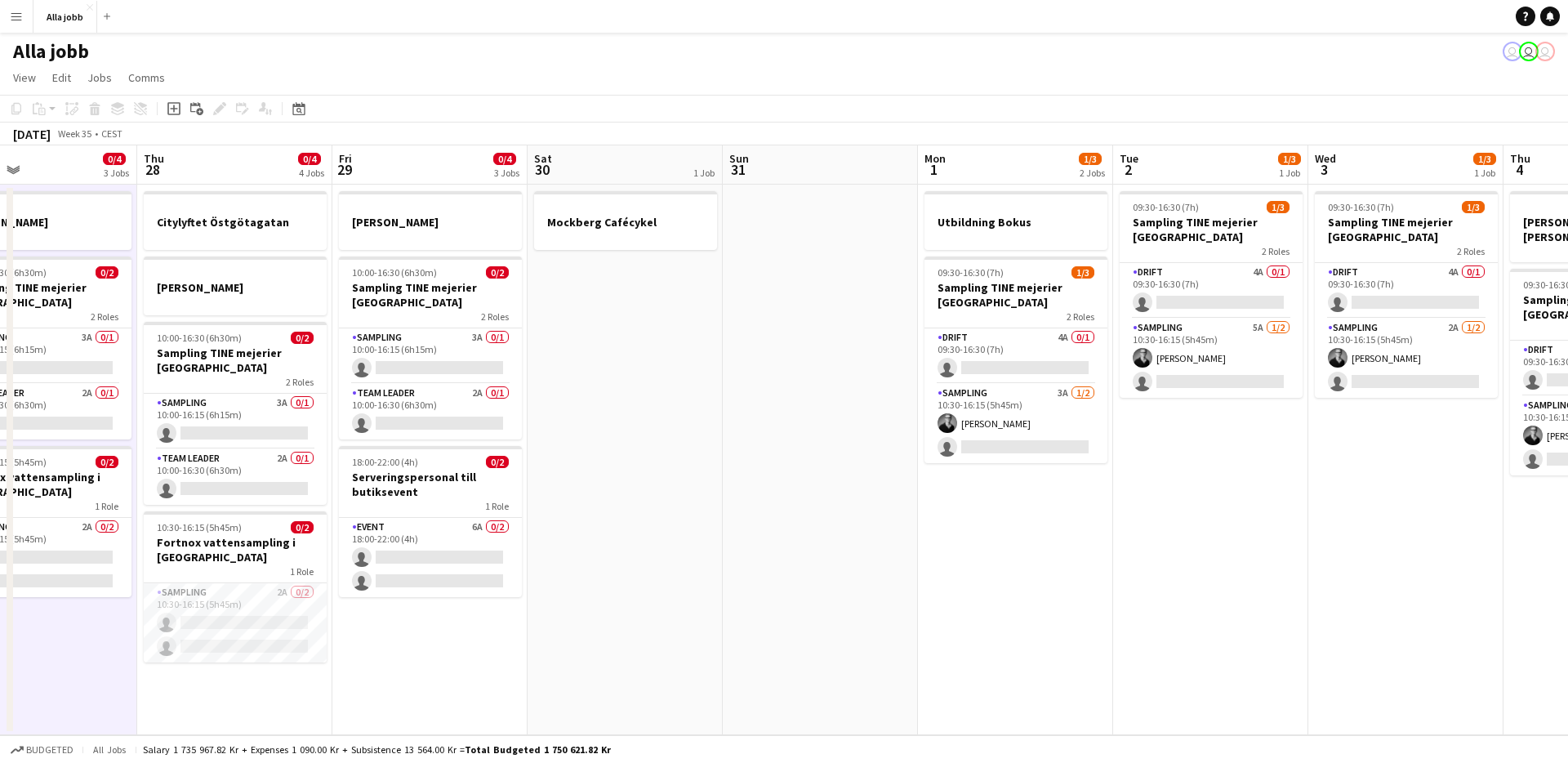
drag, startPoint x: 775, startPoint y: 389, endPoint x: 731, endPoint y: 389, distance: 44.0
click at [723, 393] on app-calendar-viewport "Sun 24 2 Jobs Mon 25 3 Jobs Tue 26 0/2 2 Jobs Wed 27 0/4 3 Jobs Thu 28 0/4 4 Jo…" at bounding box center [784, 440] width 1568 height 590
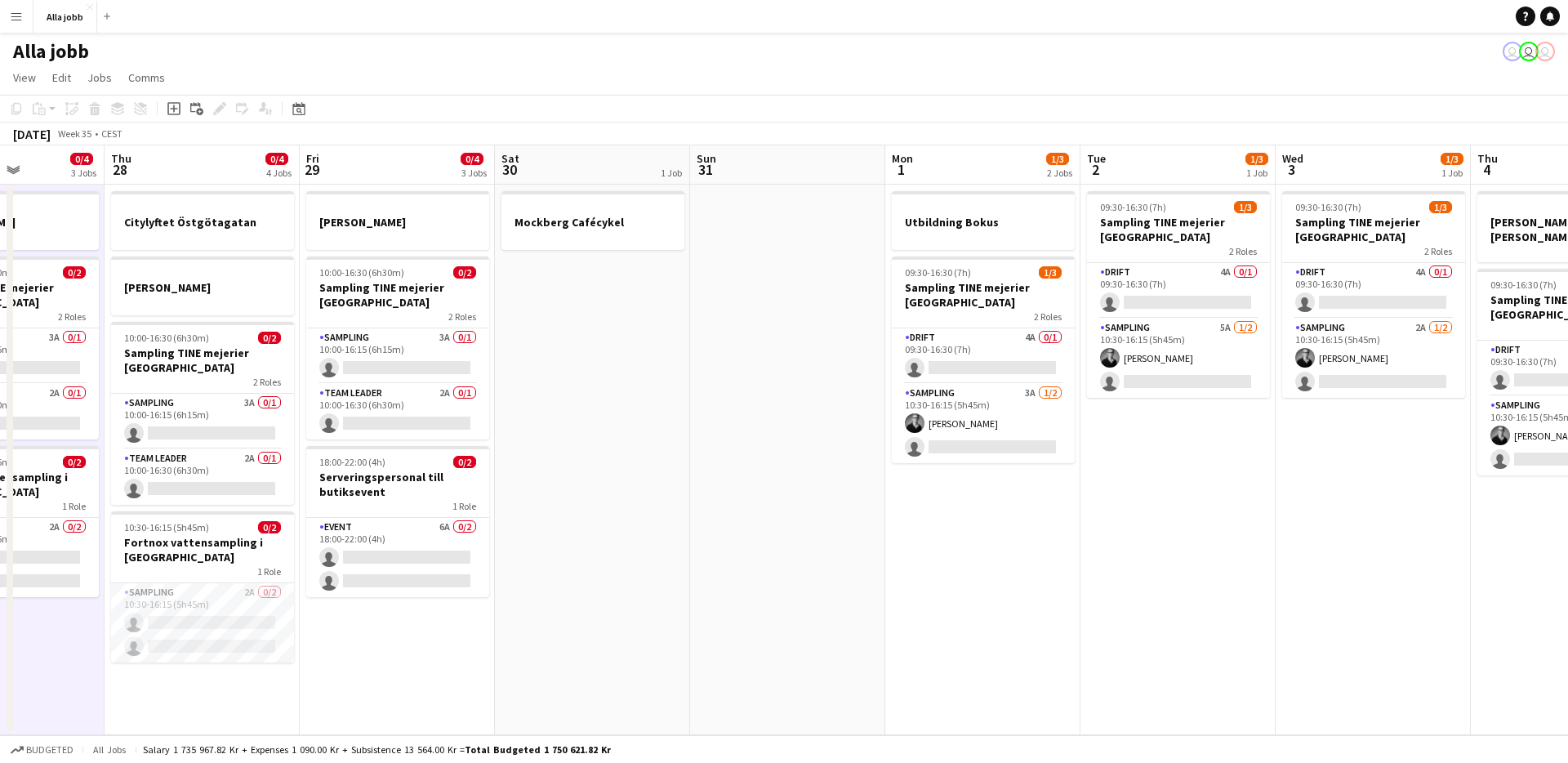
drag, startPoint x: 699, startPoint y: 384, endPoint x: 391, endPoint y: 369, distance: 308.4
click at [389, 369] on app-calendar-viewport "Sun 24 2 Jobs Mon 25 3 Jobs Tue 26 0/2 2 Jobs Wed 27 0/4 3 Jobs Thu 28 0/4 4 Jo…" at bounding box center [784, 440] width 1568 height 590
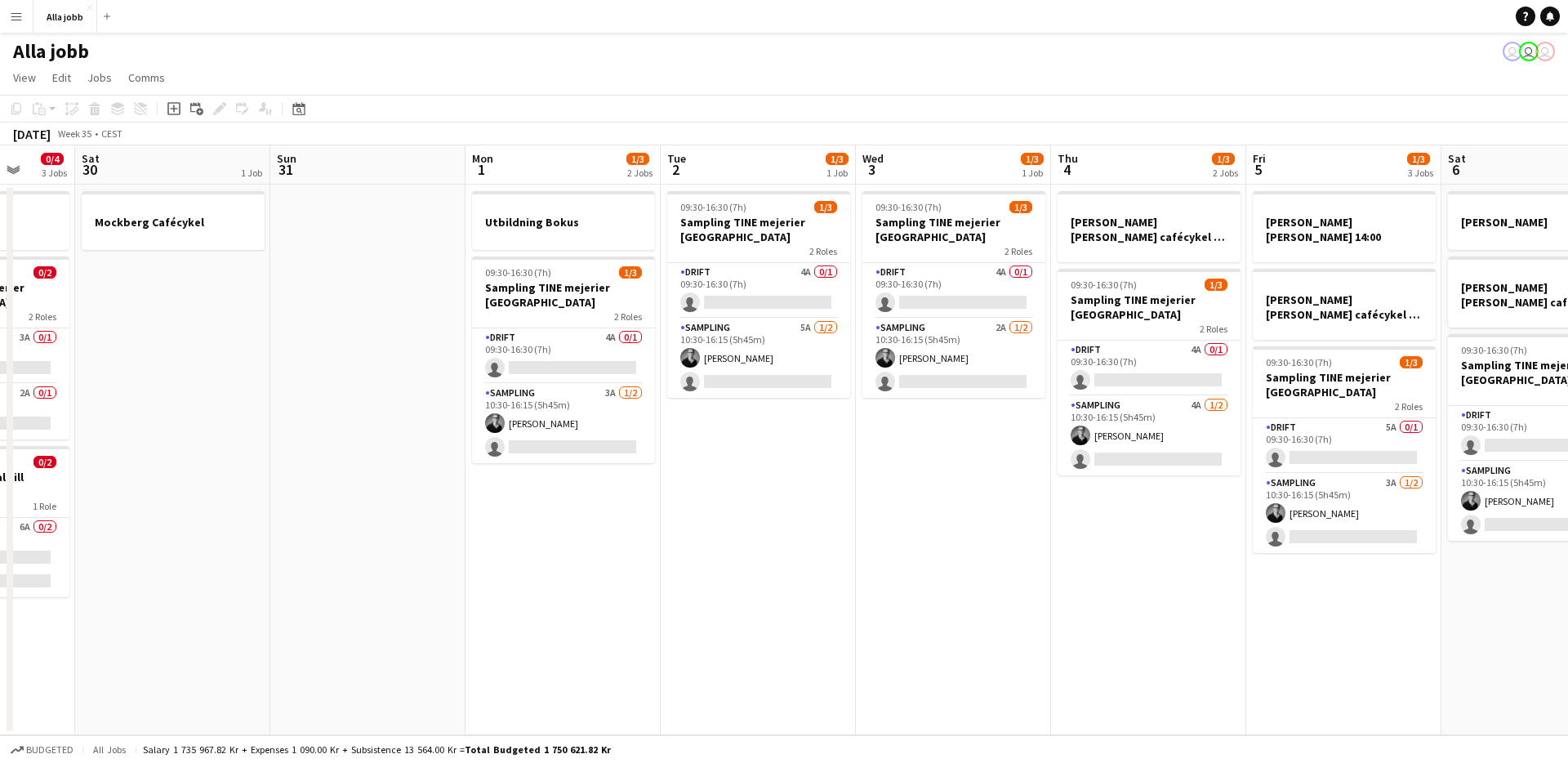
scroll to position [0, 749]
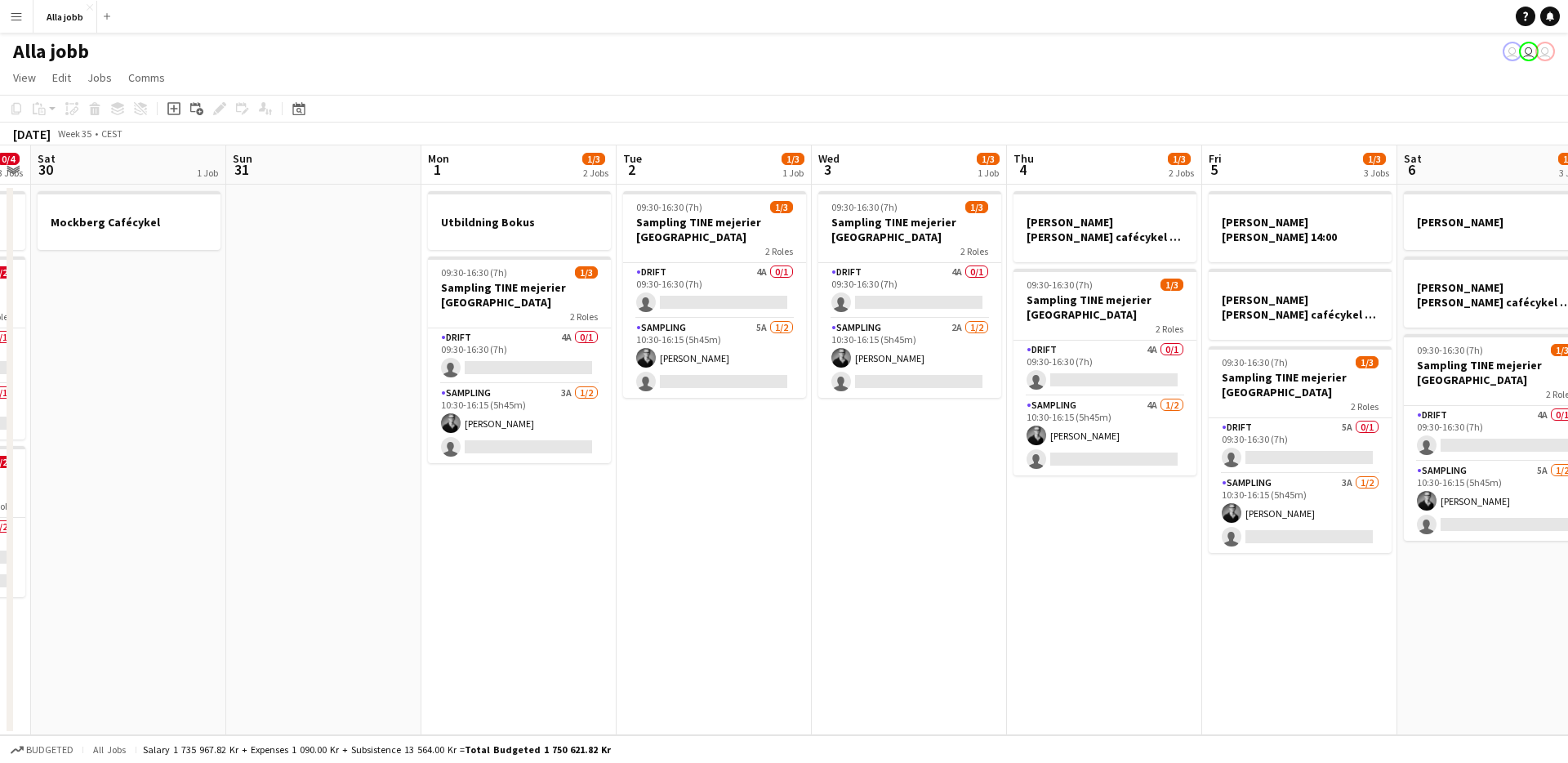
drag, startPoint x: 870, startPoint y: 419, endPoint x: 796, endPoint y: 428, distance: 74.5
click at [796, 428] on app-calendar-viewport "Tue 26 0/2 2 Jobs Wed 27 0/4 3 Jobs Thu 28 0/4 4 Jobs Fri 29 0/4 3 Jobs Sat 30 …" at bounding box center [784, 440] width 1568 height 590
click at [744, 464] on app-date-cell "09:30-16:30 (7h) 1/3 Sampling TINE mejerier Stockholm 2 Roles Drift 4A 0/1 09:3…" at bounding box center [713, 459] width 195 height 550
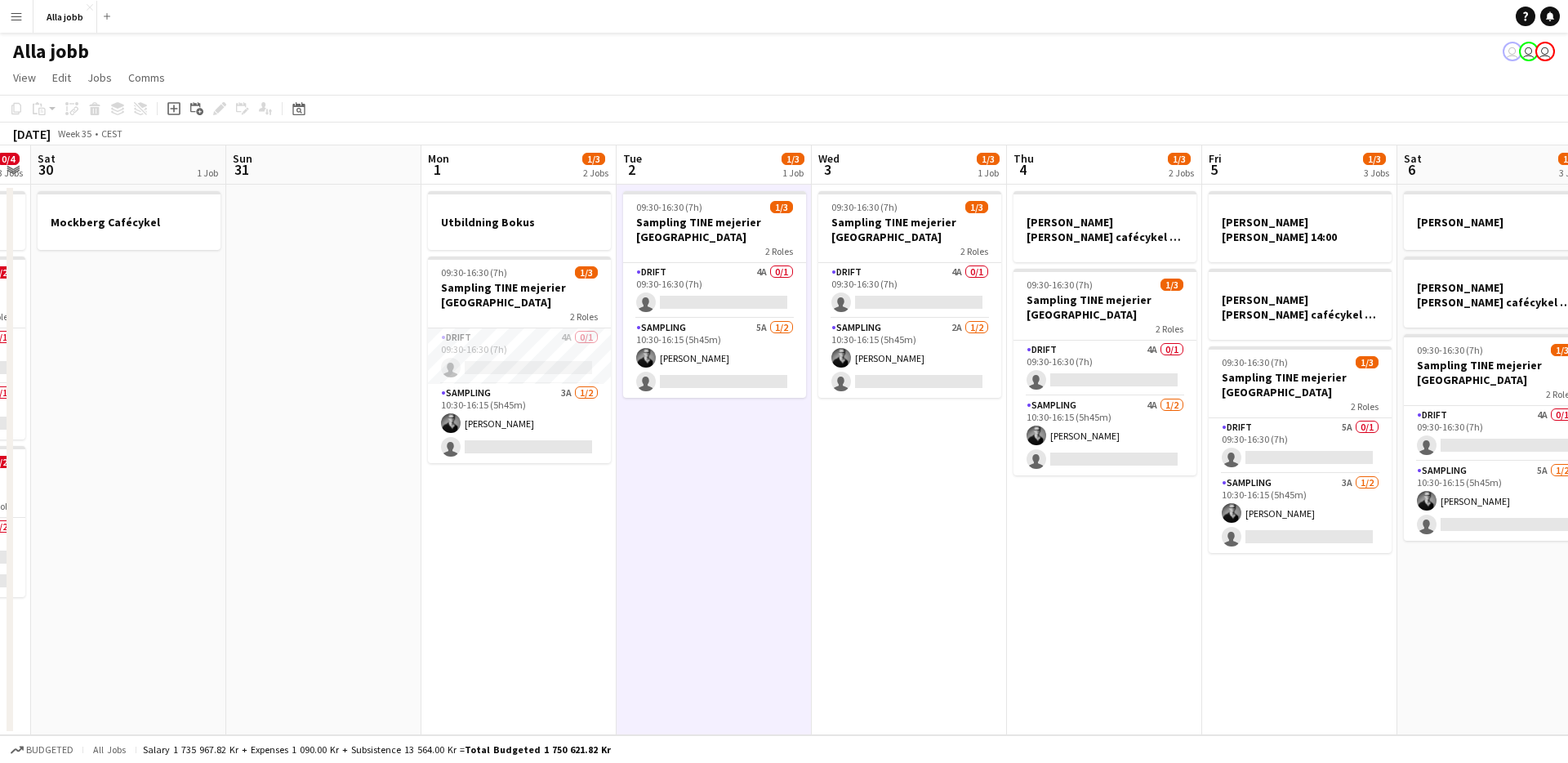
click at [730, 456] on app-date-cell "09:30-16:30 (7h) 1/3 Sampling TINE mejerier Stockholm 2 Roles Drift 4A 0/1 09:3…" at bounding box center [713, 459] width 195 height 550
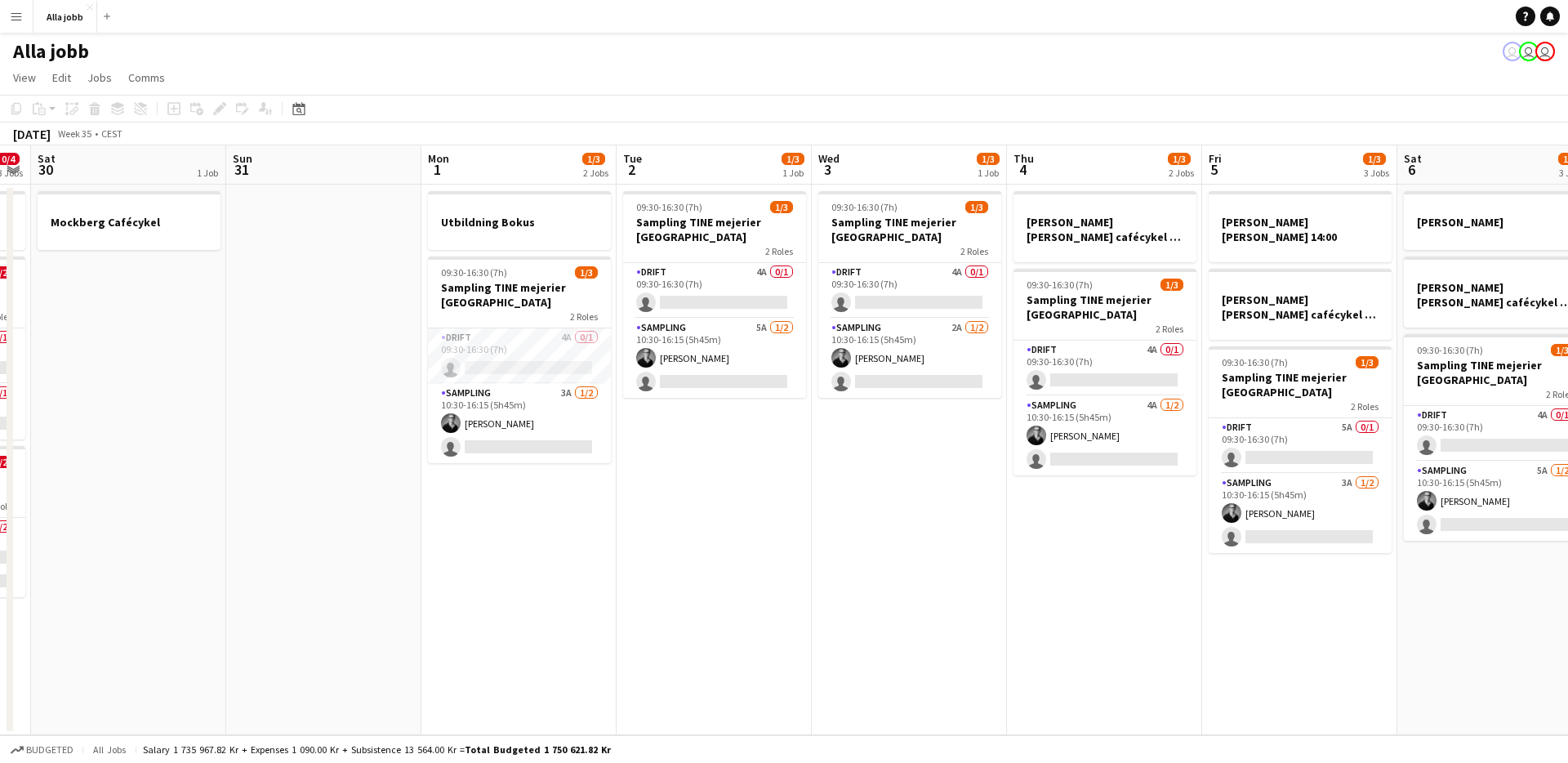
drag, startPoint x: 730, startPoint y: 456, endPoint x: 711, endPoint y: 457, distance: 19.0
click at [728, 456] on app-date-cell "09:30-16:30 (7h) 1/3 Sampling TINE mejerier Stockholm 2 Roles Drift 4A 0/1 09:3…" at bounding box center [713, 459] width 195 height 550
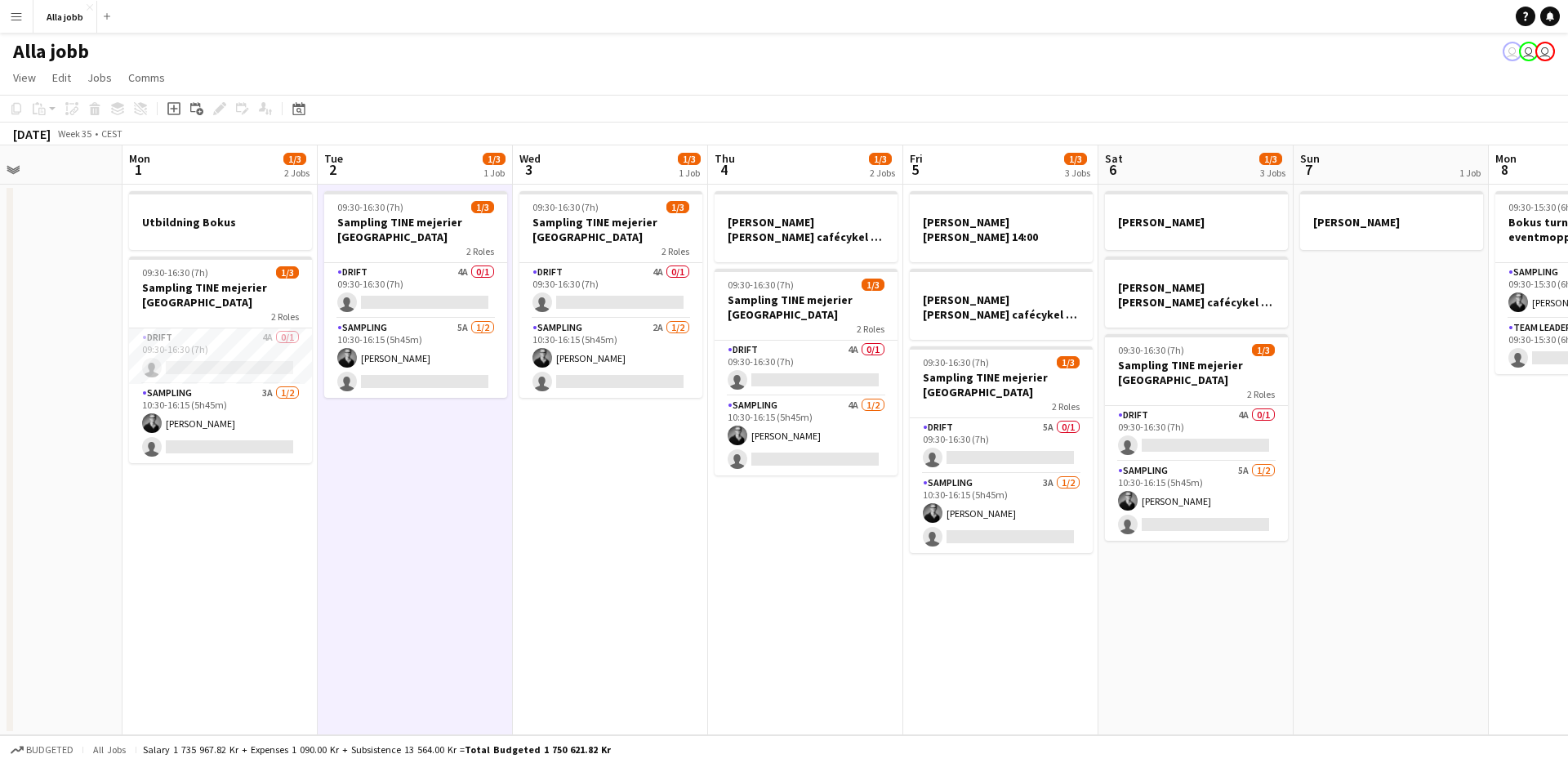
drag, startPoint x: 711, startPoint y: 457, endPoint x: 424, endPoint y: 476, distance: 287.6
click at [423, 476] on app-calendar-viewport "Thu 28 0/4 4 Jobs Fri 29 0/4 3 Jobs Sat 30 1 Job Sun 31 Mon 1 1/3 2 Jobs Tue 2 …" at bounding box center [784, 440] width 1568 height 590
click at [658, 511] on app-date-cell "09:30-16:30 (7h) 1/3 Sampling TINE mejerier Stockholm 2 Roles Drift 4A 0/1 09:3…" at bounding box center [611, 459] width 195 height 550
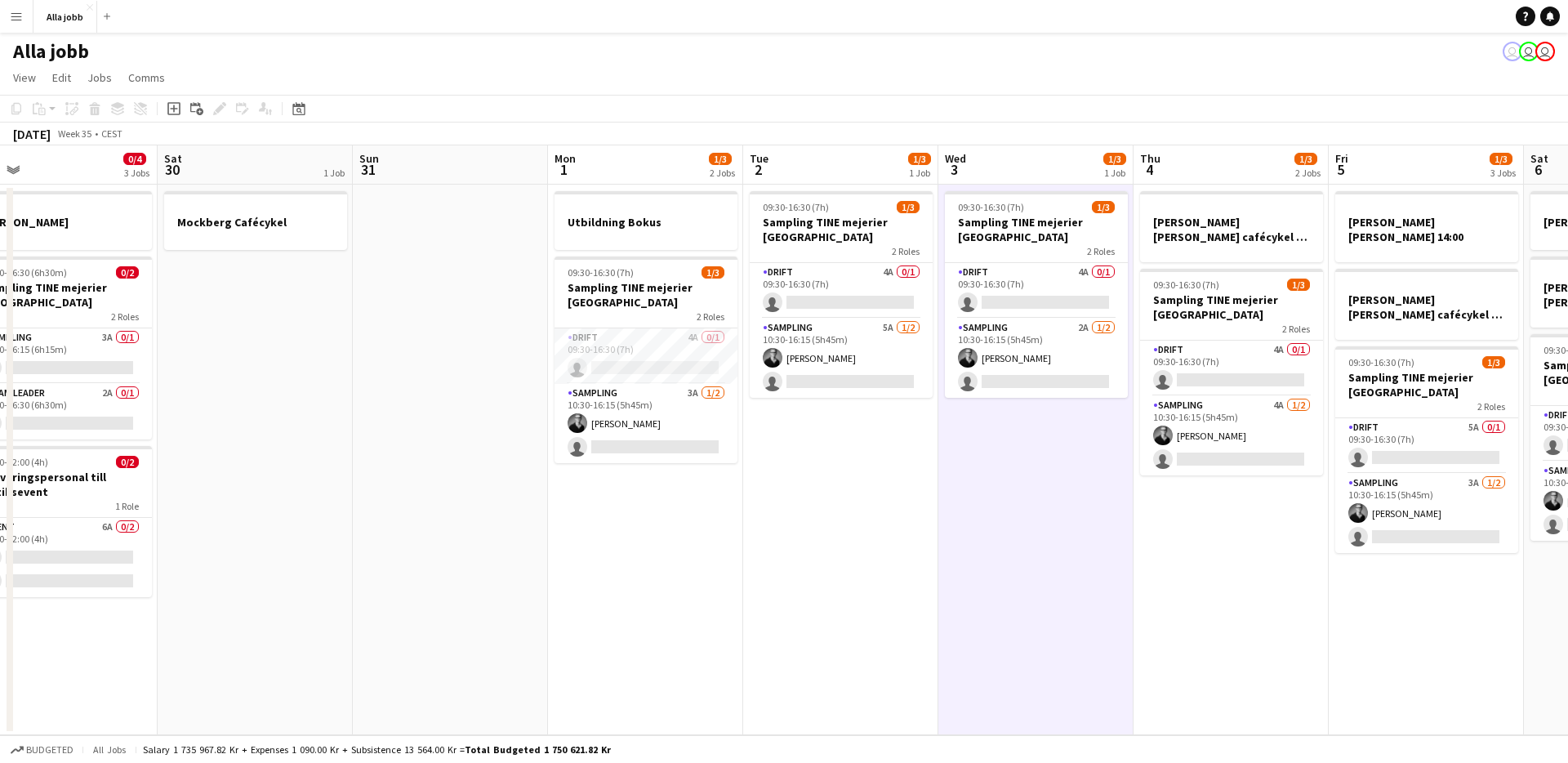
scroll to position [0, 333]
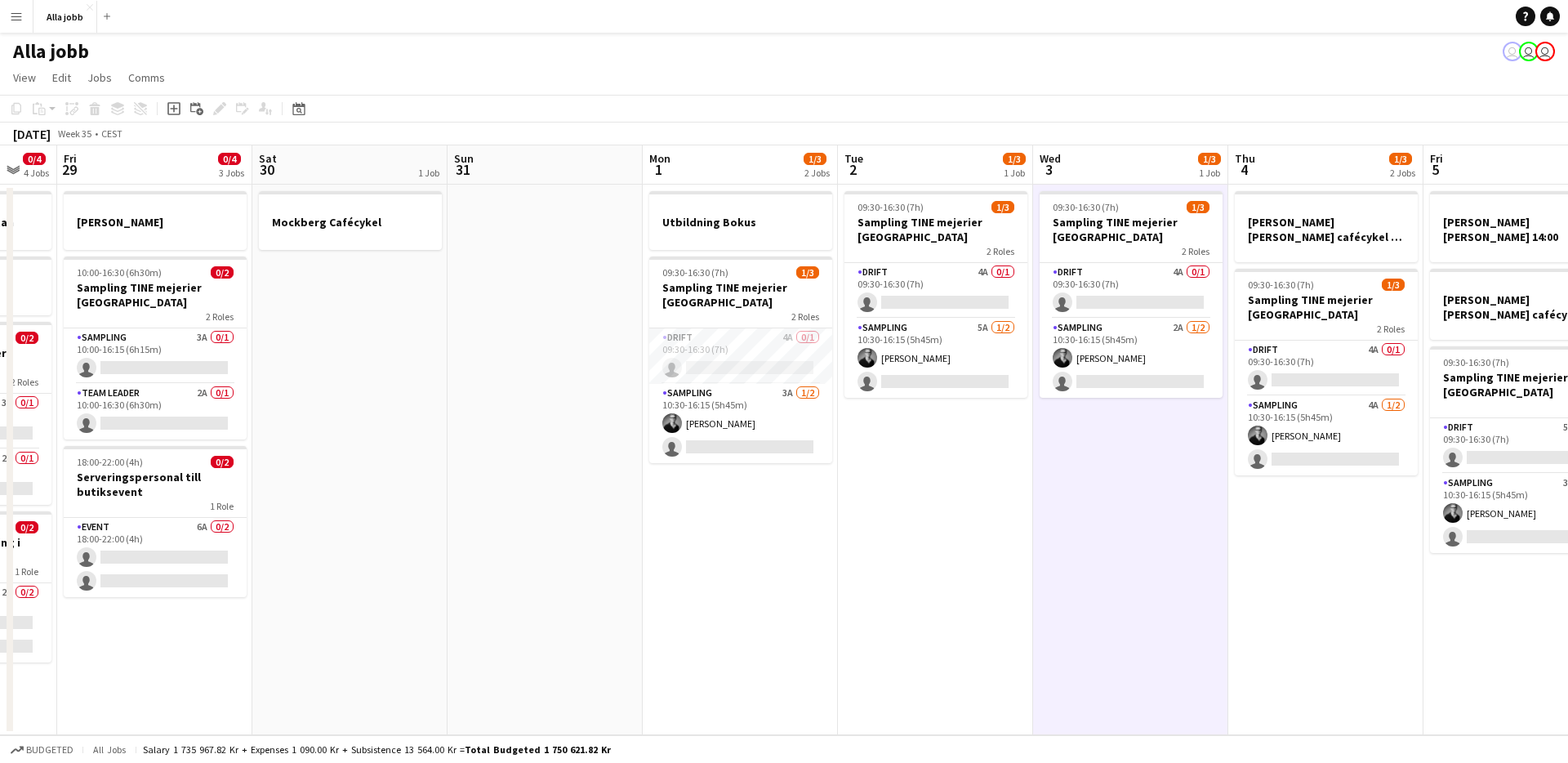
drag, startPoint x: 897, startPoint y: 549, endPoint x: 1046, endPoint y: 563, distance: 149.7
click at [1047, 563] on app-calendar-viewport "Wed 27 0/4 3 Jobs Thu 28 0/4 4 Jobs Fri 29 0/4 3 Jobs Sat 30 1 Job Sun 31 Mon 1…" at bounding box center [784, 440] width 1568 height 590
click at [1046, 563] on app-date-cell "09:30-16:30 (7h) 1/3 Sampling TINE mejerier Stockholm 2 Roles Drift 4A 0/1 09:3…" at bounding box center [1130, 459] width 195 height 550
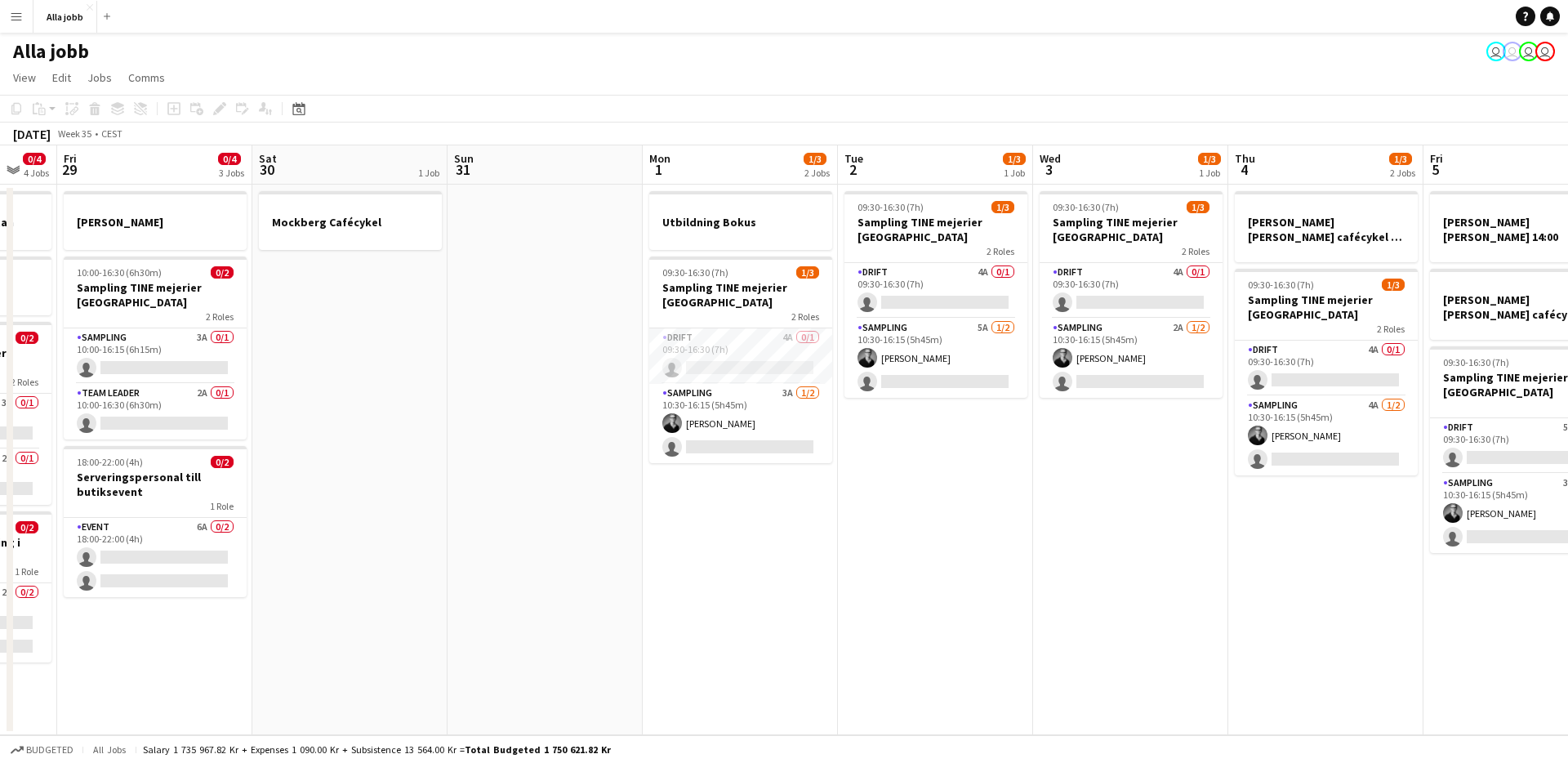
scroll to position [0, 341]
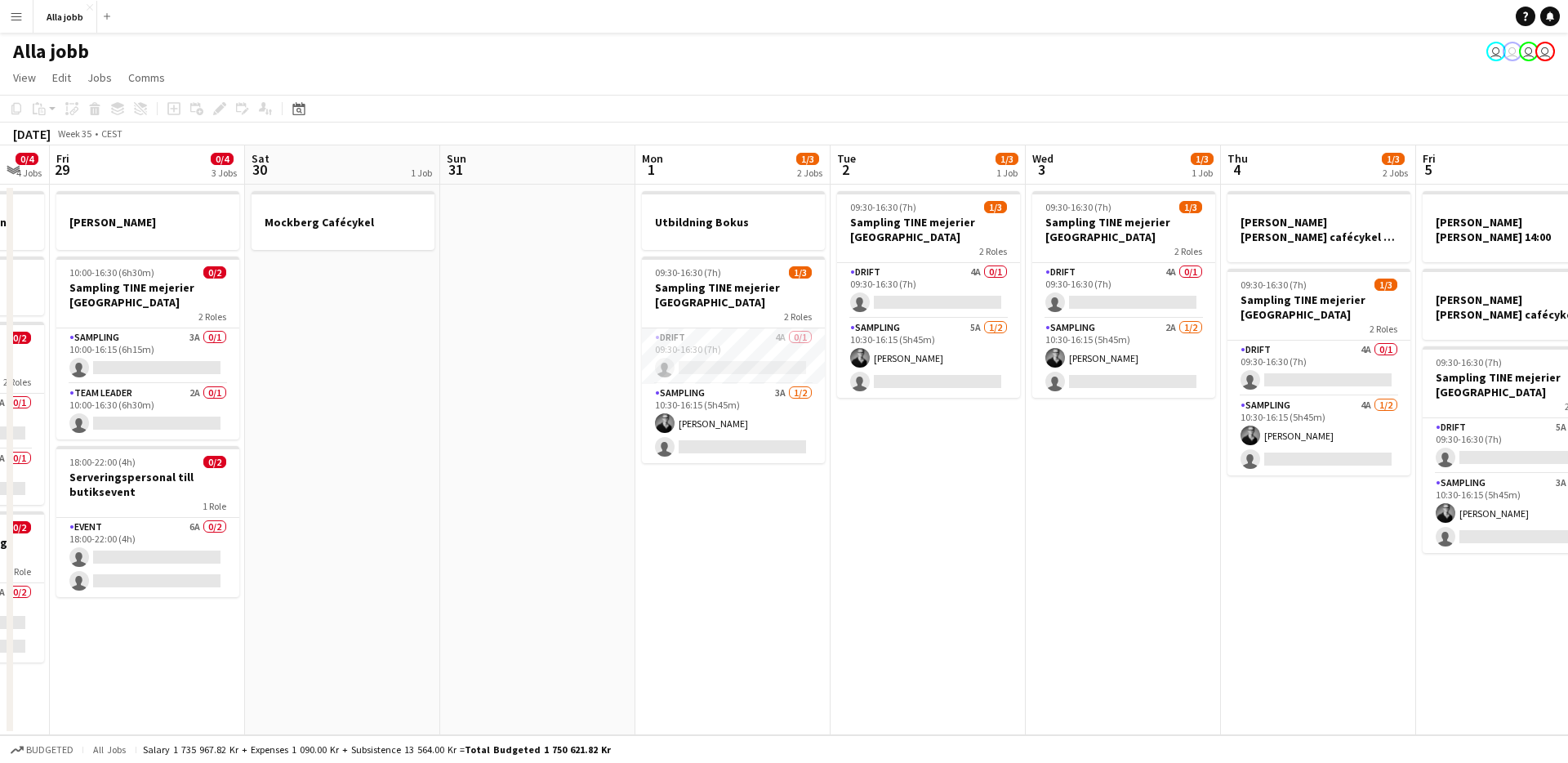
click at [956, 553] on app-calendar-viewport "Wed 27 0/4 3 Jobs Thu 28 0/4 4 Jobs Fri 29 0/4 3 Jobs Sat 30 1 Job Sun 31 Mon 1…" at bounding box center [784, 440] width 1568 height 590
